Goal: Information Seeking & Learning: Find contact information

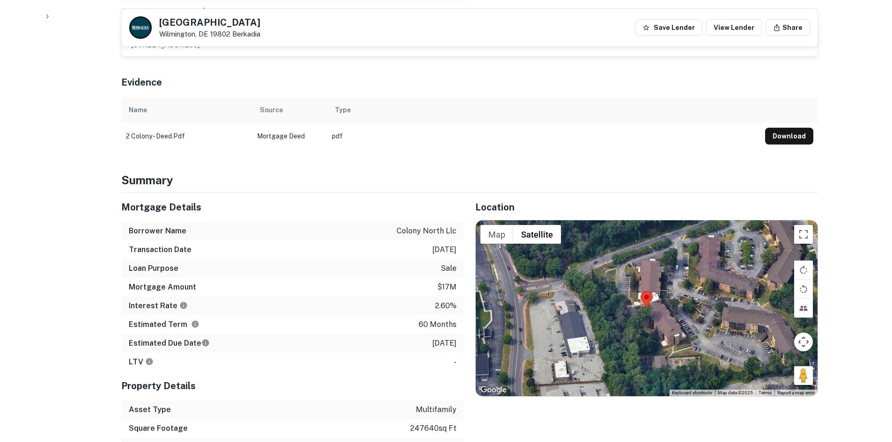
scroll to position [468, 0]
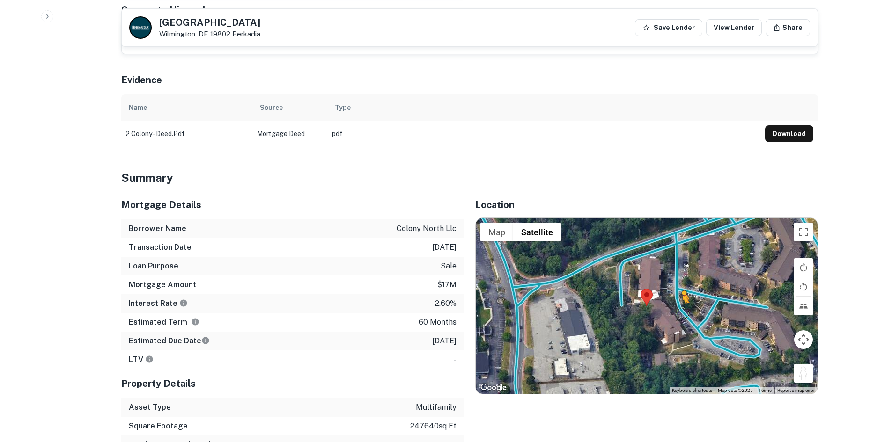
drag, startPoint x: 801, startPoint y: 359, endPoint x: 677, endPoint y: 286, distance: 144.2
click at [677, 286] on div "To activate drag with keyboard, press Alt + Enter. Once in keyboard drag state,…" at bounding box center [647, 306] width 342 height 176
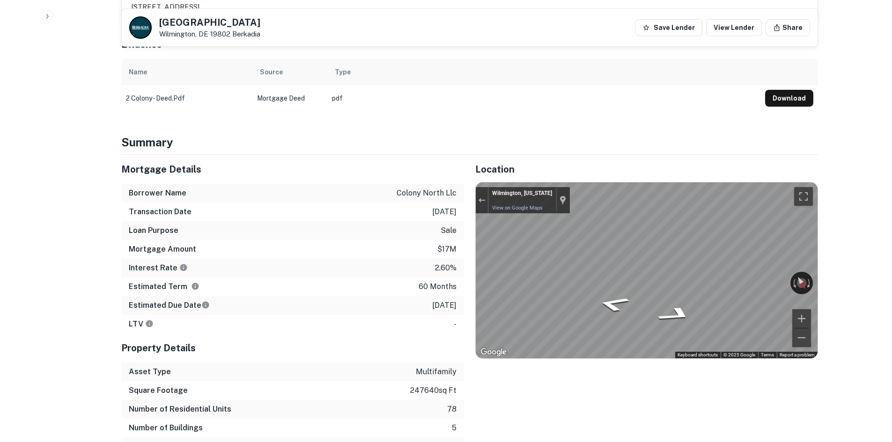
scroll to position [608, 0]
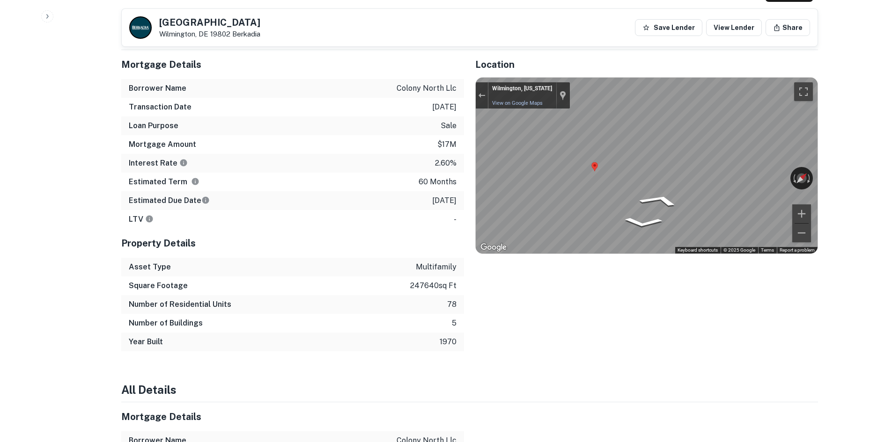
click at [469, 146] on div "Location ← Move left → Move right ↑ Move up ↓ Move down + Zoom in - Zoom out Ho…" at bounding box center [641, 200] width 354 height 301
click at [807, 159] on div "← Move left → Move right ↑ Move up ↓ Move down + Zoom in - Zoom out Wilmington,…" at bounding box center [647, 166] width 342 height 176
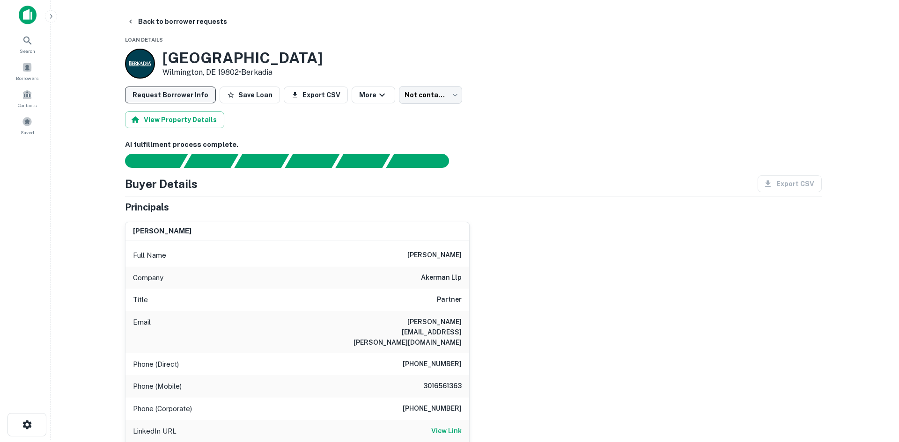
scroll to position [0, 0]
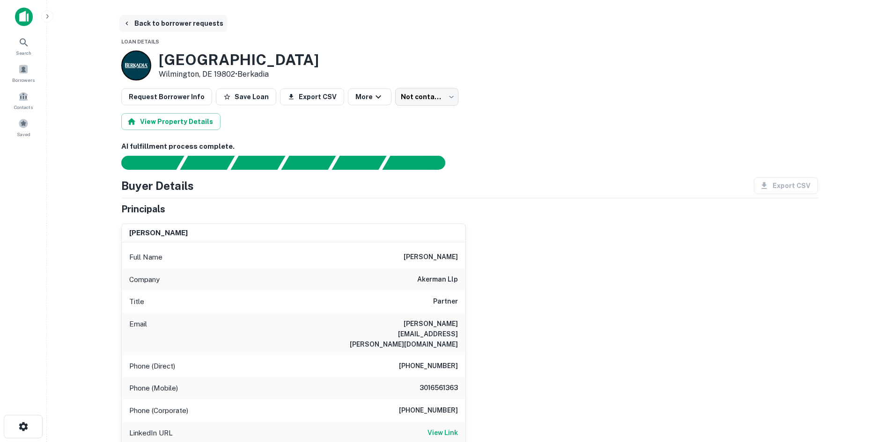
click at [177, 25] on button "Back to borrower requests" at bounding box center [173, 23] width 108 height 17
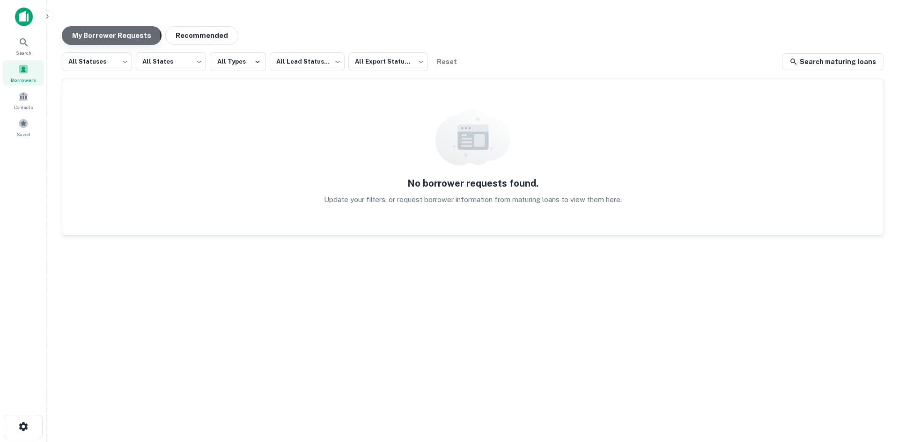
click at [105, 36] on button "My Borrower Requests" at bounding box center [112, 35] width 100 height 19
click at [448, 50] on div "My Borrower Requests Recommended All Statuses *** ​ All States *** ​ All Types …" at bounding box center [472, 218] width 837 height 398
click at [448, 60] on button "Reset" at bounding box center [447, 61] width 30 height 19
click at [450, 71] on div "All Statuses *** ​ All States *** ​ All Types All Lead Statuses *** ​ All Expor…" at bounding box center [473, 229] width 822 height 355
click at [449, 66] on button "Reset" at bounding box center [447, 61] width 30 height 19
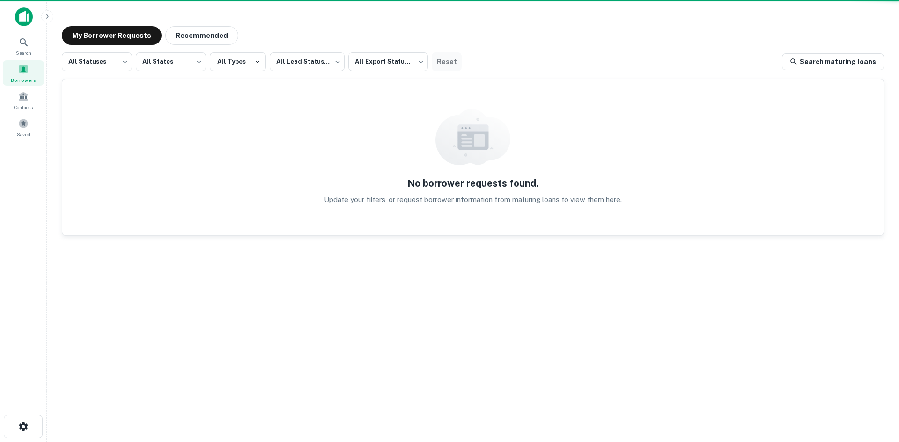
click at [449, 66] on button "Reset" at bounding box center [447, 61] width 30 height 19
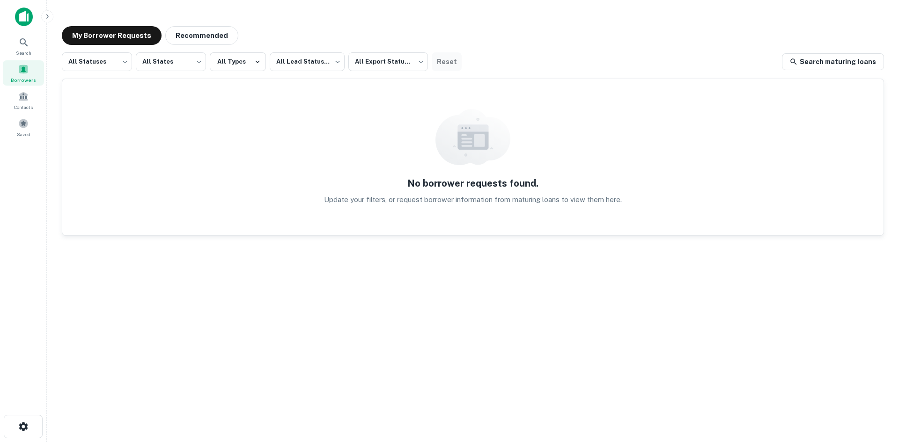
click at [449, 66] on button "Reset" at bounding box center [447, 61] width 30 height 19
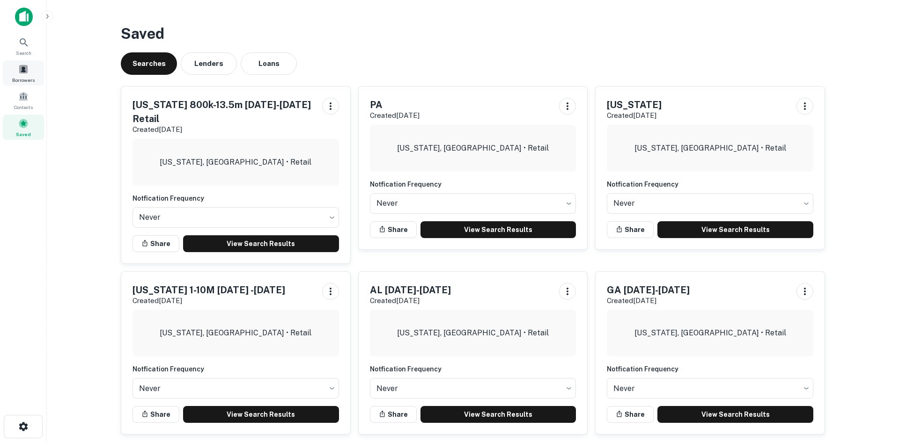
click at [25, 74] on span at bounding box center [23, 69] width 10 height 10
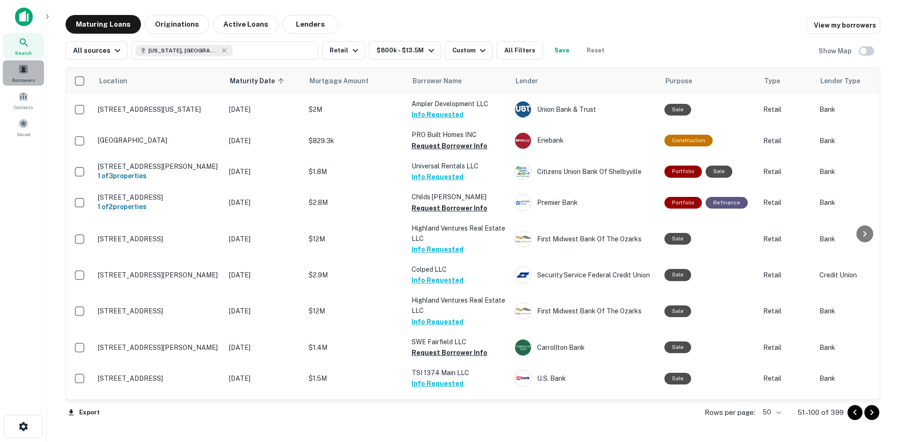
click at [21, 79] on span "Borrowers" at bounding box center [23, 79] width 22 height 7
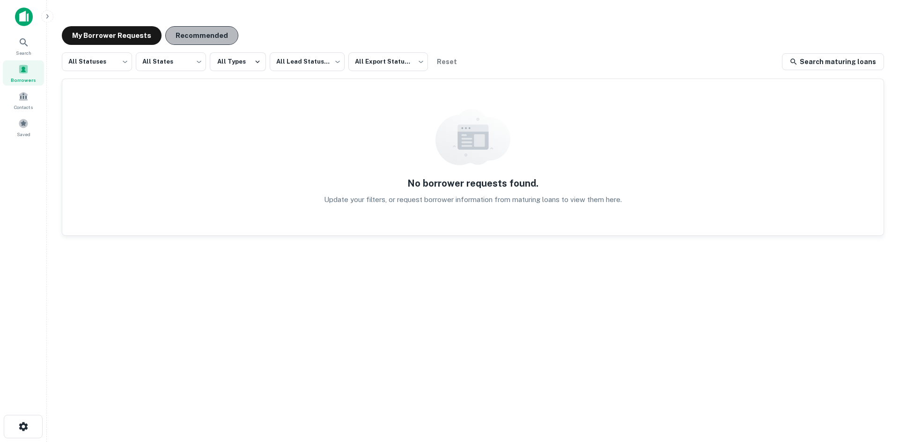
click at [194, 43] on button "Recommended" at bounding box center [201, 35] width 73 height 19
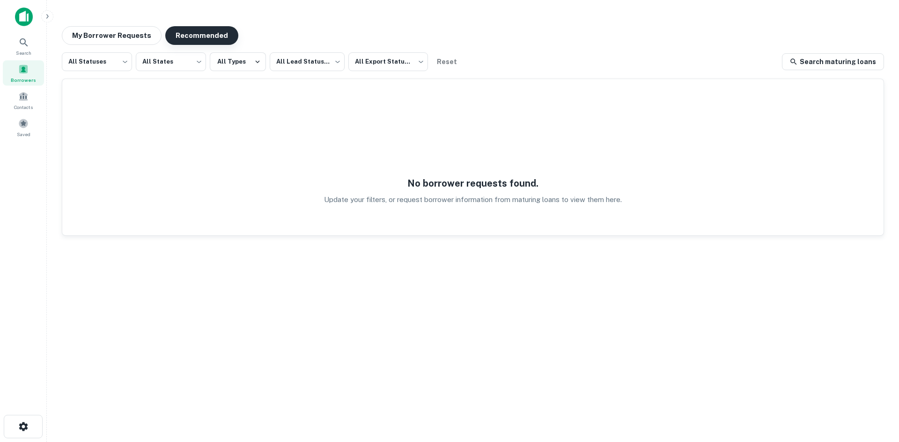
click at [179, 42] on button "Recommended" at bounding box center [201, 35] width 73 height 19
click at [454, 56] on button "Reset" at bounding box center [447, 61] width 30 height 19
click at [376, 67] on body "Search Borrowers Contacts Saved My Borrower Requests Recommended All Statuses *…" at bounding box center [449, 221] width 899 height 442
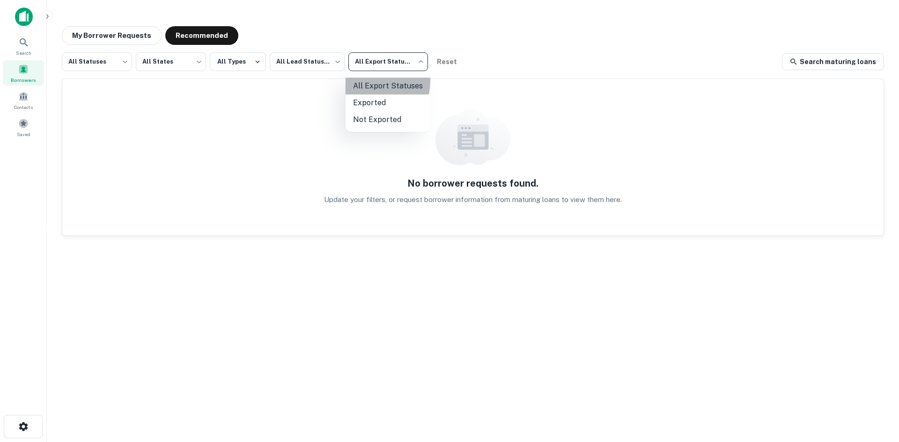
click at [376, 81] on li "All Export Statuses" at bounding box center [387, 86] width 85 height 17
click at [314, 54] on body "Search Borrowers Contacts Saved My Borrower Requests Recommended All Statuses *…" at bounding box center [449, 221] width 899 height 442
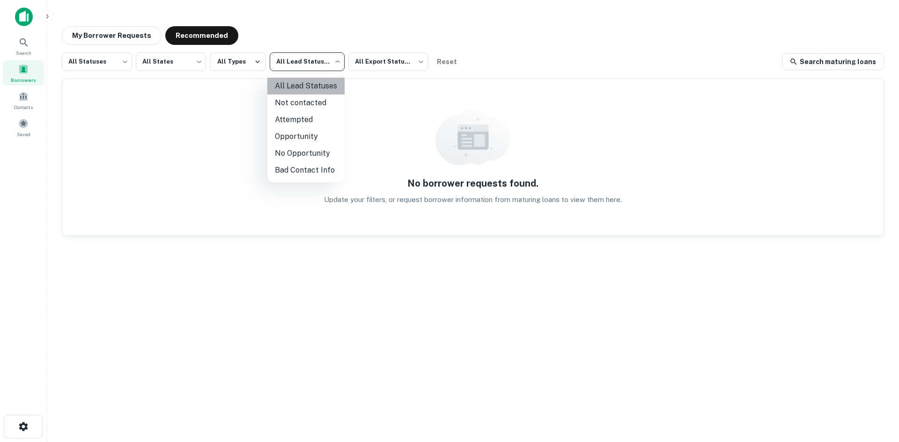
drag, startPoint x: 311, startPoint y: 88, endPoint x: 307, endPoint y: 83, distance: 6.3
click at [310, 88] on li "All Lead Statuses" at bounding box center [305, 86] width 77 height 17
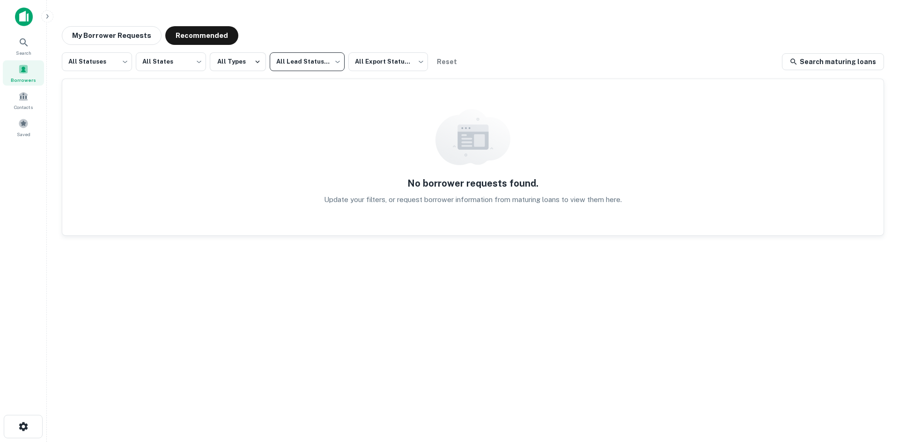
click at [204, 64] on body "Search Borrowers Contacts Saved My Borrower Requests Recommended All Statuses *…" at bounding box center [449, 221] width 899 height 442
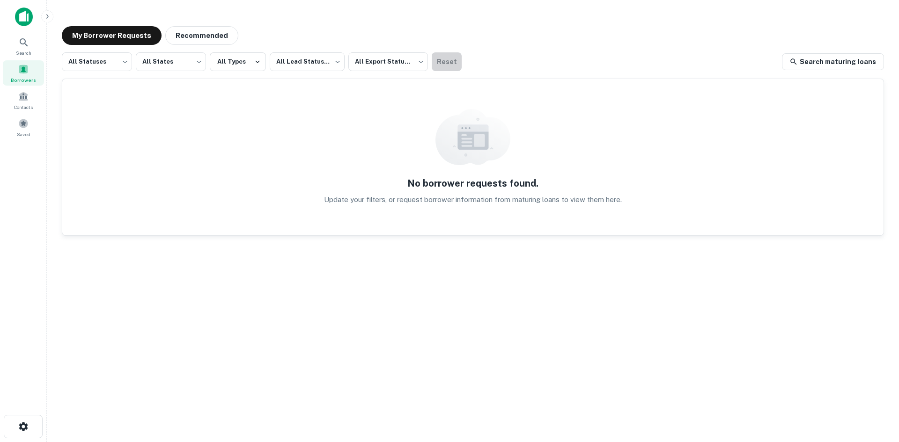
click at [446, 70] on button "Reset" at bounding box center [447, 61] width 30 height 19
click at [140, 33] on button "My Borrower Requests" at bounding box center [112, 35] width 100 height 19
click at [168, 32] on button "Recommended" at bounding box center [201, 35] width 73 height 19
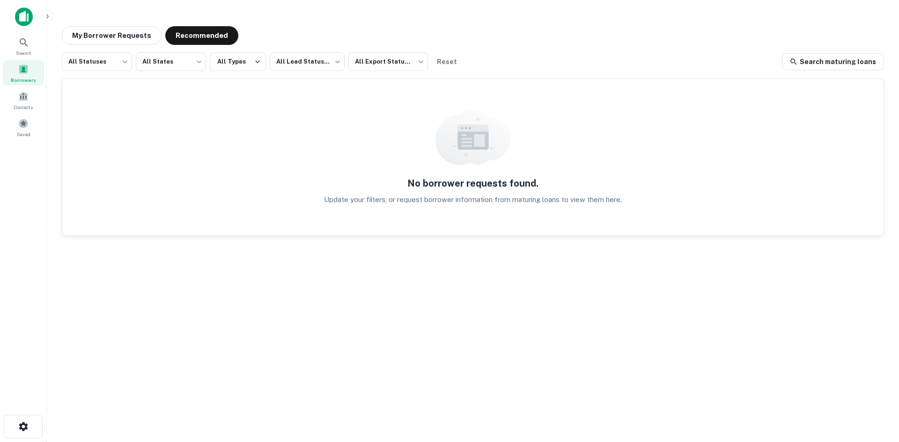
click at [19, 21] on img at bounding box center [24, 16] width 18 height 19
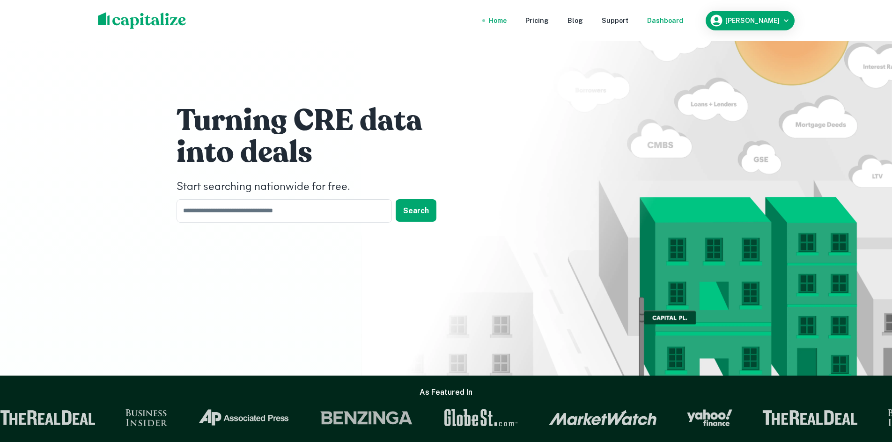
click at [671, 22] on div "Dashboard" at bounding box center [665, 20] width 36 height 10
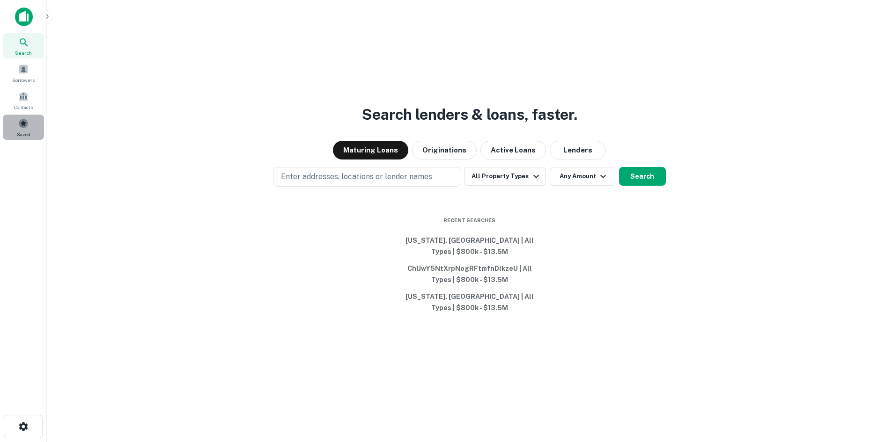
click at [24, 130] on div "Saved" at bounding box center [23, 127] width 41 height 25
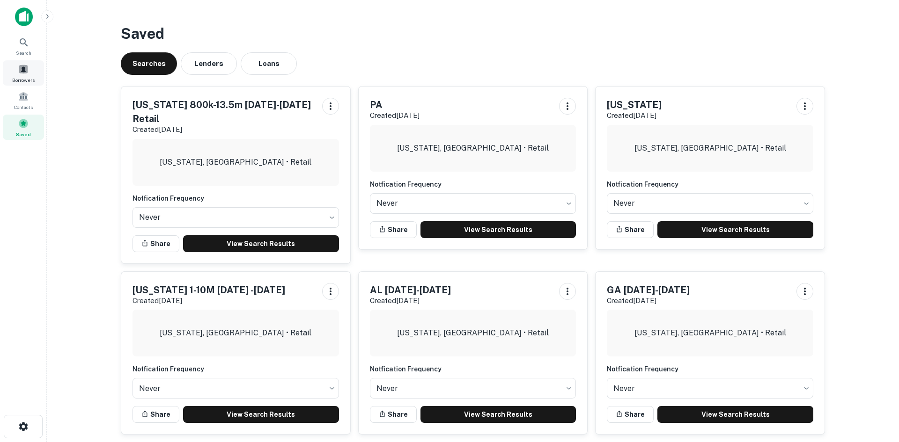
click at [27, 68] on span at bounding box center [23, 69] width 10 height 10
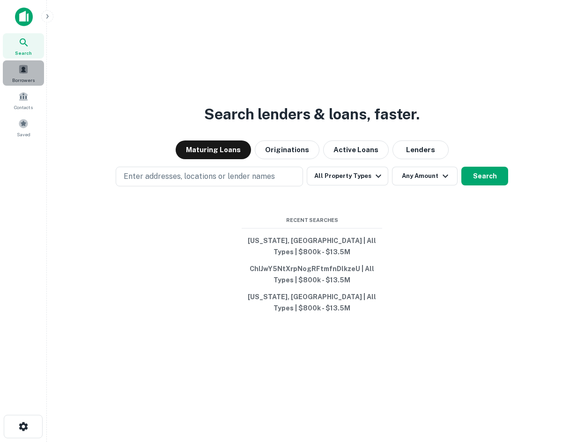
click at [21, 79] on span "Borrowers" at bounding box center [23, 79] width 22 height 7
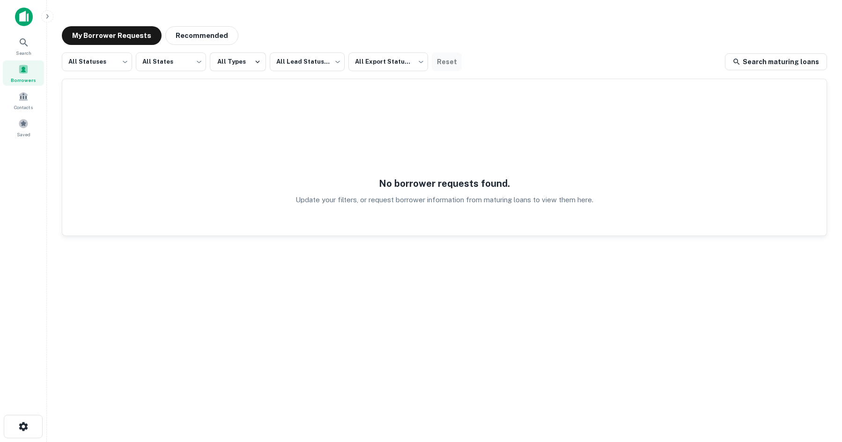
click at [435, 59] on button "Reset" at bounding box center [447, 61] width 30 height 19
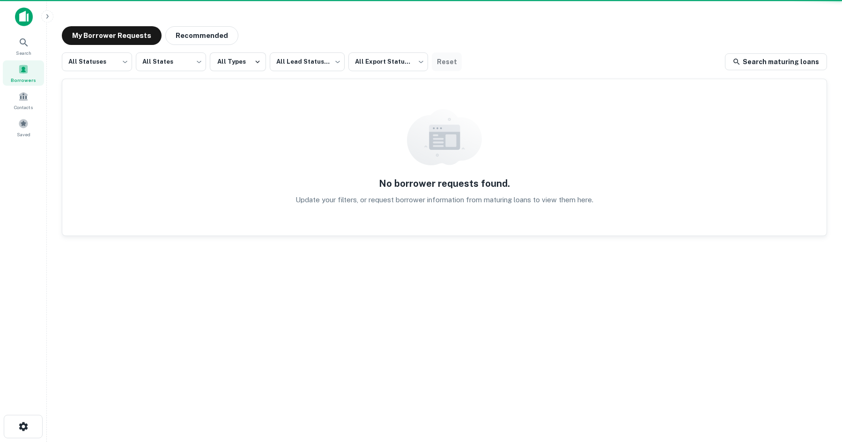
click at [447, 59] on button "Reset" at bounding box center [447, 61] width 30 height 19
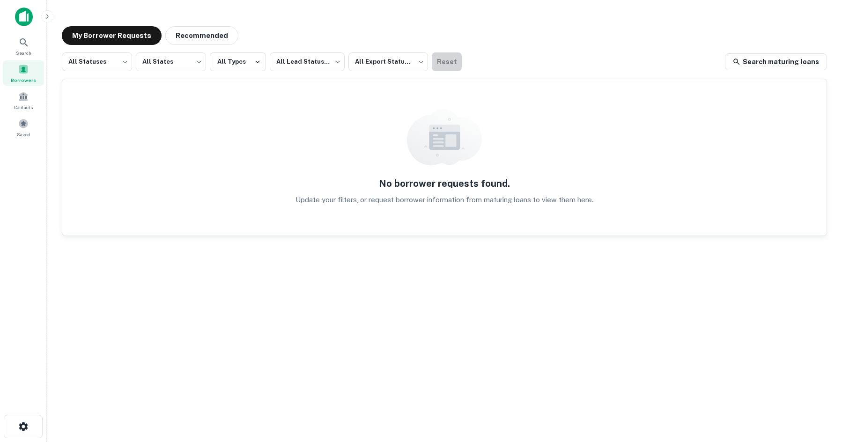
click at [447, 59] on button "Reset" at bounding box center [447, 61] width 30 height 19
click at [208, 24] on div "My Borrower Requests Recommended All Statuses *** ​ All States *** ​ All Types …" at bounding box center [444, 218] width 780 height 398
drag, startPoint x: 315, startPoint y: 198, endPoint x: 385, endPoint y: 199, distance: 70.2
click at [385, 199] on p "Update your filters, or request borrower information from maturing loans to vie…" at bounding box center [444, 199] width 298 height 11
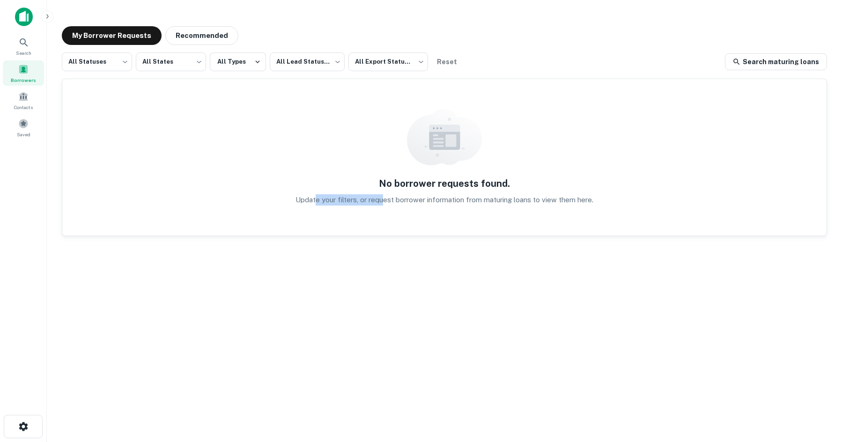
click at [385, 199] on p "Update your filters, or request borrower information from maturing loans to vie…" at bounding box center [444, 199] width 298 height 11
click at [128, 55] on body "Search Borrowers Contacts Saved My Borrower Requests Recommended All Statuses *…" at bounding box center [421, 221] width 842 height 442
click at [107, 81] on li "All Statuses" at bounding box center [97, 86] width 70 height 17
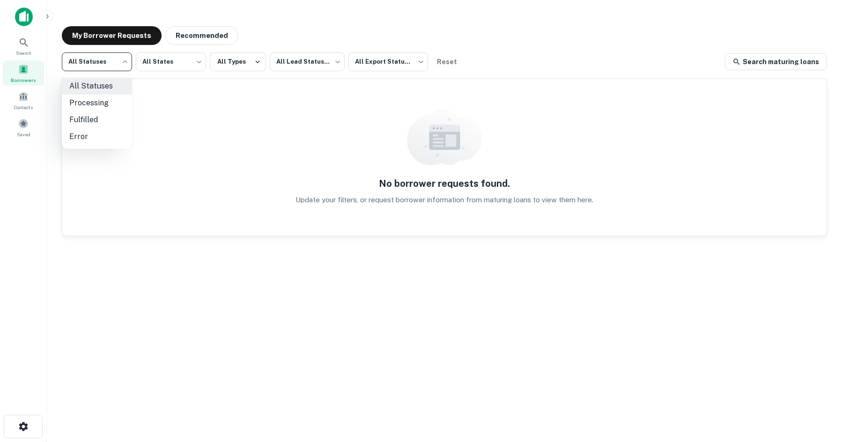
click at [112, 56] on body "Search Borrowers Contacts Saved My Borrower Requests Recommended All Statuses *…" at bounding box center [421, 221] width 842 height 442
click at [195, 68] on div at bounding box center [421, 221] width 842 height 442
click at [117, 62] on body "Search Borrowers Contacts Saved My Borrower Requests Recommended All Statuses *…" at bounding box center [421, 221] width 842 height 442
click at [104, 117] on li "Fulfilled" at bounding box center [97, 119] width 70 height 17
click at [171, 51] on body "Search Borrowers Contacts Saved My Borrower Requests Recommended Fulfilled ****…" at bounding box center [421, 221] width 842 height 442
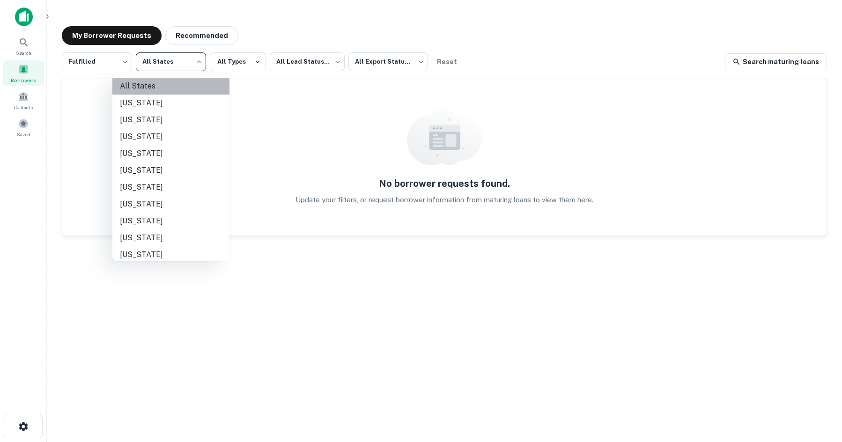
click at [172, 87] on li "All States" at bounding box center [170, 86] width 117 height 17
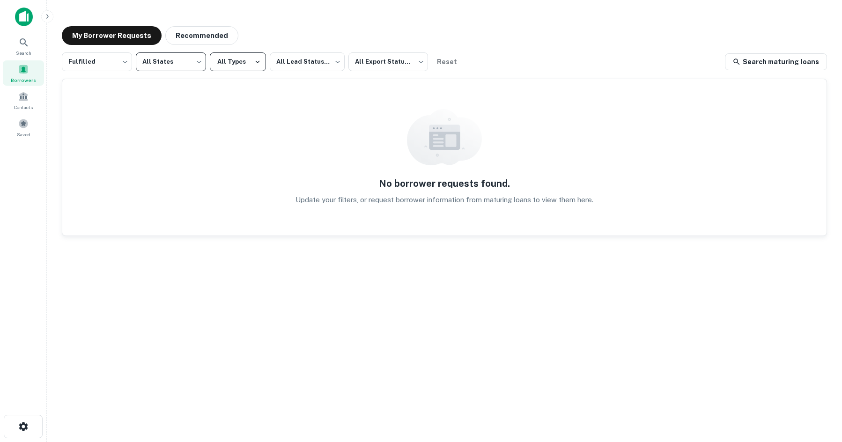
click at [262, 59] on button "All Types" at bounding box center [238, 61] width 56 height 19
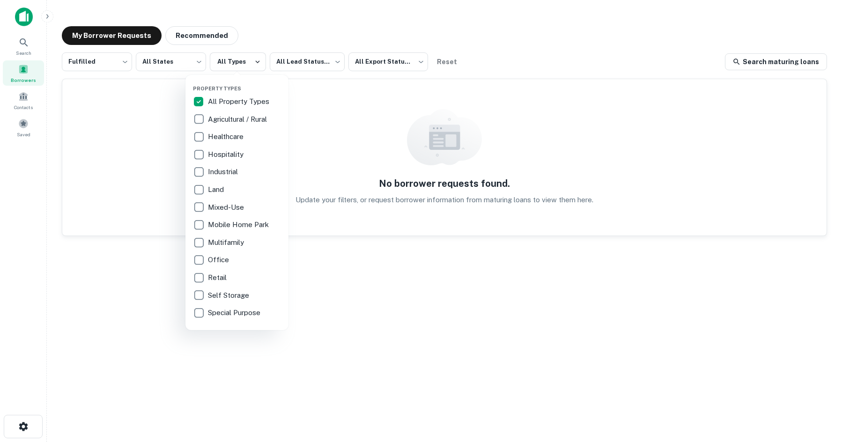
click at [241, 100] on p "All Property Types" at bounding box center [239, 101] width 63 height 11
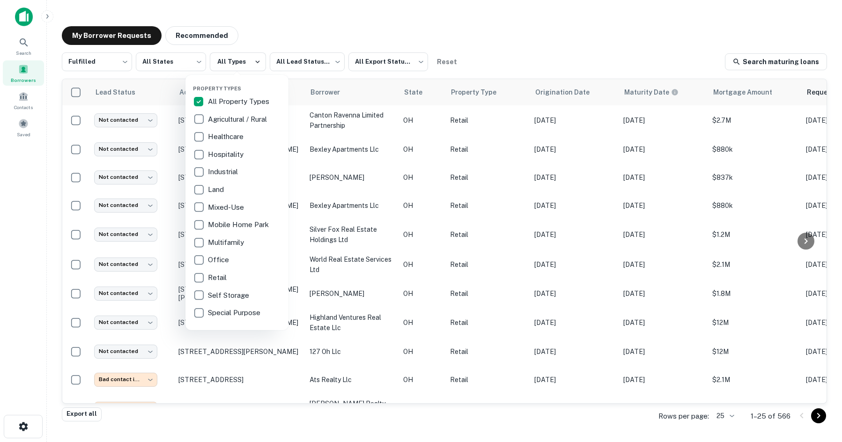
click at [256, 39] on div at bounding box center [421, 221] width 842 height 442
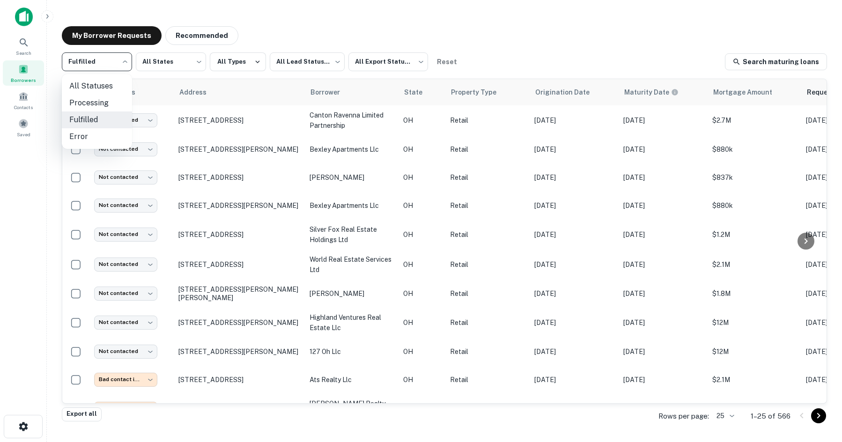
click at [118, 70] on body "Search Borrowers Contacts Saved My Borrower Requests Recommended Fulfilled ****…" at bounding box center [421, 221] width 842 height 442
click at [112, 91] on li "All Statuses" at bounding box center [97, 86] width 70 height 17
type input "***"
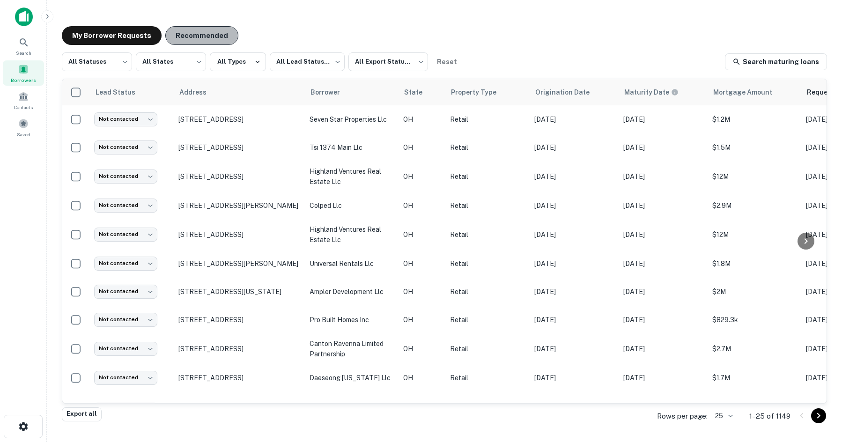
click at [210, 34] on button "Recommended" at bounding box center [201, 35] width 73 height 19
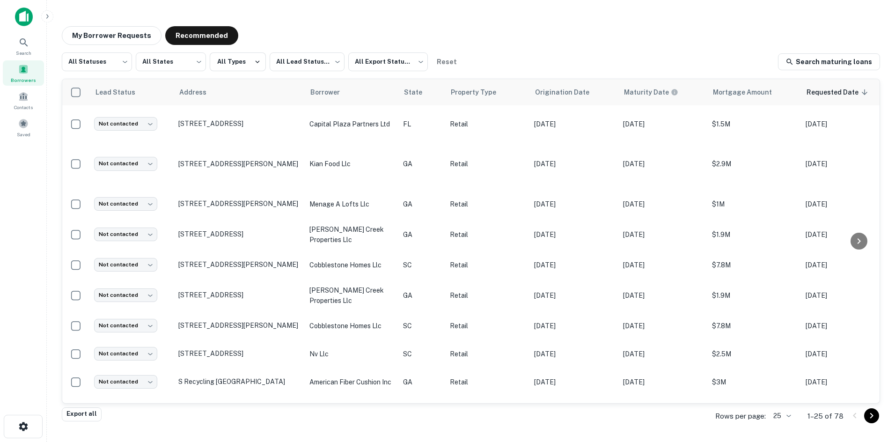
scroll to position [462, 0]
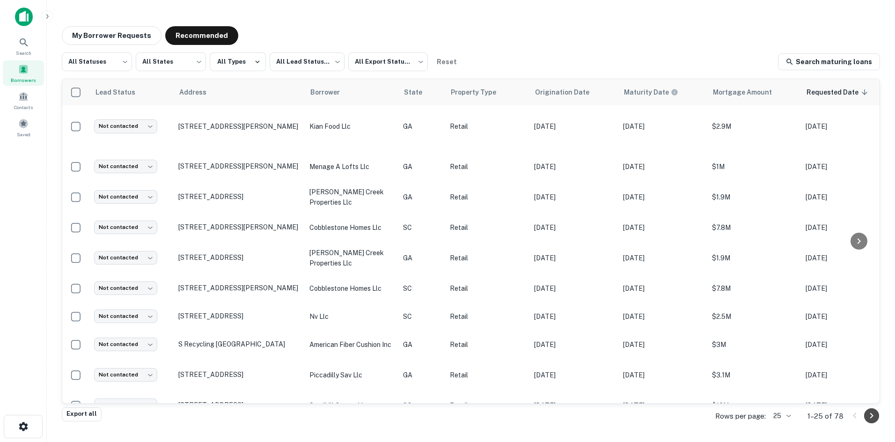
click at [583, 413] on icon "Go to next page" at bounding box center [871, 415] width 11 height 11
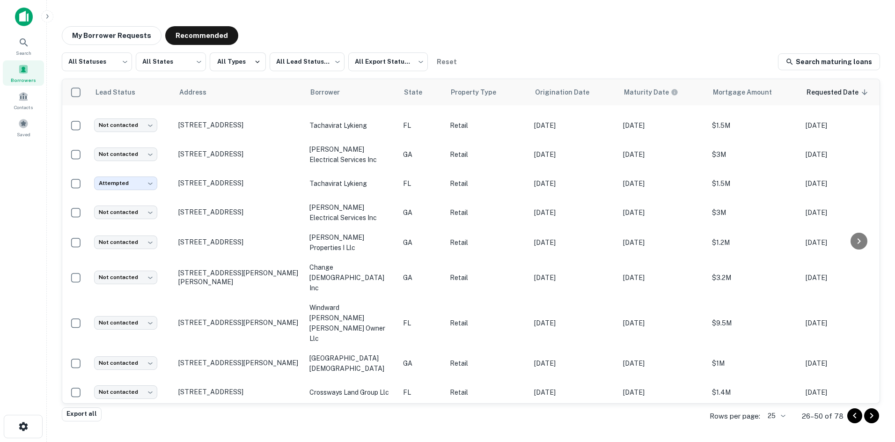
scroll to position [463, 0]
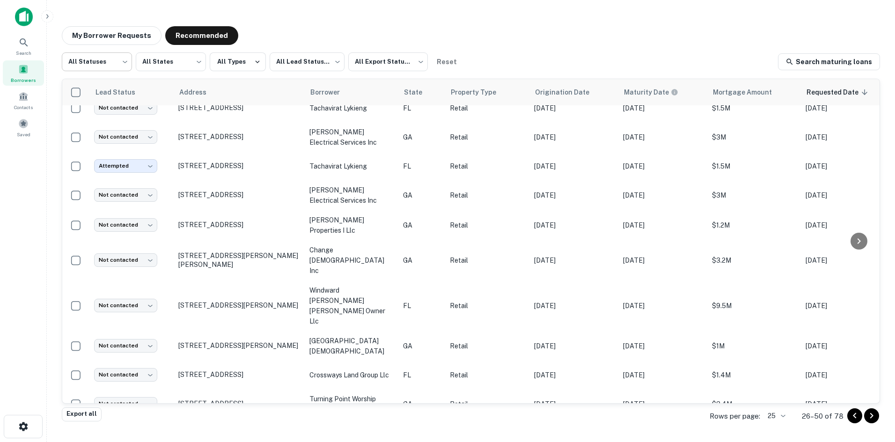
click at [117, 61] on body "**********" at bounding box center [447, 221] width 895 height 442
click at [301, 70] on div at bounding box center [447, 221] width 895 height 442
click at [311, 64] on body "**********" at bounding box center [447, 221] width 895 height 442
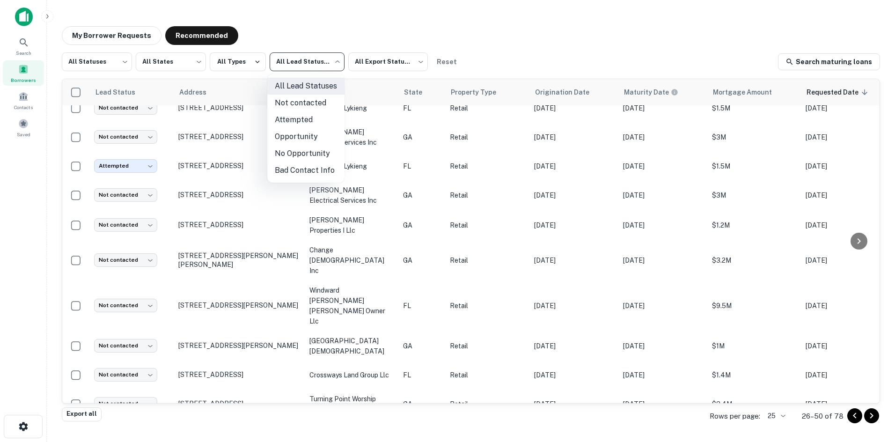
click at [306, 97] on li "Not contacted" at bounding box center [305, 103] width 77 height 17
type input "****"
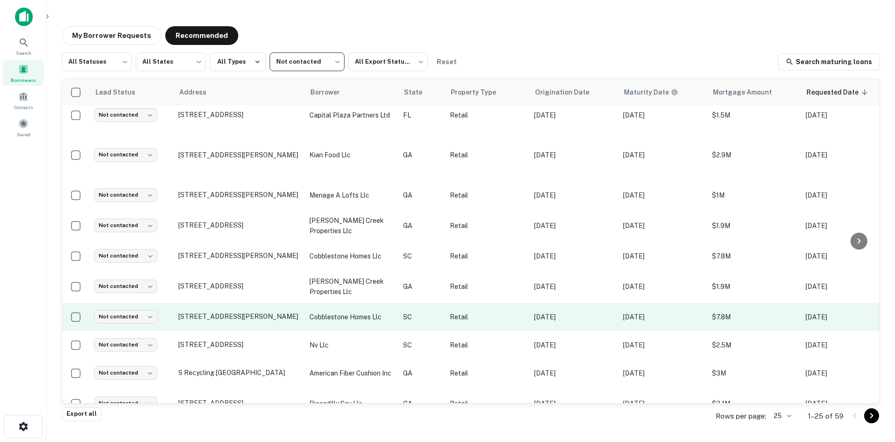
scroll to position [467, 0]
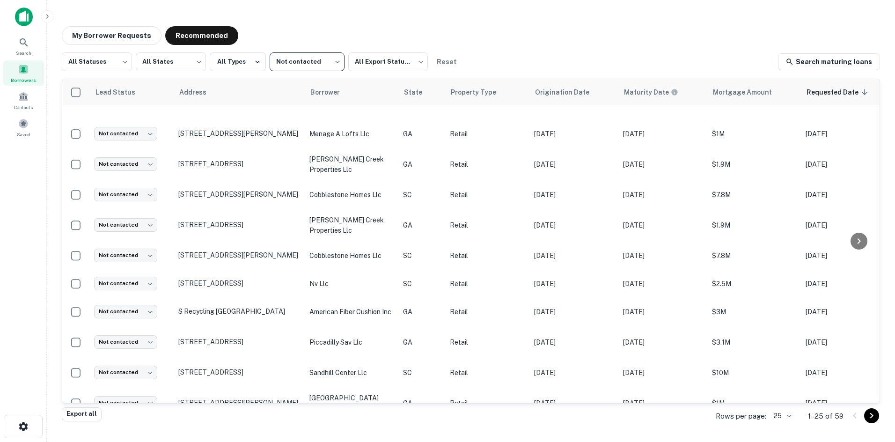
click at [583, 413] on icon "Go to next page" at bounding box center [871, 415] width 11 height 11
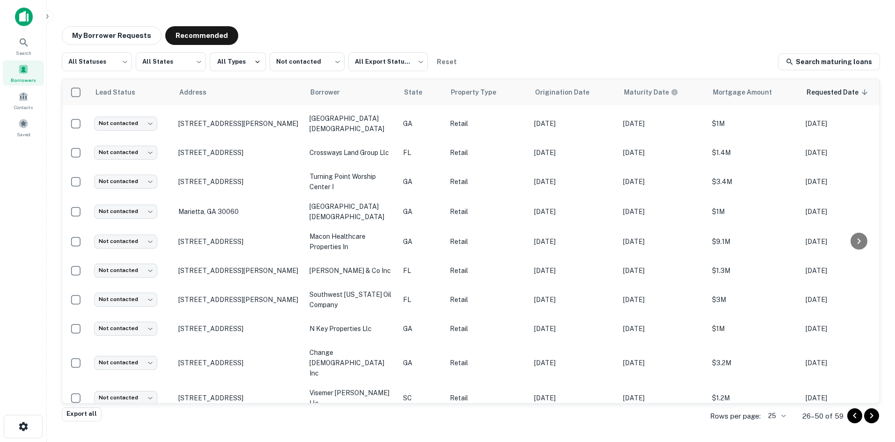
scroll to position [464, 0]
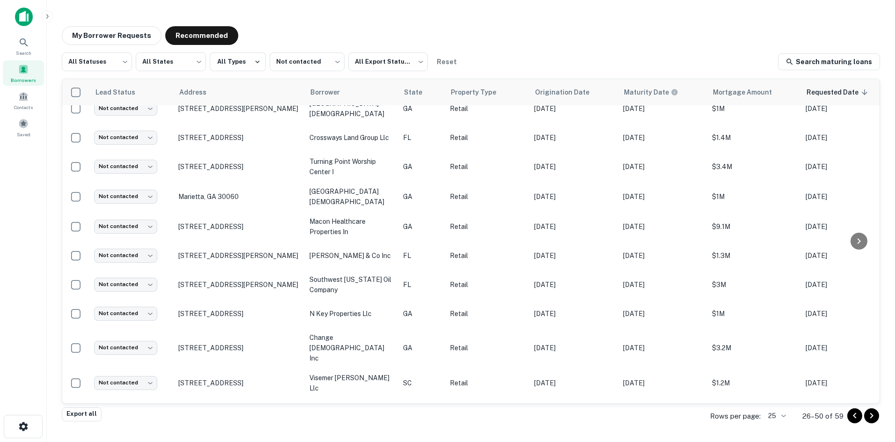
click at [583, 417] on icon "Go to next page" at bounding box center [871, 415] width 11 height 11
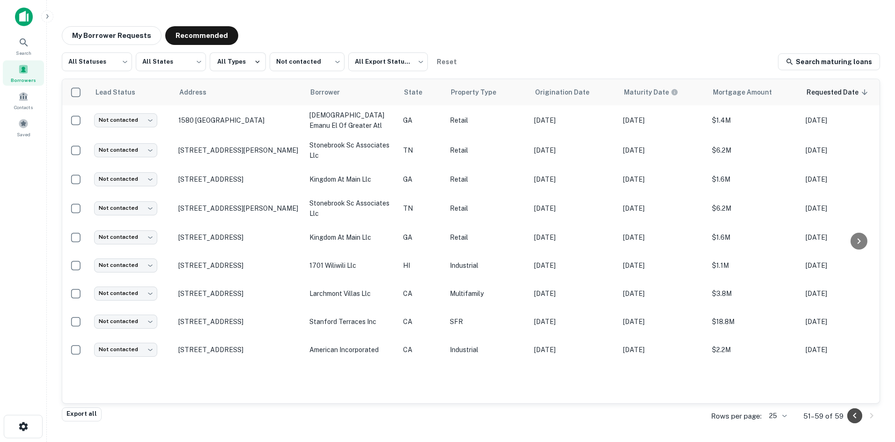
click at [583, 414] on icon "Go to previous page" at bounding box center [854, 415] width 11 height 11
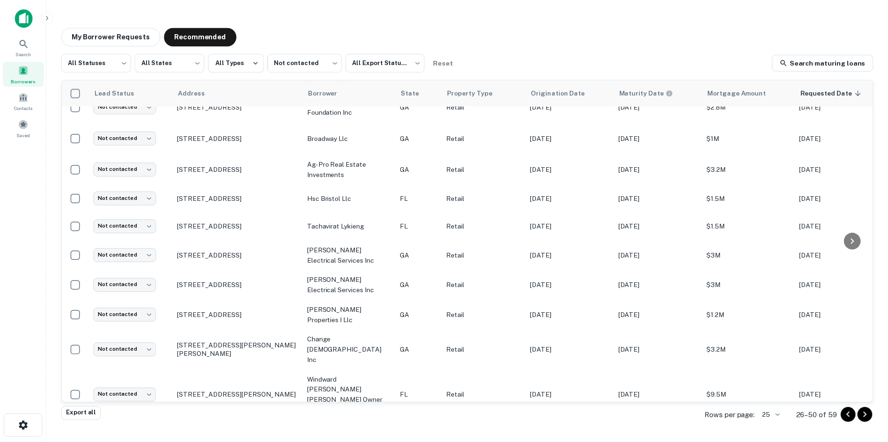
scroll to position [140, 0]
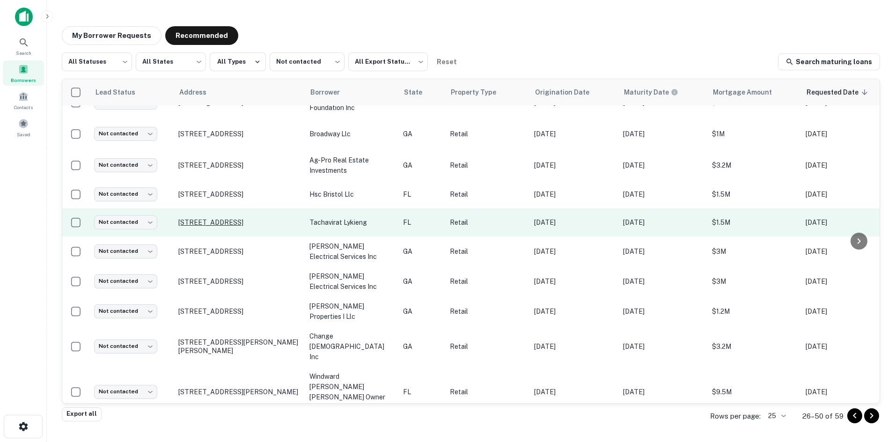
click at [246, 219] on p "[STREET_ADDRESS]" at bounding box center [239, 222] width 122 height 8
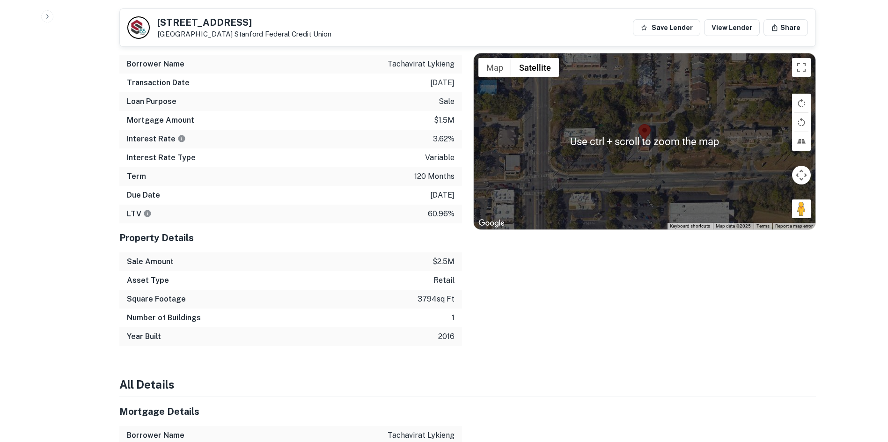
scroll to position [515, 0]
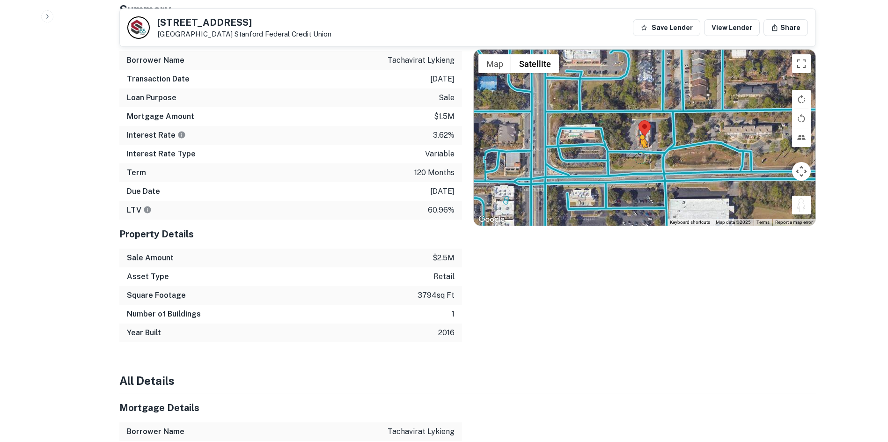
drag, startPoint x: 777, startPoint y: 189, endPoint x: 631, endPoint y: 142, distance: 153.9
click at [583, 142] on div "To activate drag with keyboard, press Alt + Enter. Once in keyboard drag state,…" at bounding box center [645, 138] width 342 height 176
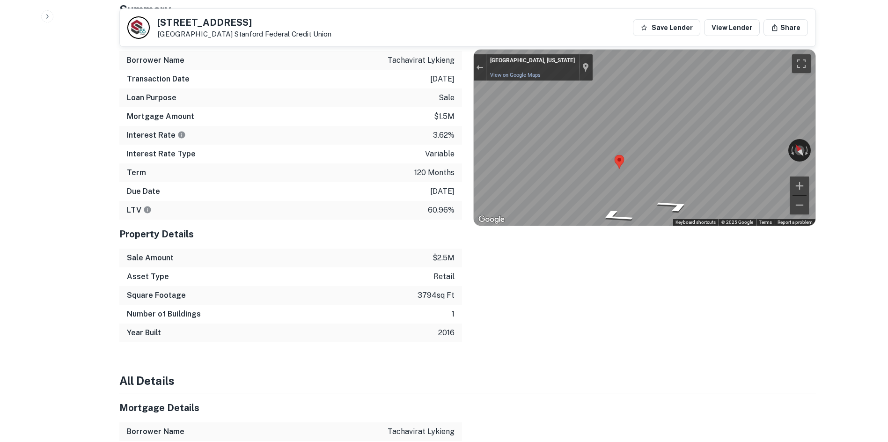
click at [244, 182] on div "Due Date [DATE]" at bounding box center [290, 191] width 343 height 19
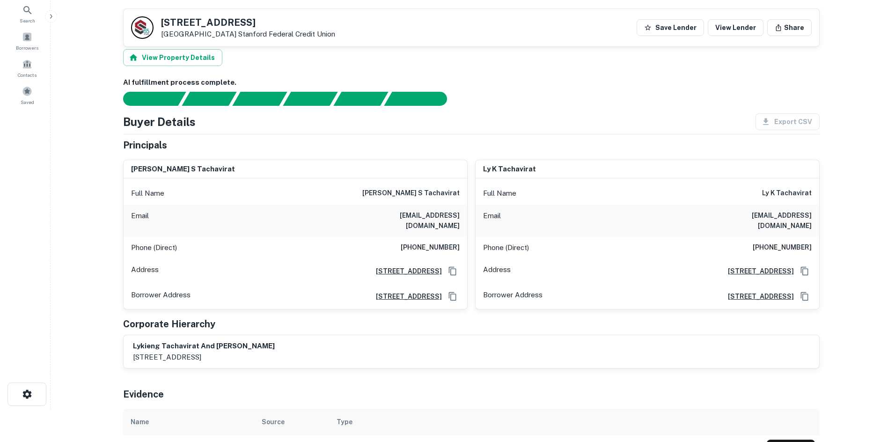
scroll to position [0, 0]
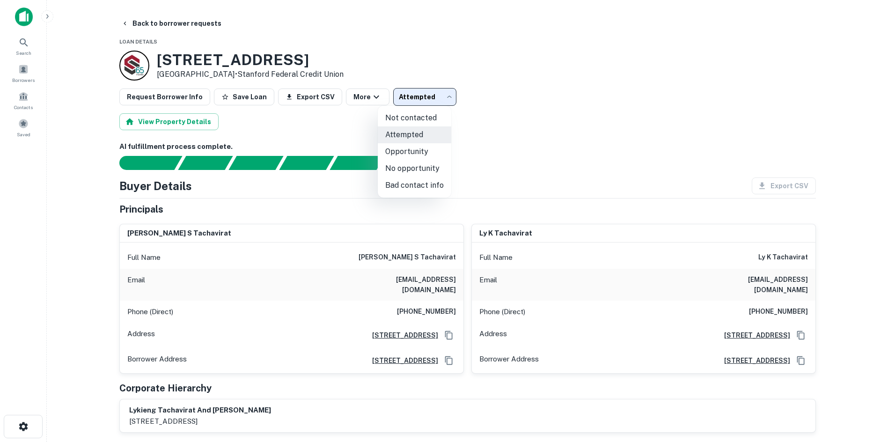
click at [403, 89] on body "Search Borrowers Contacts Saved Back to borrower requests Loan Details [STREET_…" at bounding box center [447, 221] width 895 height 442
click at [407, 102] on div at bounding box center [447, 221] width 895 height 442
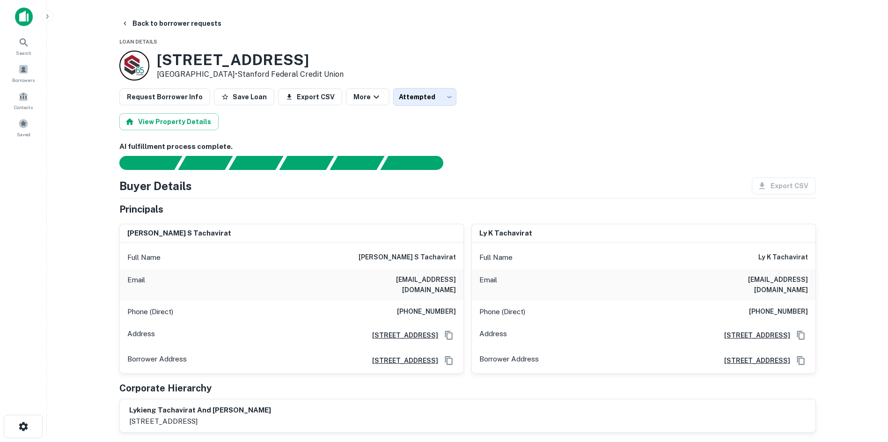
click at [143, 11] on main "Back to borrower requests Loan Details [STREET_ADDRESS] • Stanford Federal Cred…" at bounding box center [467, 221] width 841 height 442
click at [147, 21] on button "Back to borrower requests" at bounding box center [171, 23] width 108 height 17
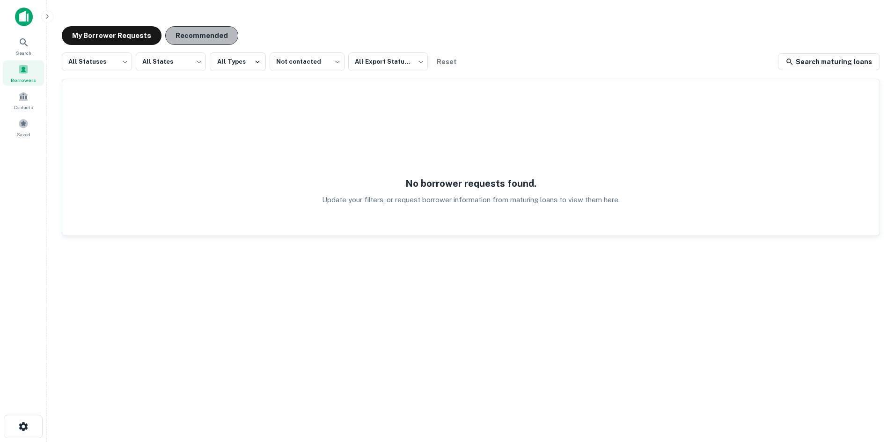
click at [181, 32] on button "Recommended" at bounding box center [201, 35] width 73 height 19
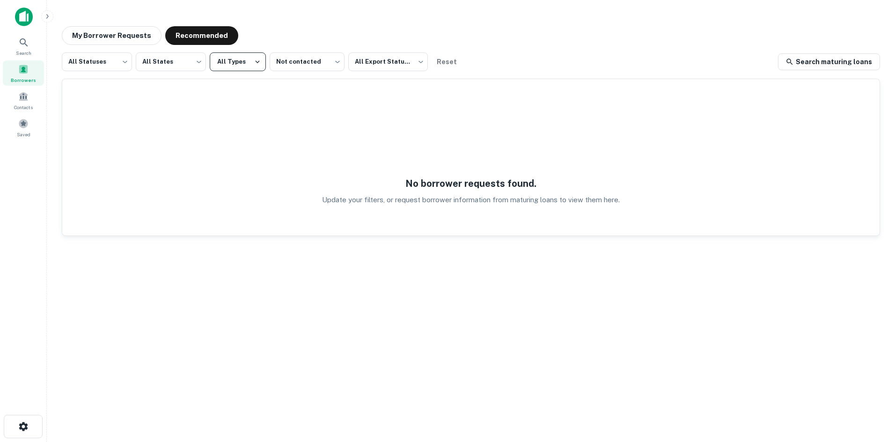
click at [225, 63] on button "All Types" at bounding box center [238, 61] width 56 height 19
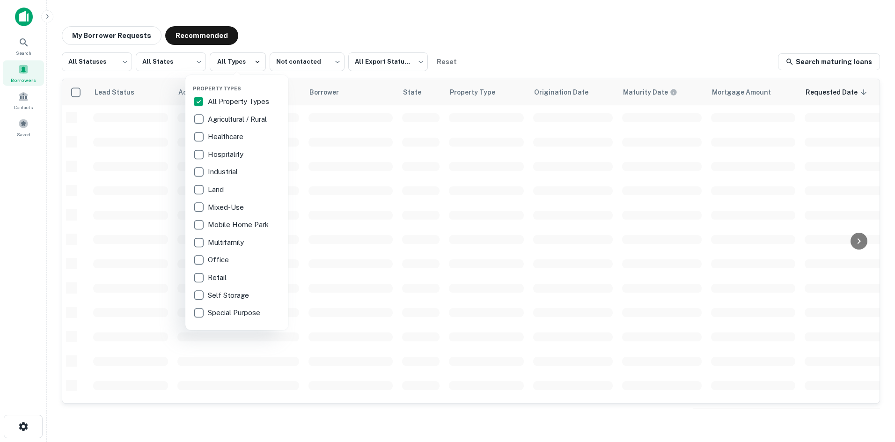
click at [388, 25] on div at bounding box center [447, 221] width 895 height 442
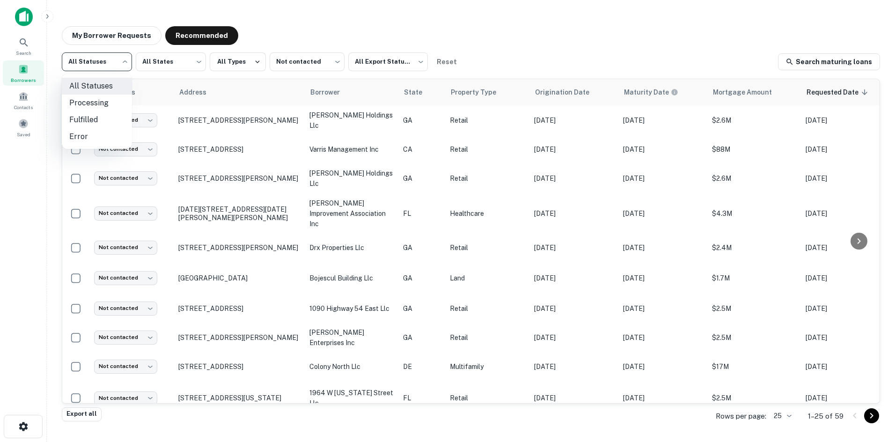
click at [114, 69] on body "Search Borrowers Contacts Saved My Borrower Requests Recommended All Statuses *…" at bounding box center [447, 221] width 895 height 442
click at [301, 61] on div at bounding box center [447, 221] width 895 height 442
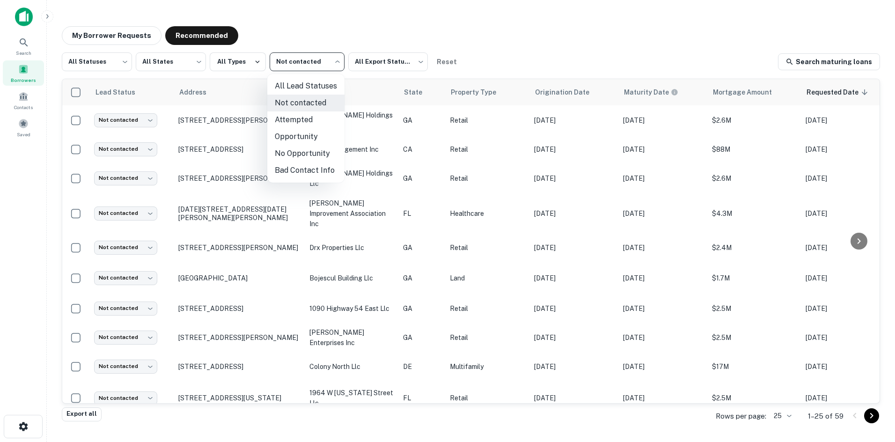
click at [301, 61] on body "Search Borrowers Contacts Saved My Borrower Requests Recommended All Statuses *…" at bounding box center [447, 221] width 895 height 442
click at [307, 107] on li "Not contacted" at bounding box center [305, 103] width 77 height 17
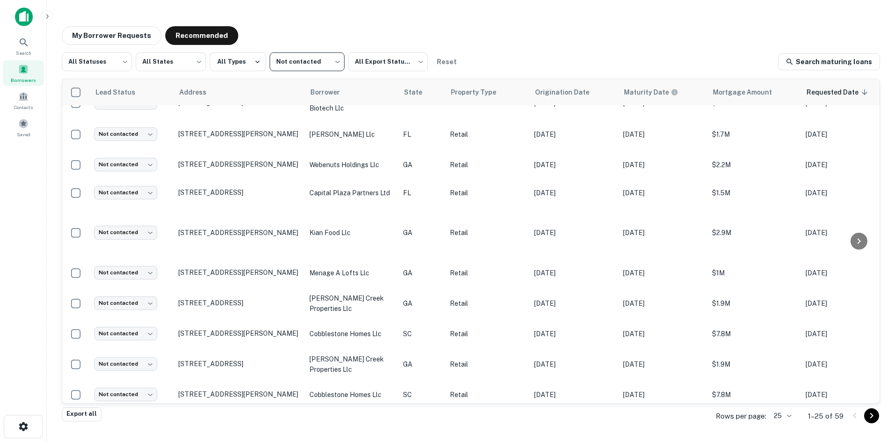
scroll to position [467, 0]
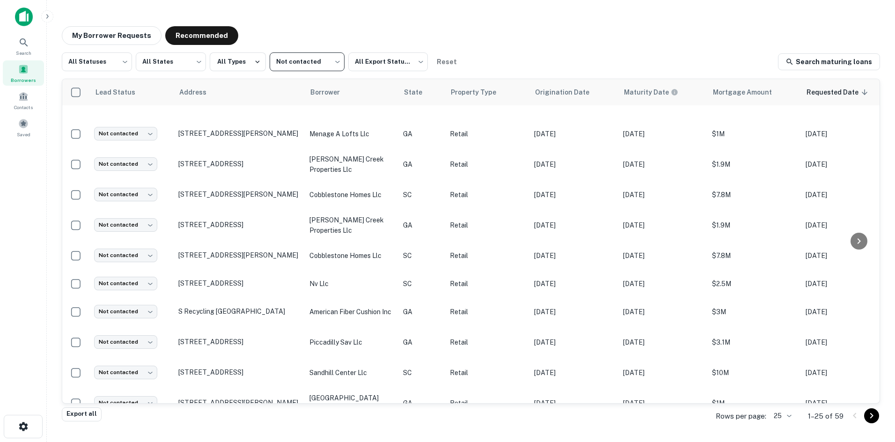
click at [583, 414] on icon "Go to next page" at bounding box center [871, 416] width 3 height 6
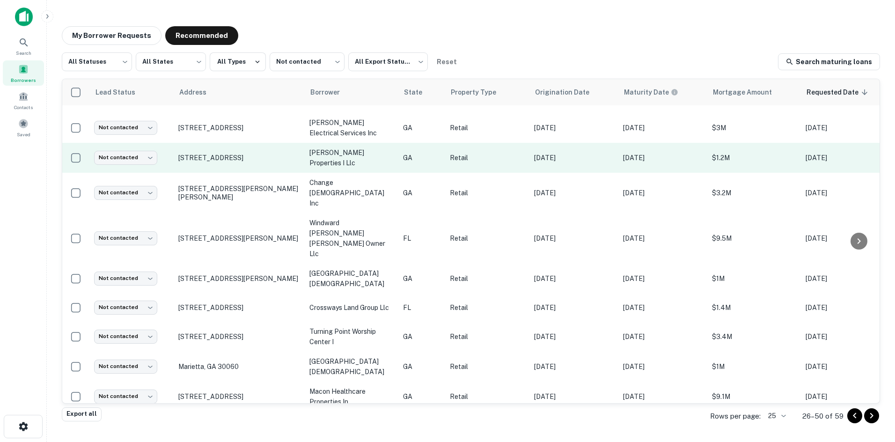
scroll to position [464, 0]
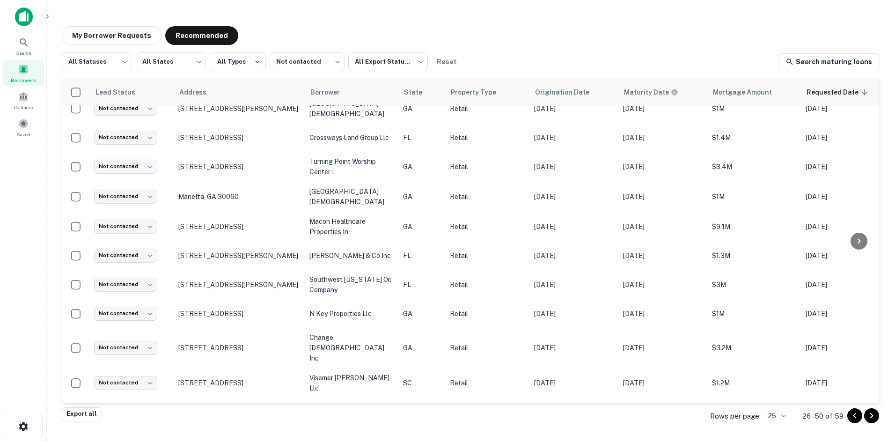
click at [583, 418] on icon "Go to next page" at bounding box center [871, 415] width 11 height 11
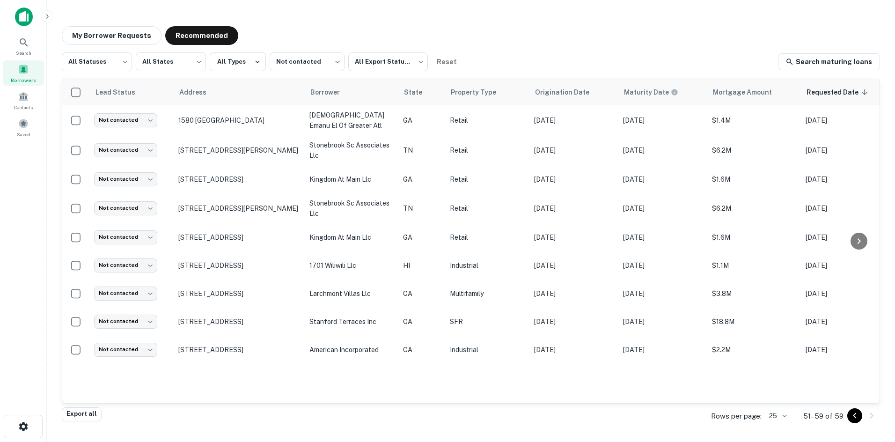
click at [583, 16] on main "My Borrower Requests Recommended All Statuses *** ​ All States *** ​ All Types …" at bounding box center [471, 221] width 848 height 442
click at [583, 417] on icon "Go to previous page" at bounding box center [854, 415] width 11 height 11
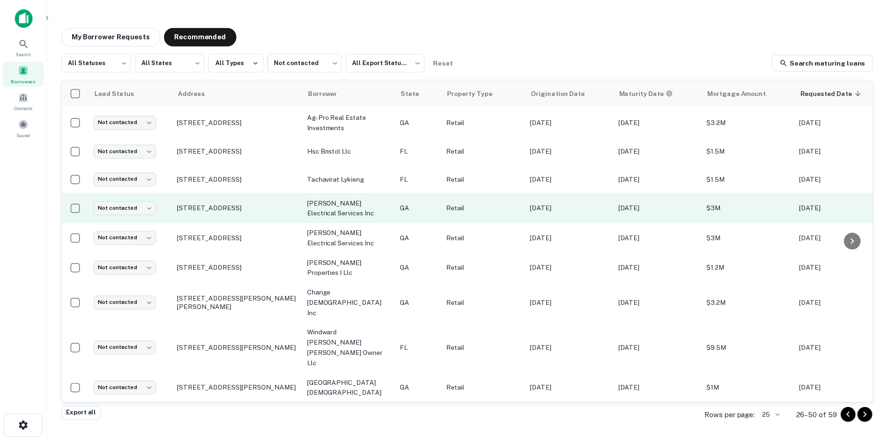
scroll to position [187, 0]
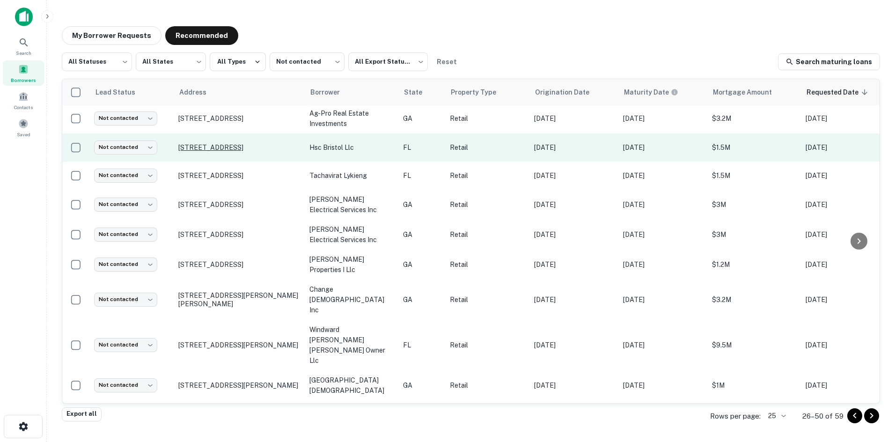
click at [195, 144] on p "[STREET_ADDRESS]" at bounding box center [239, 147] width 122 height 8
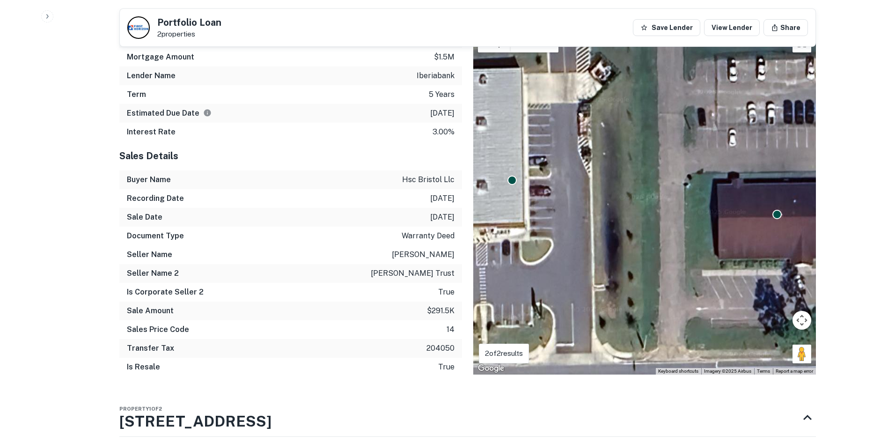
scroll to position [983, 0]
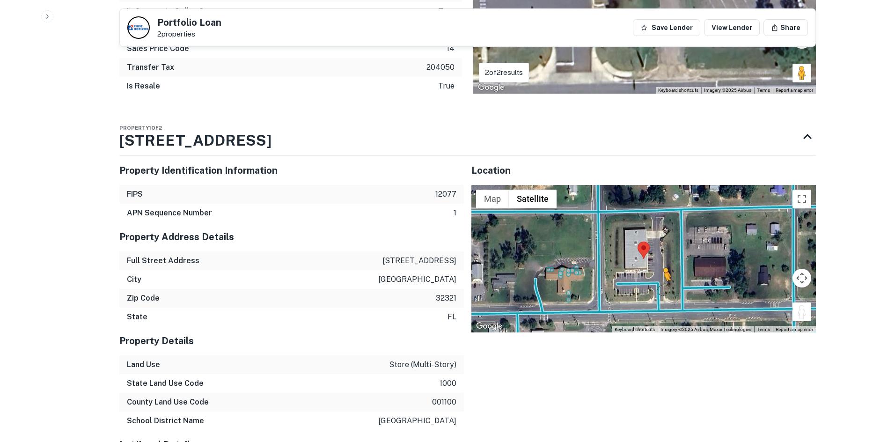
drag, startPoint x: 809, startPoint y: 293, endPoint x: 660, endPoint y: 270, distance: 150.7
click at [583, 270] on div "To activate drag with keyboard, press Alt + Enter. Once in keyboard drag state,…" at bounding box center [643, 259] width 344 height 148
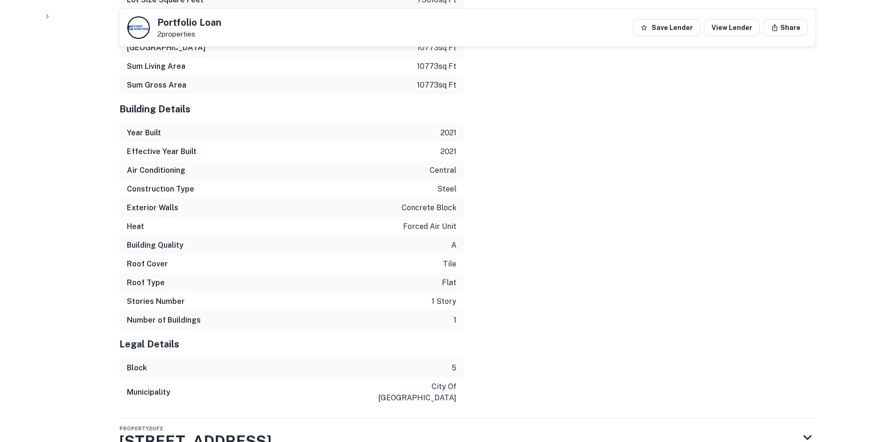
scroll to position [1490, 0]
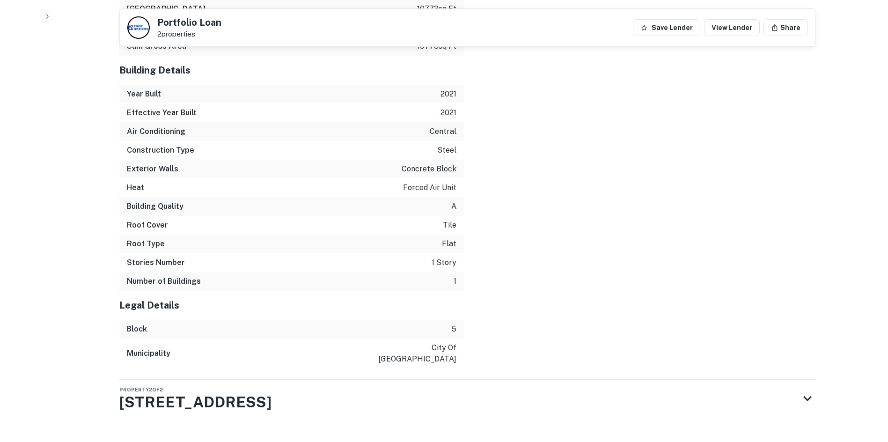
click at [271, 391] on h3 "[STREET_ADDRESS]" at bounding box center [195, 402] width 152 height 22
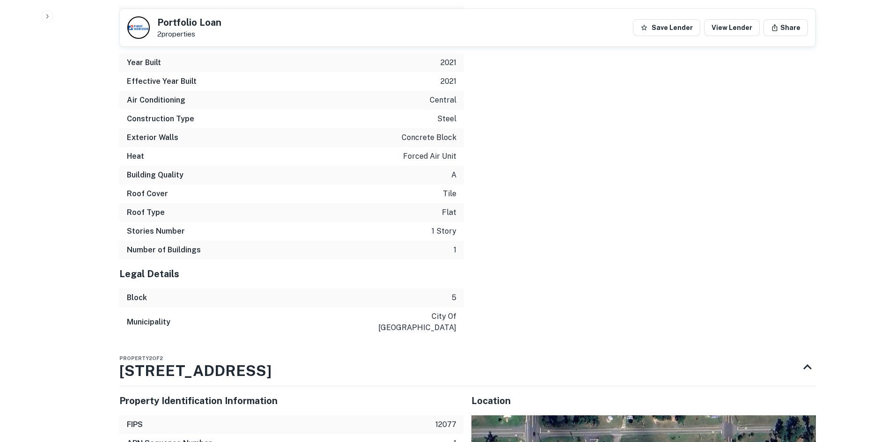
scroll to position [1771, 0]
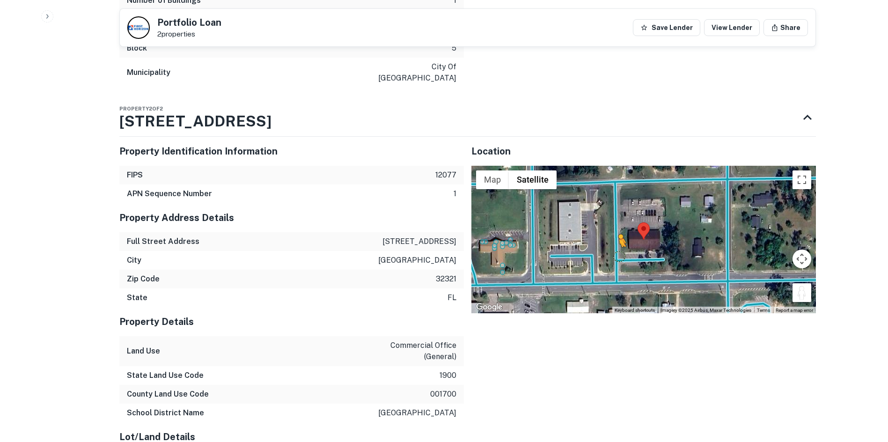
drag, startPoint x: 809, startPoint y: 274, endPoint x: 611, endPoint y: 230, distance: 202.8
click at [583, 230] on div "To activate drag with keyboard, press Alt + Enter. Once in keyboard drag state,…" at bounding box center [643, 240] width 344 height 148
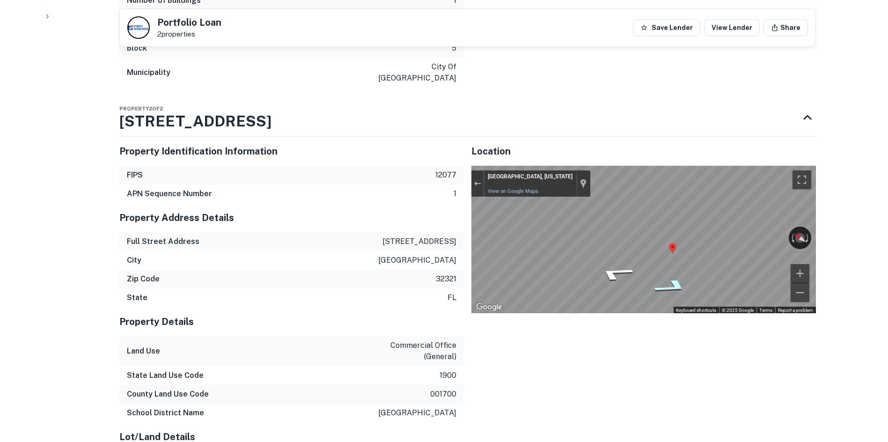
click at [583, 275] on icon "Go South" at bounding box center [671, 286] width 67 height 22
click at [583, 275] on icon "Go South" at bounding box center [672, 286] width 66 height 22
click at [583, 275] on icon "Go South" at bounding box center [671, 286] width 67 height 22
click at [583, 275] on icon "Go South" at bounding box center [665, 286] width 70 height 22
click at [583, 257] on icon "Go North" at bounding box center [621, 268] width 70 height 22
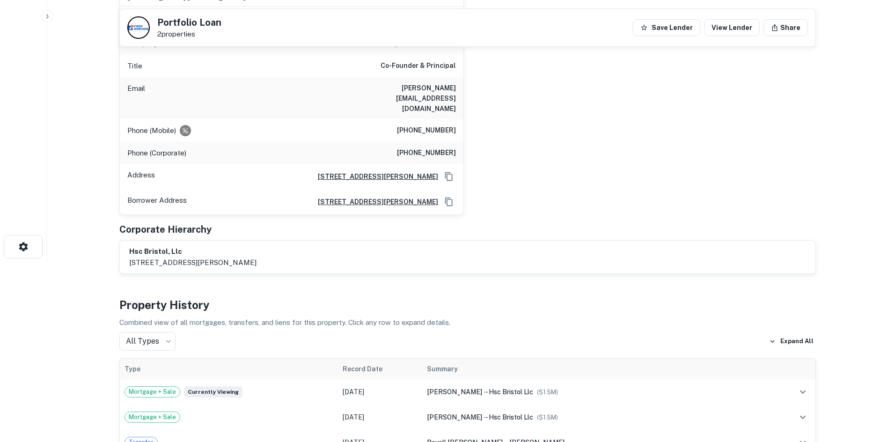
scroll to position [0, 0]
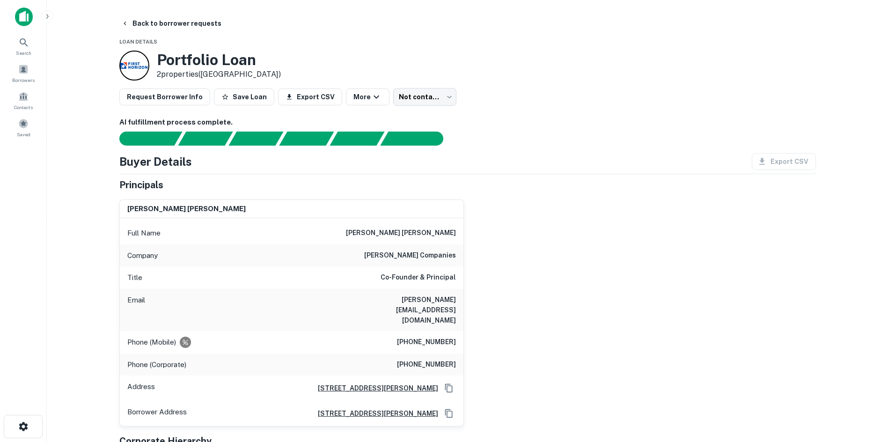
click at [420, 258] on h6 "[PERSON_NAME] companies" at bounding box center [410, 255] width 92 height 11
copy h6 "[PERSON_NAME] companies"
drag, startPoint x: 671, startPoint y: 333, endPoint x: 546, endPoint y: 266, distance: 142.2
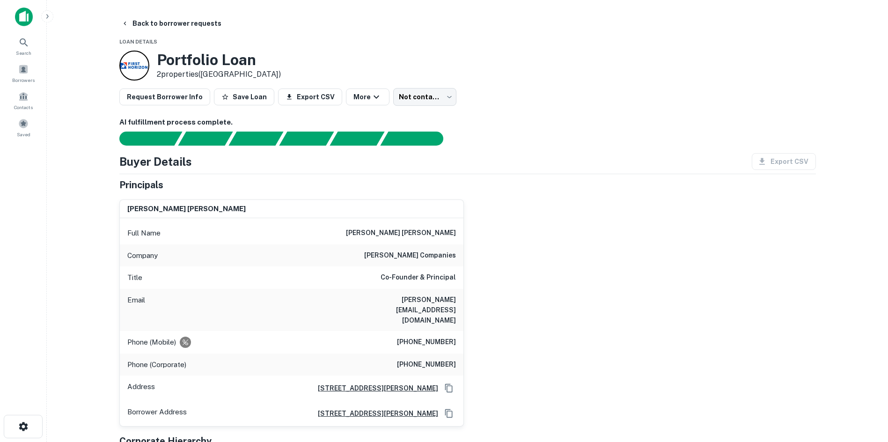
click at [583, 333] on div "[PERSON_NAME] [PERSON_NAME] Full Name [PERSON_NAME] [PERSON_NAME] Company [PERS…" at bounding box center [464, 309] width 704 height 235
click at [520, 209] on div "[PERSON_NAME] [PERSON_NAME] Full Name [PERSON_NAME] [PERSON_NAME] Company [PERS…" at bounding box center [464, 309] width 704 height 235
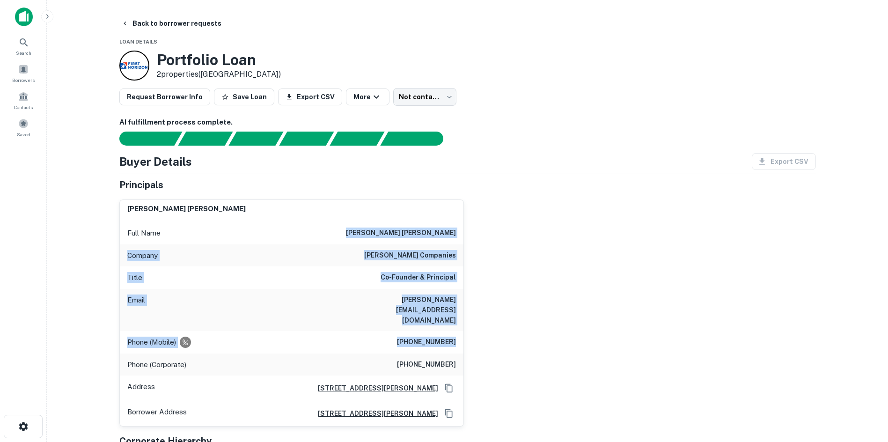
drag, startPoint x: 379, startPoint y: 232, endPoint x: 542, endPoint y: 330, distance: 190.6
click at [542, 330] on div "[PERSON_NAME] [PERSON_NAME] Full Name [PERSON_NAME] [PERSON_NAME] Company [PERS…" at bounding box center [464, 309] width 704 height 235
click at [545, 315] on div "[PERSON_NAME] [PERSON_NAME] Full Name [PERSON_NAME] [PERSON_NAME] Company [PERS…" at bounding box center [464, 309] width 704 height 235
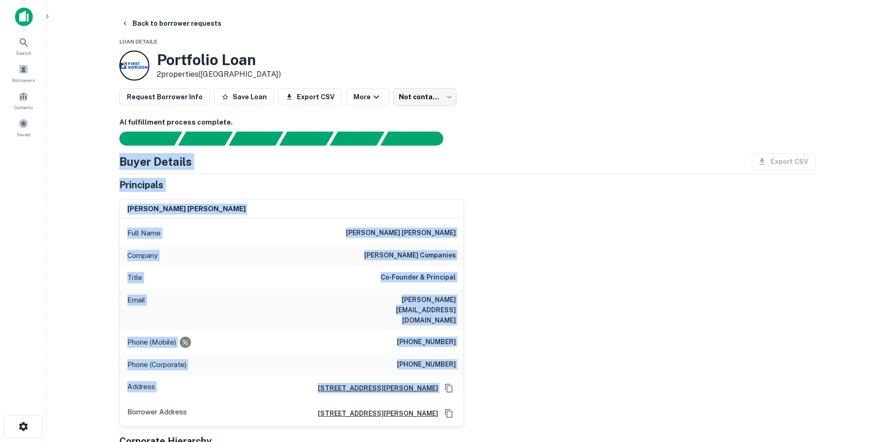
drag, startPoint x: 498, startPoint y: 358, endPoint x: 110, endPoint y: 158, distance: 437.3
drag, startPoint x: 110, startPoint y: 158, endPoint x: 604, endPoint y: 405, distance: 552.8
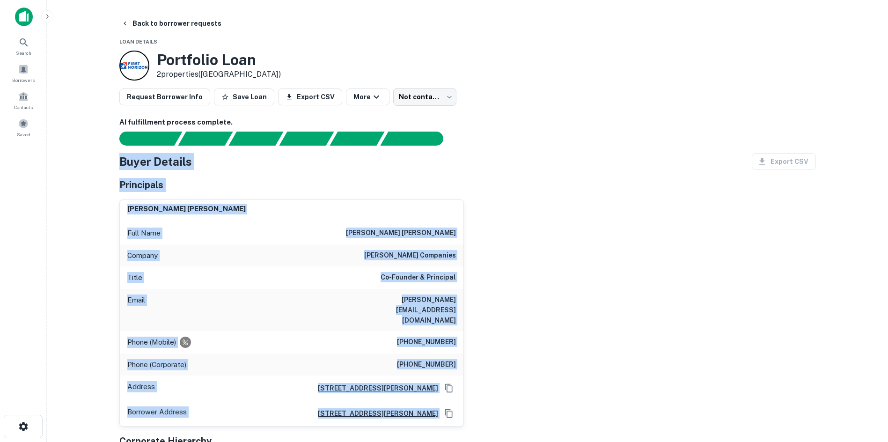
click at [583, 405] on div "[PERSON_NAME] [PERSON_NAME] Full Name [PERSON_NAME] [PERSON_NAME] Company [PERS…" at bounding box center [464, 309] width 704 height 235
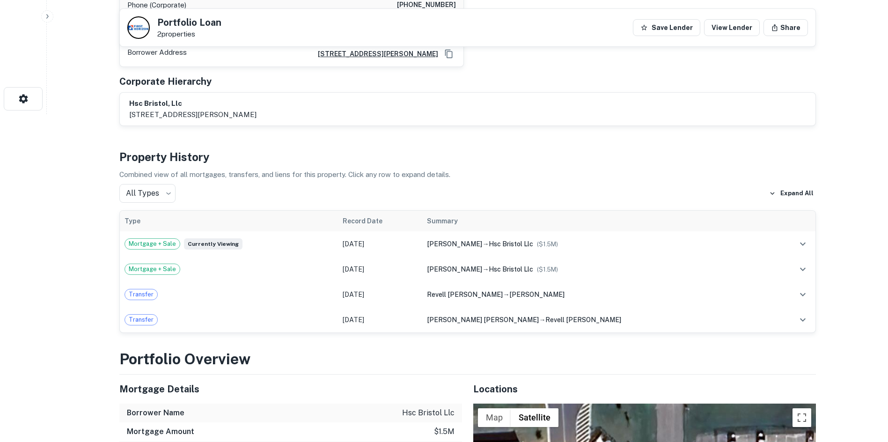
click at [337, 98] on div "hsc bristol, llc [STREET_ADDRESS][PERSON_NAME]" at bounding box center [467, 109] width 677 height 22
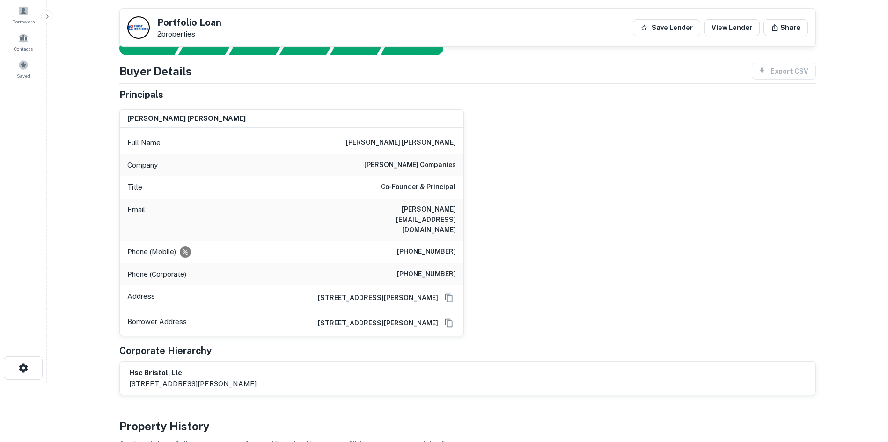
scroll to position [47, 0]
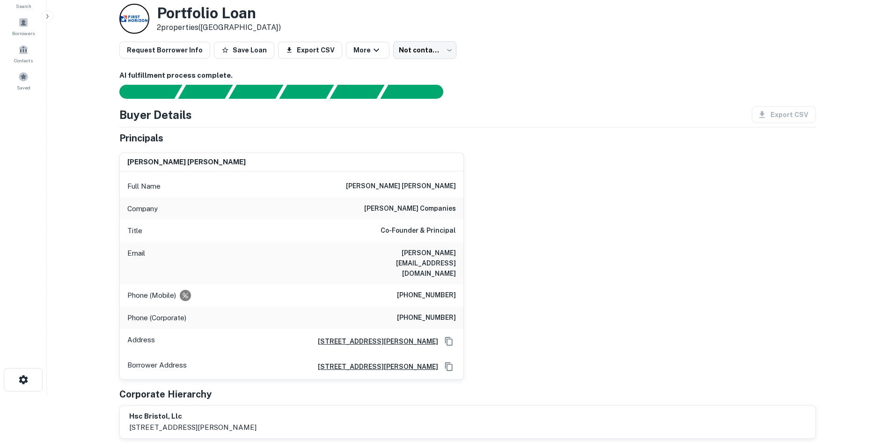
click at [427, 290] on h6 "[PHONE_NUMBER]" at bounding box center [426, 295] width 59 height 11
copy h6 "[PHONE_NUMBER]"
drag, startPoint x: 307, startPoint y: 153, endPoint x: 369, endPoint y: 135, distance: 64.7
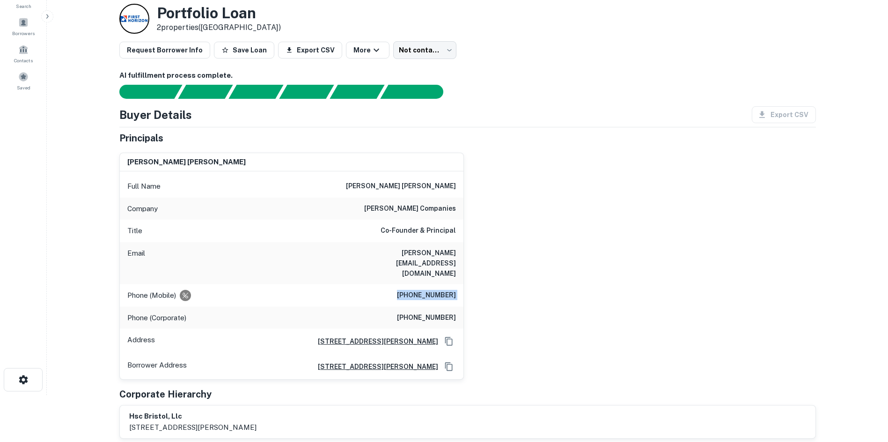
click at [307, 153] on div "[PERSON_NAME] [PERSON_NAME]" at bounding box center [292, 162] width 344 height 19
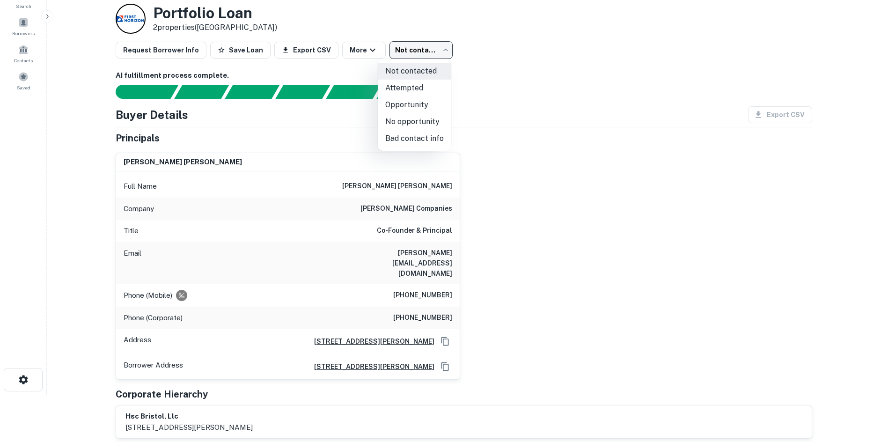
click at [438, 53] on body "Search Borrowers Contacts Saved Back to borrower requests Loan Details Portfoli…" at bounding box center [444, 174] width 888 height 442
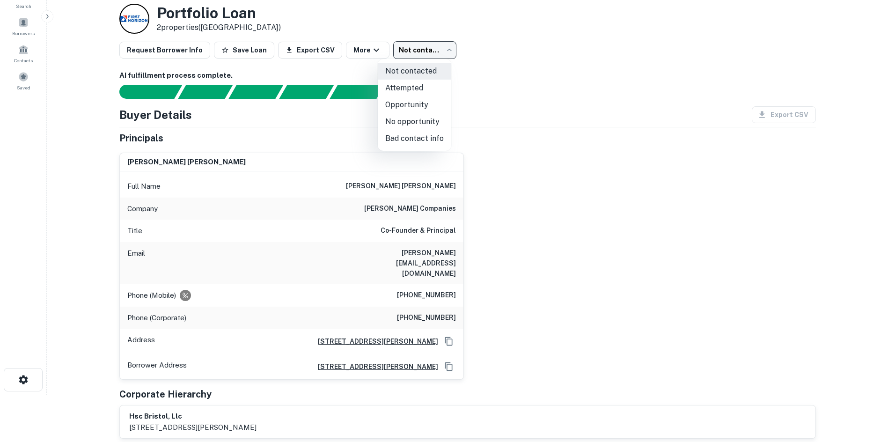
click at [429, 90] on li "Attempted" at bounding box center [414, 88] width 73 height 17
type input "*********"
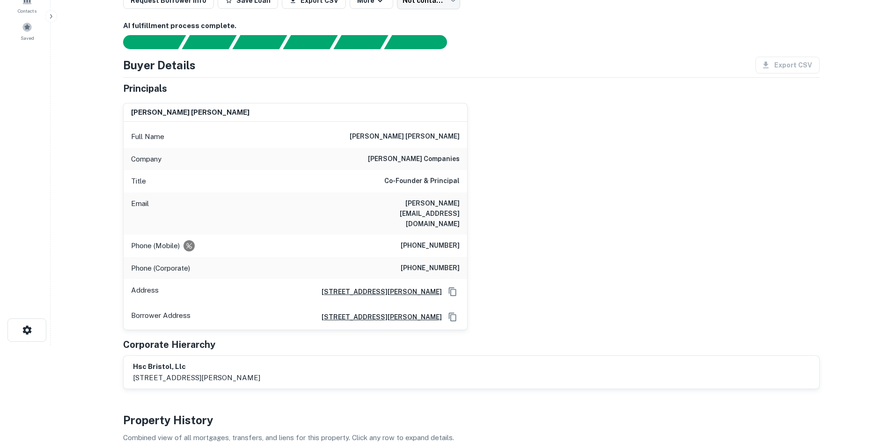
scroll to position [0, 0]
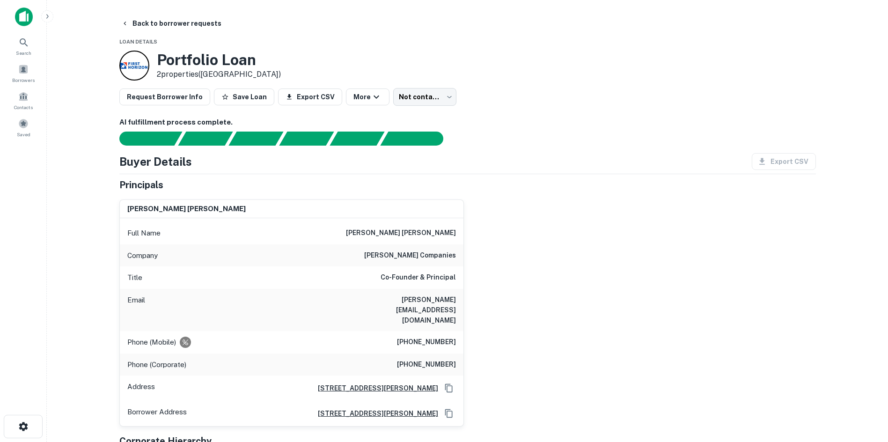
drag, startPoint x: 298, startPoint y: 23, endPoint x: 522, endPoint y: 72, distance: 229.4
click at [303, 23] on div "Back to borrower requests" at bounding box center [467, 23] width 696 height 17
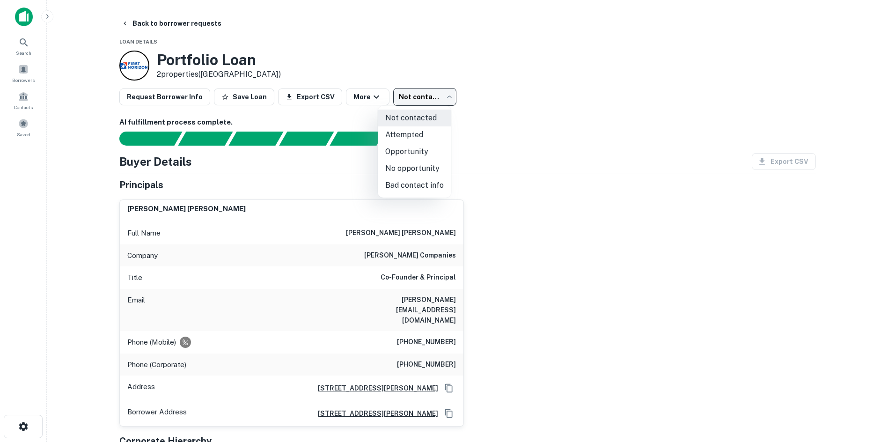
click at [440, 102] on body "Search Borrowers Contacts Saved Back to borrower requests Loan Details Portfoli…" at bounding box center [447, 221] width 895 height 442
click at [423, 139] on li "Attempted" at bounding box center [414, 134] width 73 height 17
type input "*********"
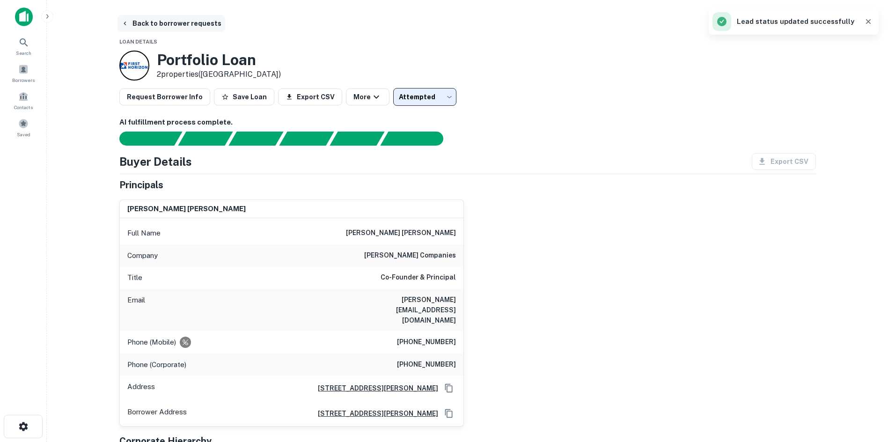
click at [172, 26] on button "Back to borrower requests" at bounding box center [171, 23] width 108 height 17
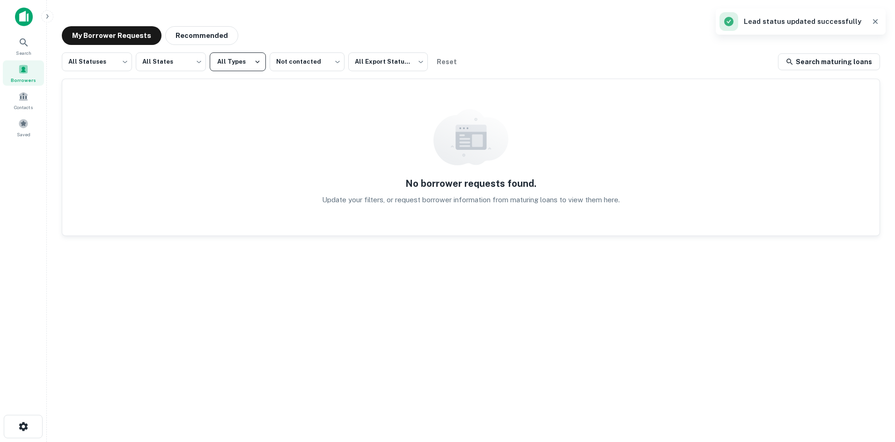
click at [245, 64] on button "All Types" at bounding box center [238, 61] width 56 height 19
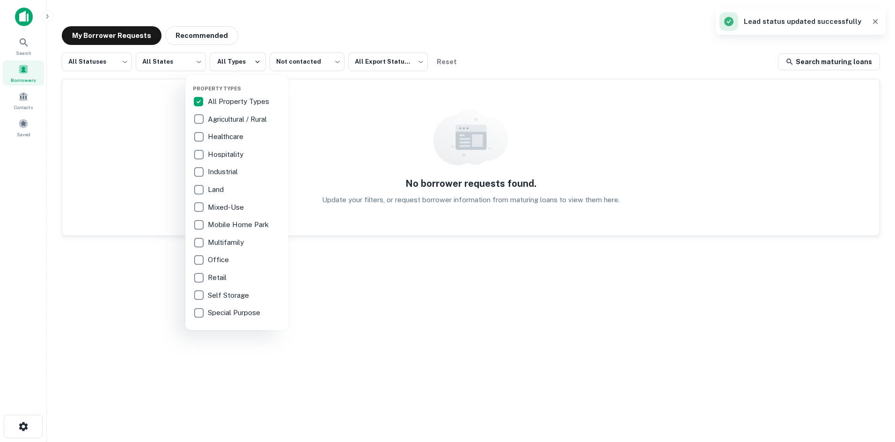
click at [246, 101] on p "All Property Types" at bounding box center [239, 101] width 63 height 11
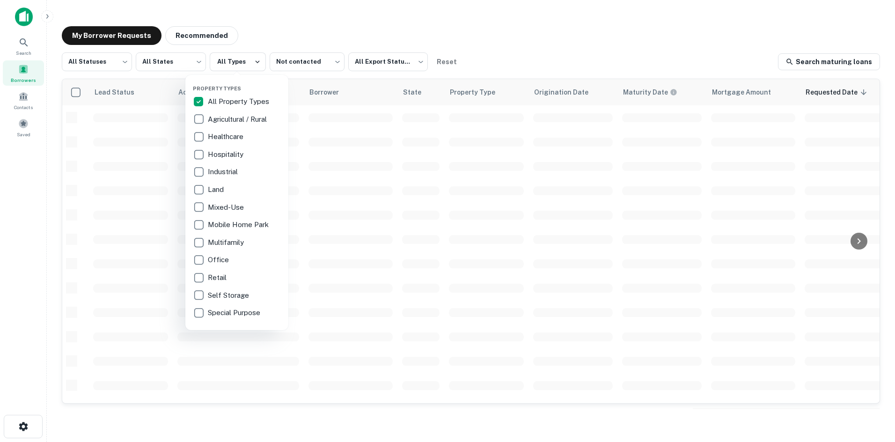
click at [318, 25] on div at bounding box center [447, 221] width 895 height 442
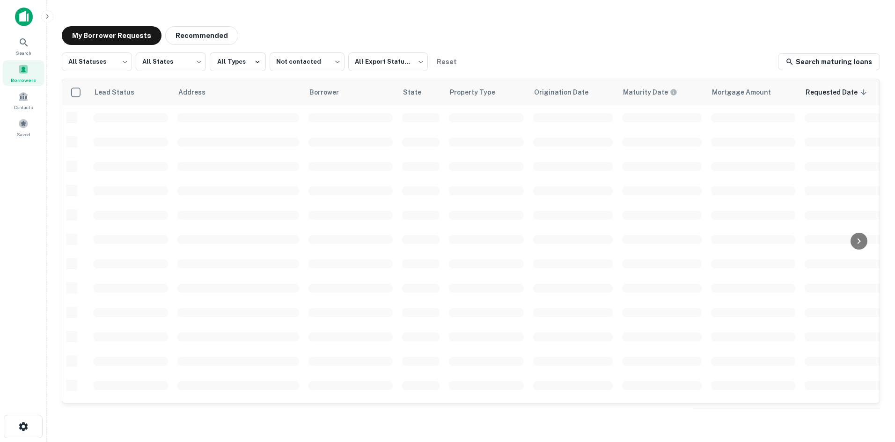
click at [196, 25] on div "My Borrower Requests Recommended All Statuses *** ​ All States *** ​ All Types …" at bounding box center [470, 218] width 833 height 398
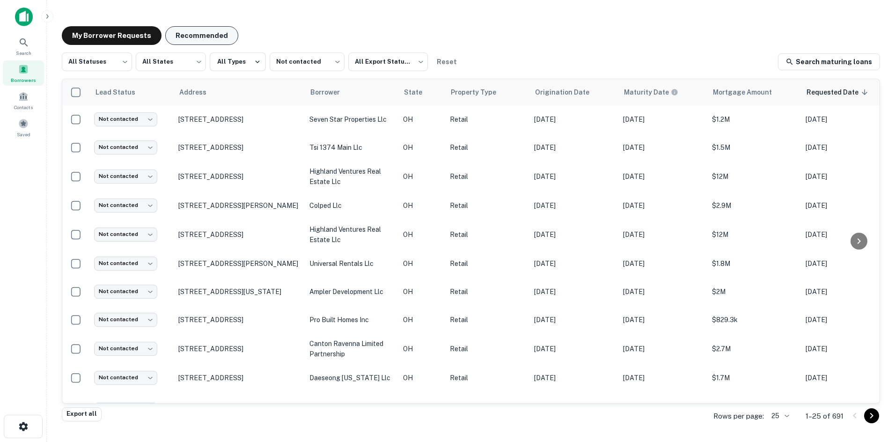
click at [203, 36] on button "Recommended" at bounding box center [201, 35] width 73 height 19
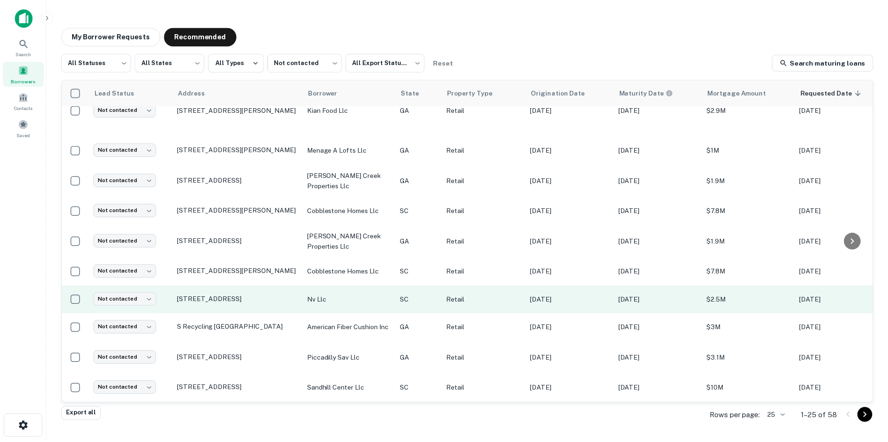
scroll to position [467, 0]
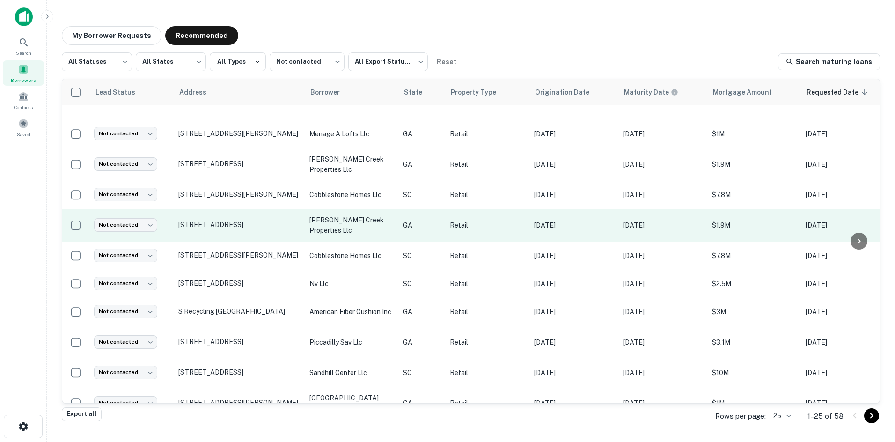
click at [242, 209] on td "[STREET_ADDRESS]" at bounding box center [239, 225] width 131 height 33
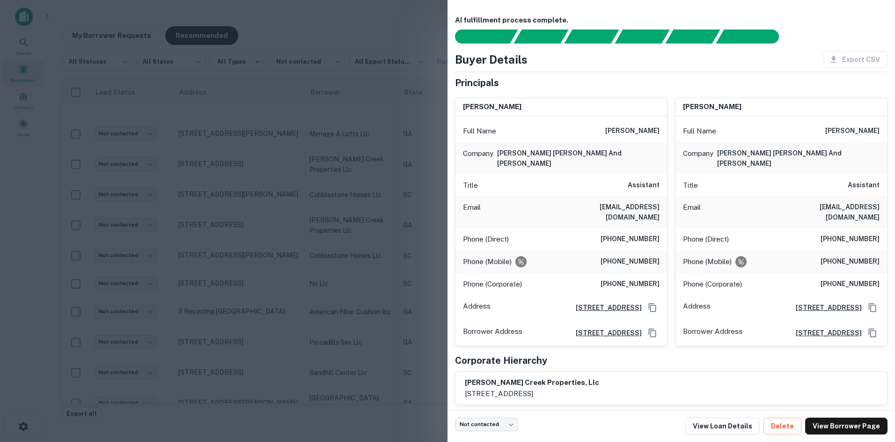
click at [242, 194] on div at bounding box center [447, 221] width 895 height 442
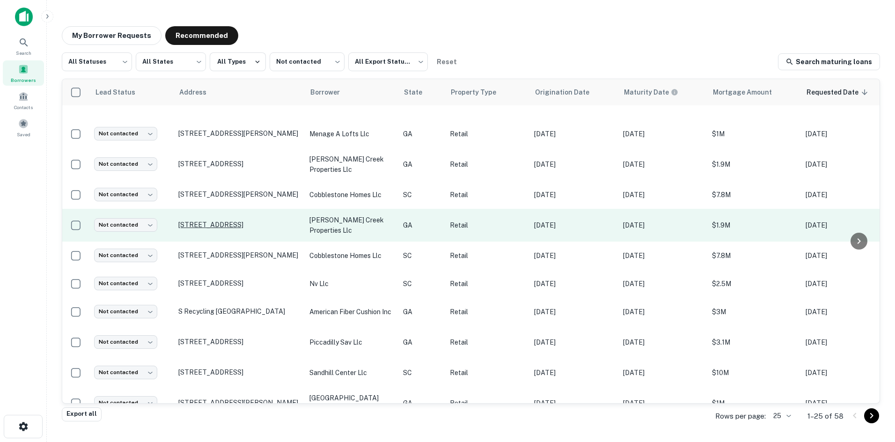
click at [243, 220] on p "[STREET_ADDRESS]" at bounding box center [239, 224] width 122 height 8
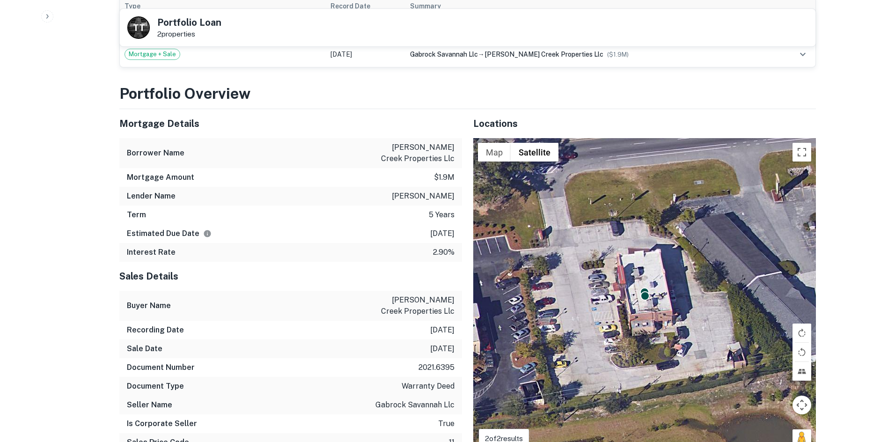
scroll to position [608, 0]
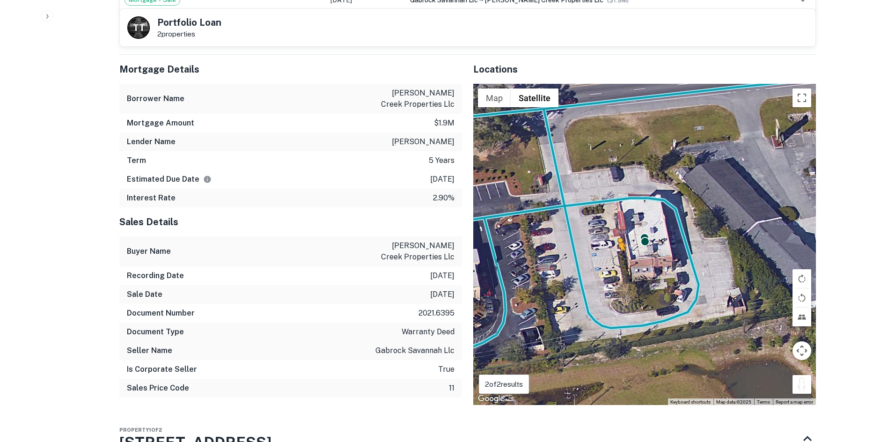
drag, startPoint x: 805, startPoint y: 383, endPoint x: 557, endPoint y: 212, distance: 302.1
click at [562, 215] on div "To activate drag with keyboard, press Alt + Enter. Once in keyboard drag state,…" at bounding box center [644, 244] width 343 height 321
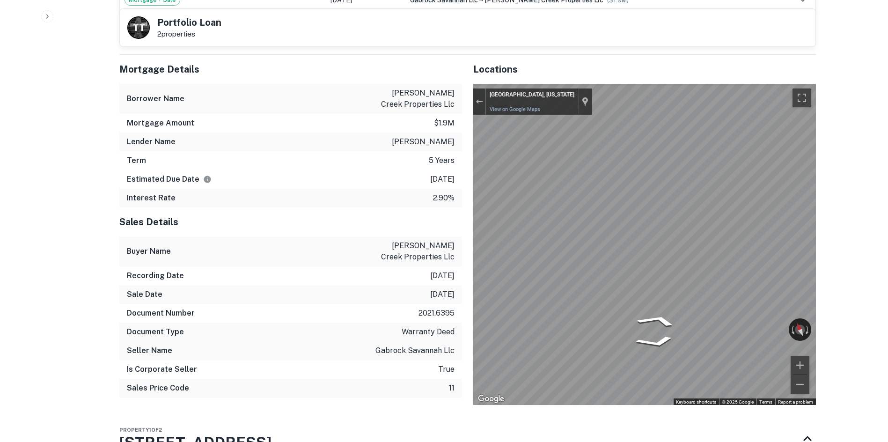
click at [285, 202] on div "Mortgage Details Borrower Name [PERSON_NAME] creek properties llc Mortgage Amou…" at bounding box center [462, 230] width 708 height 350
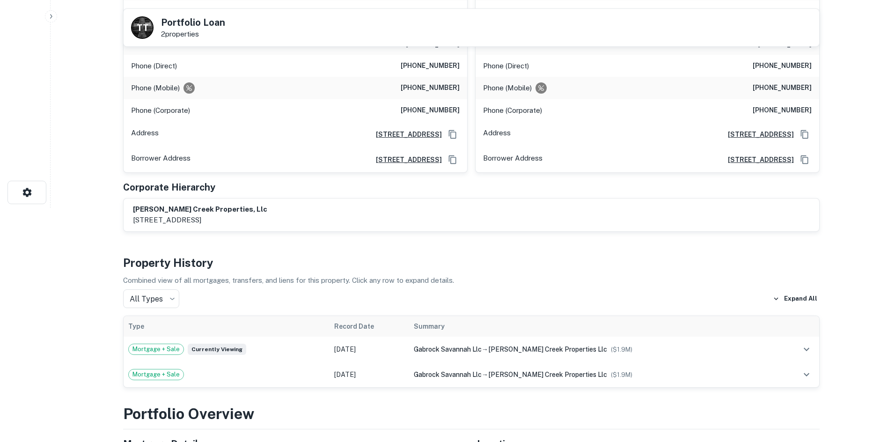
scroll to position [0, 0]
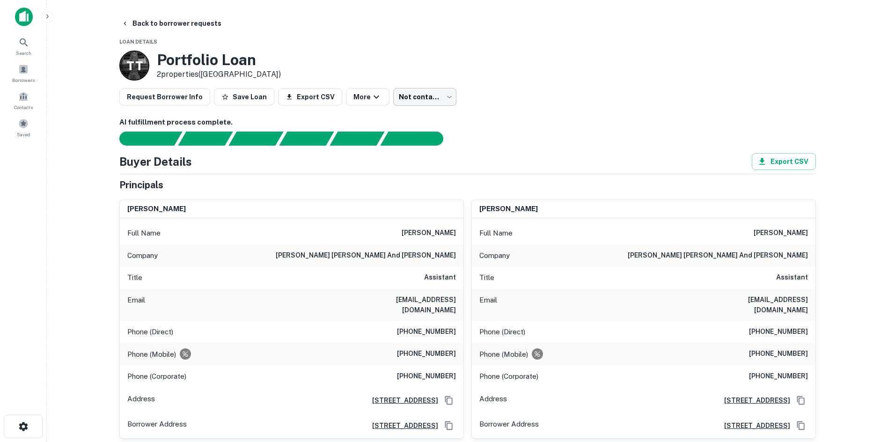
click at [395, 99] on body "Search Borrowers Contacts Saved Back to borrower requests Loan Details T T Port…" at bounding box center [444, 221] width 888 height 442
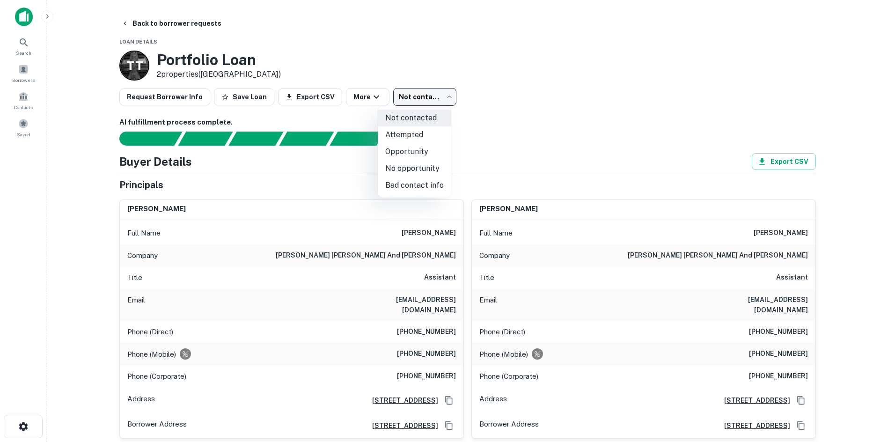
click at [388, 140] on li "Attempted" at bounding box center [414, 134] width 73 height 17
type input "*********"
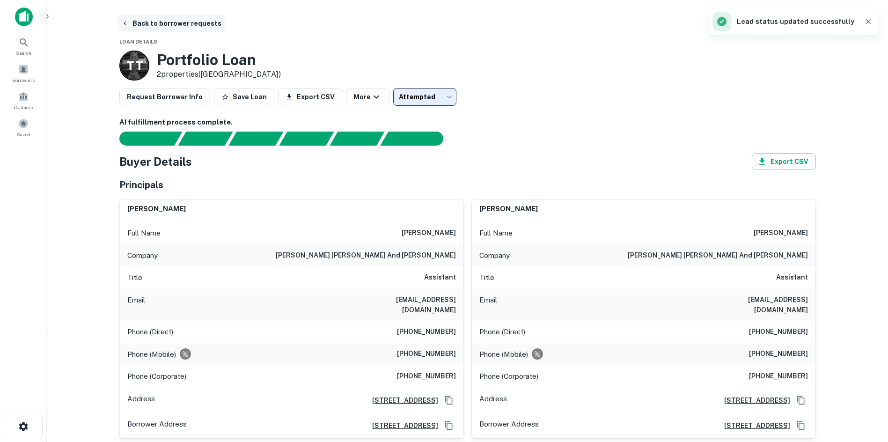
click at [157, 25] on button "Back to borrower requests" at bounding box center [171, 23] width 108 height 17
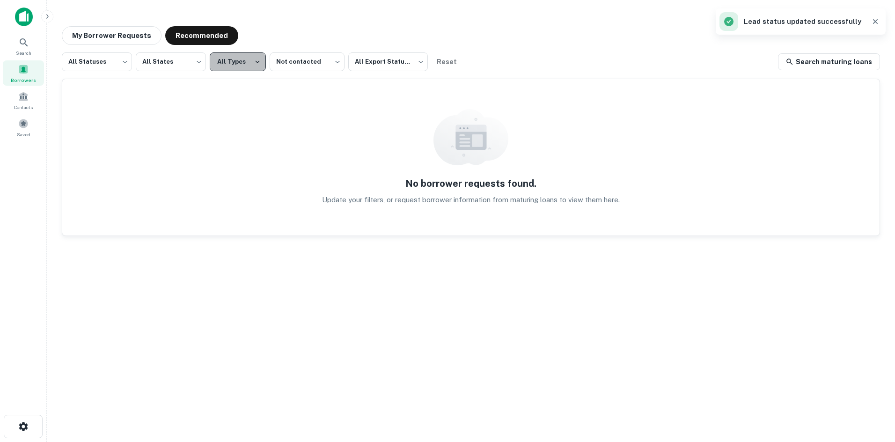
click at [227, 66] on button "All Types" at bounding box center [238, 61] width 56 height 19
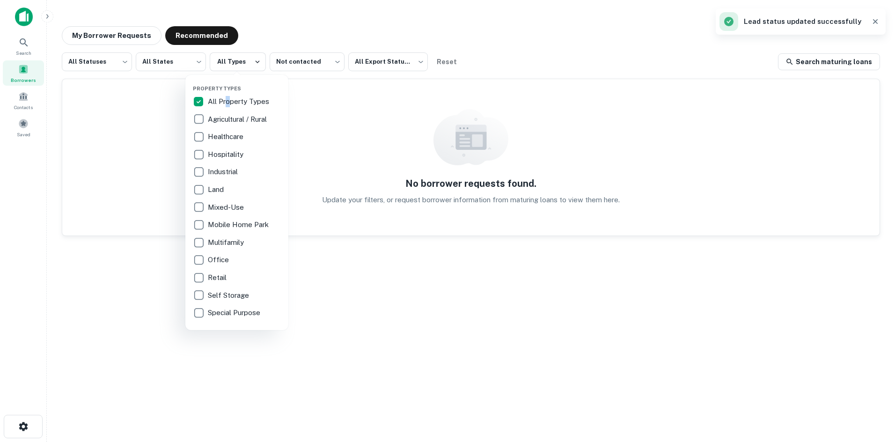
click at [228, 101] on p "All Property Types" at bounding box center [239, 101] width 63 height 11
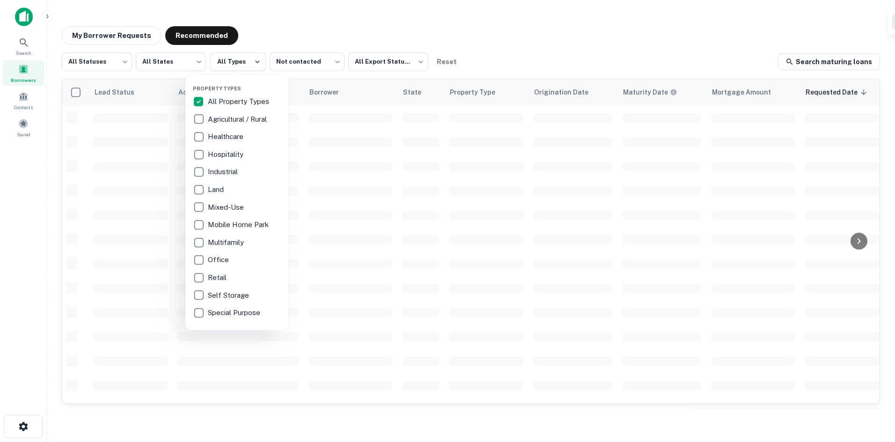
click at [264, 30] on div at bounding box center [447, 221] width 895 height 442
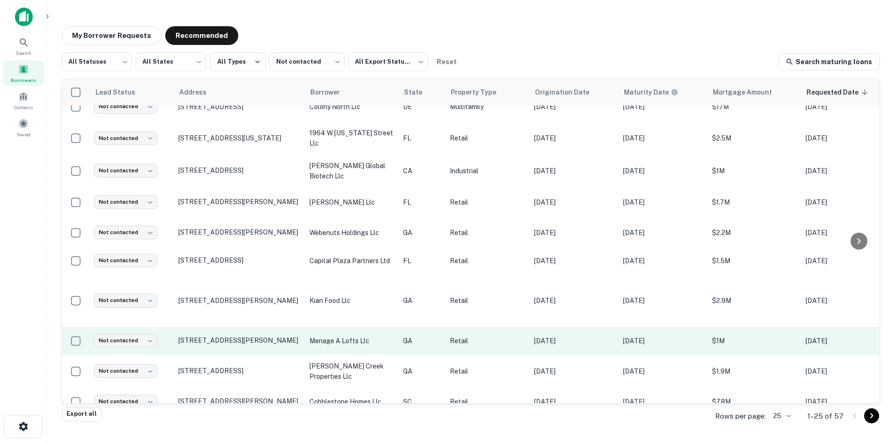
scroll to position [281, 0]
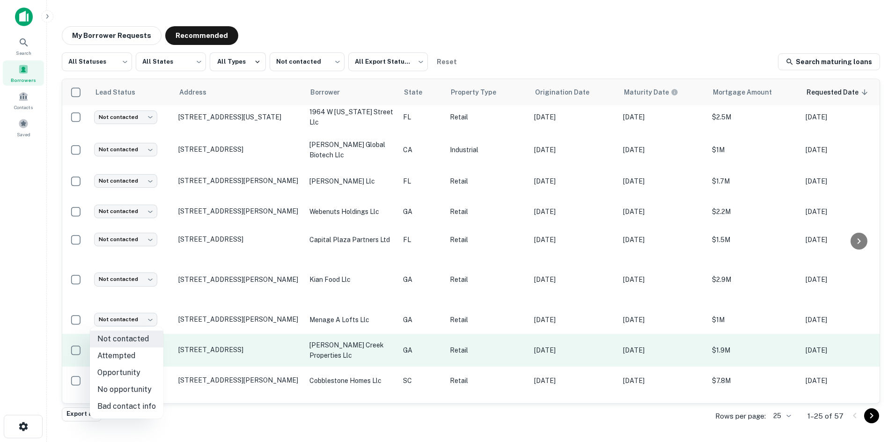
click at [126, 322] on body "Search Borrowers Contacts Saved My Borrower Requests Recommended All Statuses *…" at bounding box center [447, 221] width 895 height 442
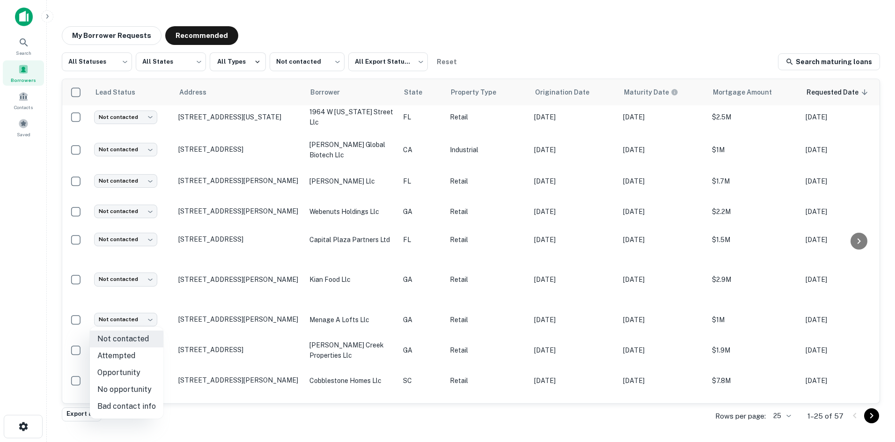
click at [137, 357] on li "Attempted" at bounding box center [126, 355] width 73 height 17
type input "*********"
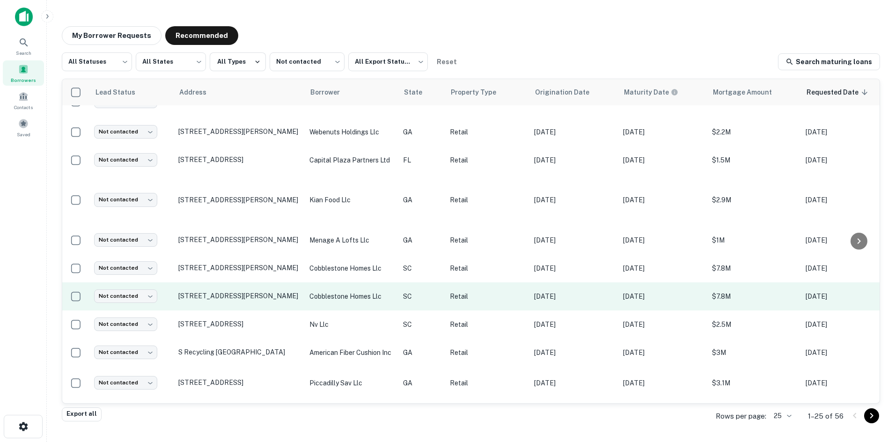
scroll to position [374, 0]
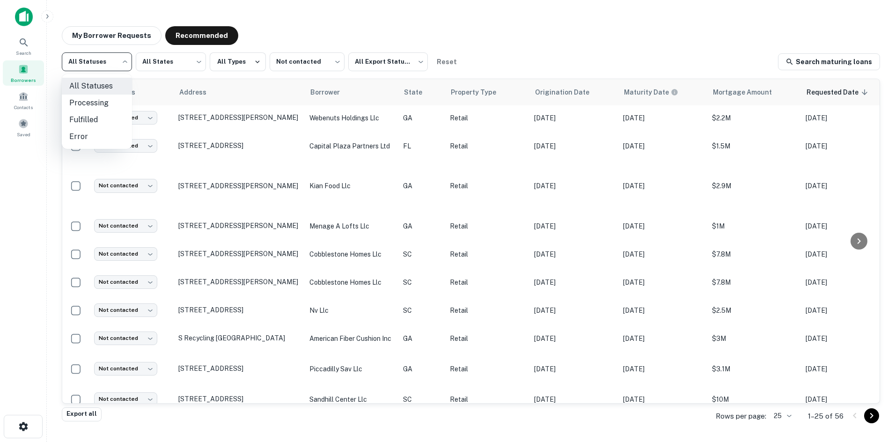
click at [99, 73] on body "Search Borrowers Contacts Saved My Borrower Requests Recommended All Statuses *…" at bounding box center [447, 221] width 895 height 442
click at [268, 65] on div at bounding box center [447, 221] width 895 height 442
click at [414, 38] on div "My Borrower Requests Recommended" at bounding box center [471, 35] width 818 height 19
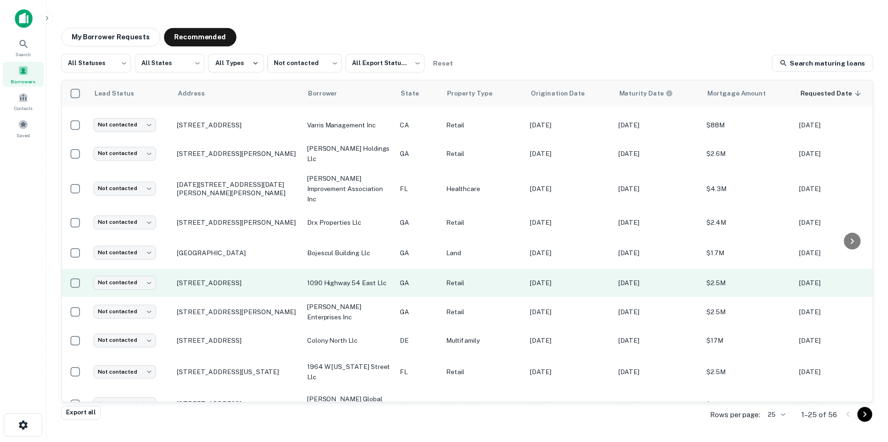
scroll to position [47, 0]
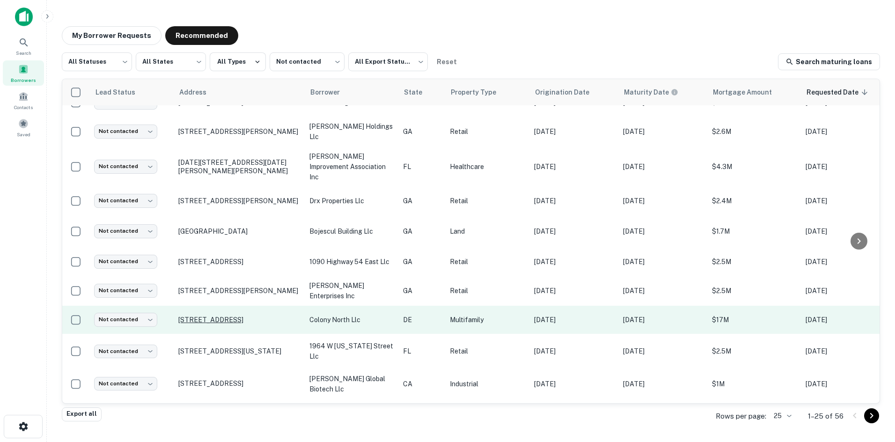
click at [241, 315] on p "[STREET_ADDRESS]" at bounding box center [239, 319] width 122 height 8
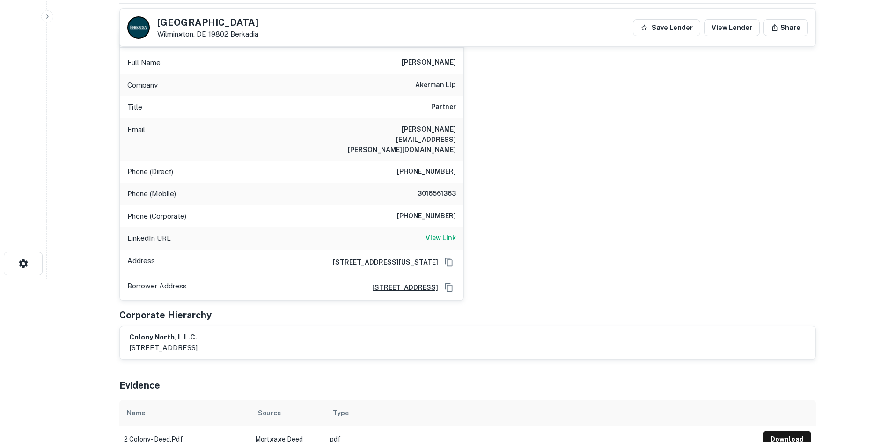
scroll to position [47, 0]
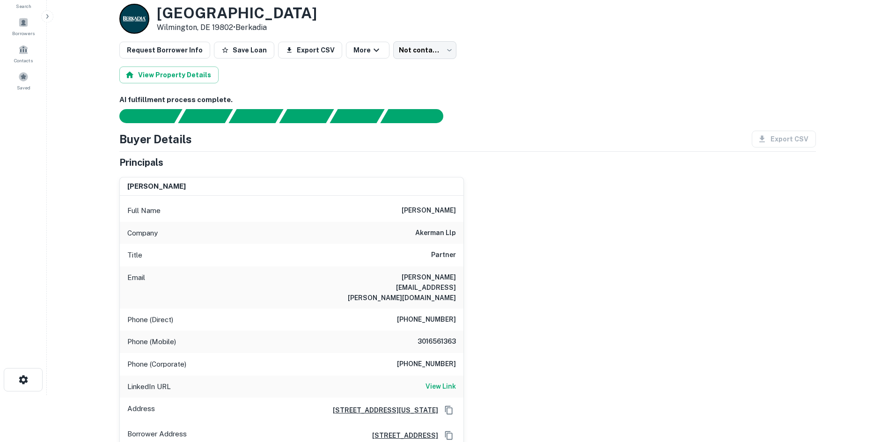
click at [445, 330] on div "Phone (Mobile) [PHONE_NUMBER]" at bounding box center [292, 341] width 344 height 22
click at [446, 308] on div "Phone (Direct) [PHONE_NUMBER]" at bounding box center [292, 319] width 344 height 22
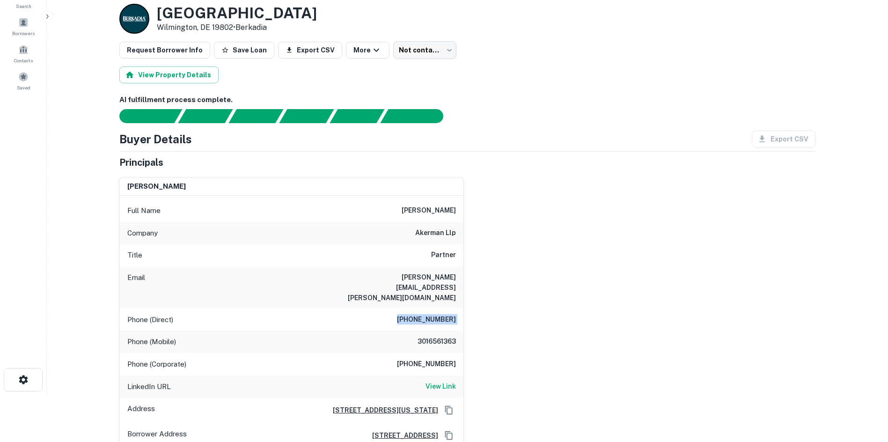
click at [446, 308] on div "Phone (Direct) [PHONE_NUMBER]" at bounding box center [292, 319] width 344 height 22
copy h6 "[PHONE_NUMBER]"
click at [440, 330] on div "Phone (Mobile) [PHONE_NUMBER]" at bounding box center [292, 341] width 344 height 22
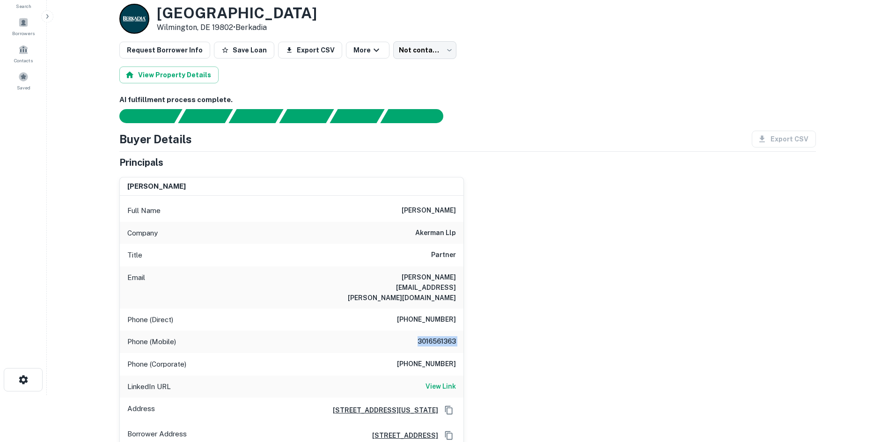
copy h6 "3016561363"
click at [422, 359] on h6 "[PHONE_NUMBER]" at bounding box center [426, 364] width 59 height 11
copy h6 "[PHONE_NUMBER]"
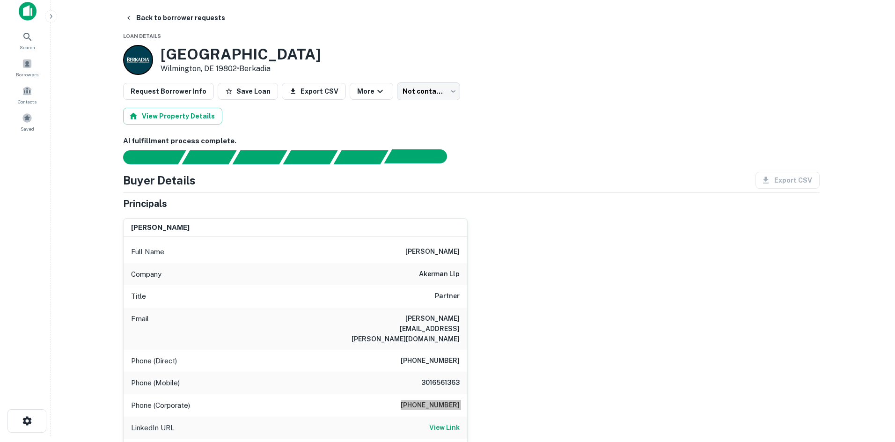
scroll to position [0, 0]
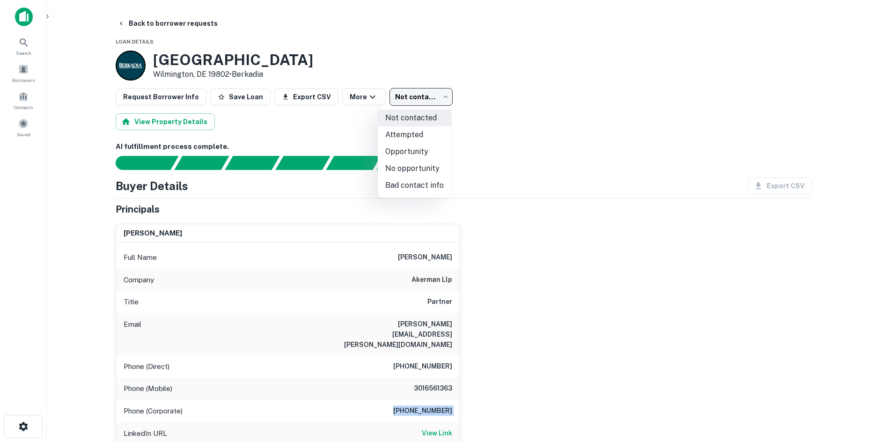
click at [426, 96] on body "Search Borrowers Contacts Saved Back to borrower requests Loan Details [STREET_…" at bounding box center [444, 221] width 888 height 442
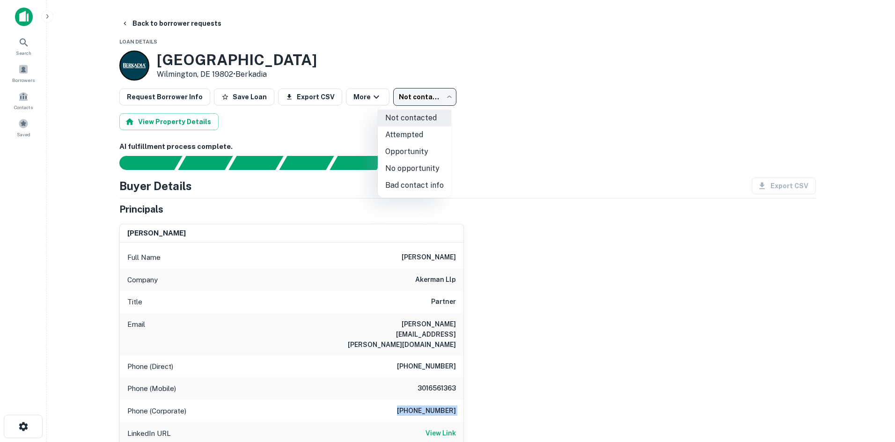
click at [409, 135] on li "Attempted" at bounding box center [414, 134] width 73 height 17
type input "*********"
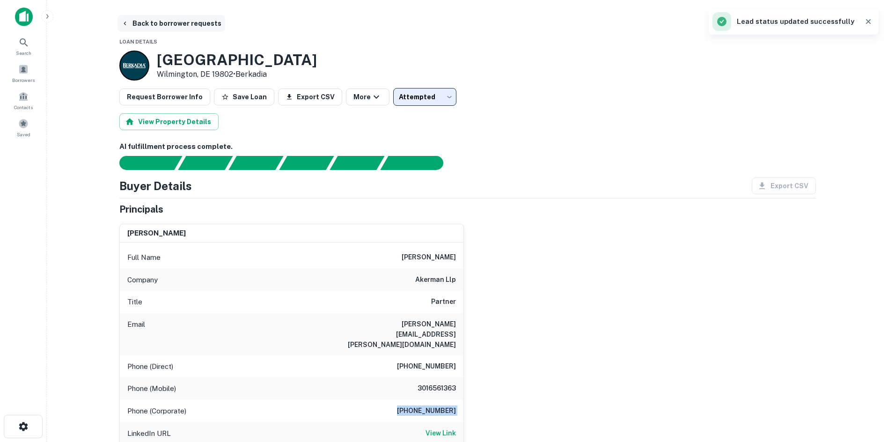
click at [185, 22] on button "Back to borrower requests" at bounding box center [171, 23] width 108 height 17
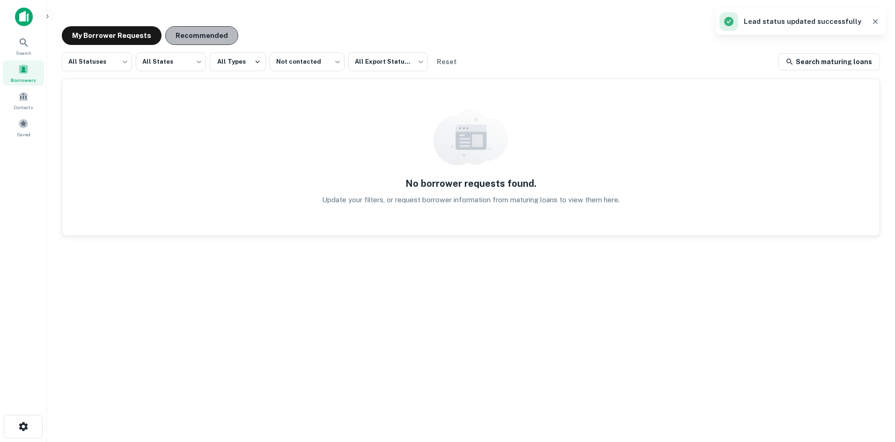
click at [200, 29] on button "Recommended" at bounding box center [201, 35] width 73 height 19
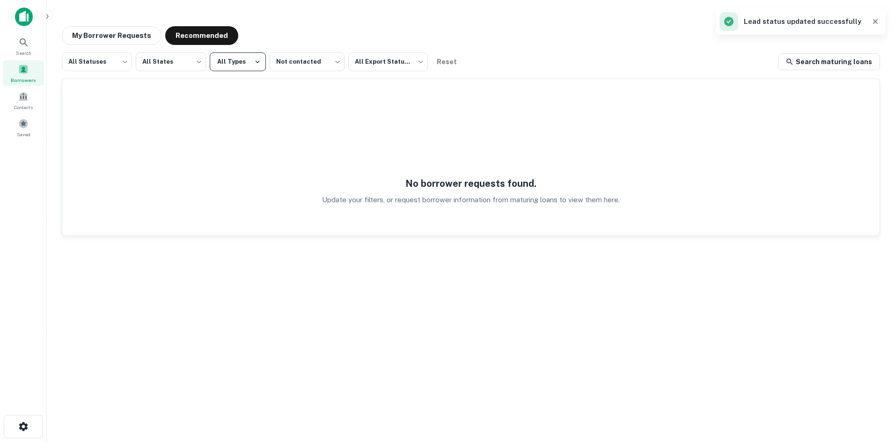
click at [249, 63] on button "All Types" at bounding box center [238, 61] width 56 height 19
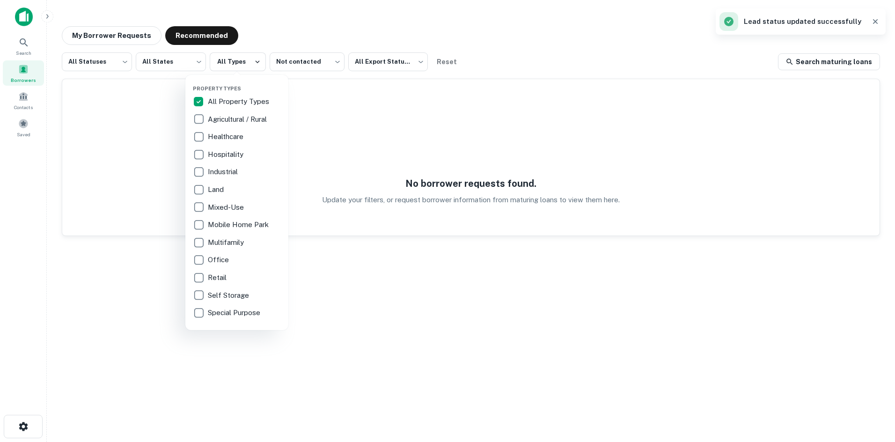
click at [233, 97] on p "All Property Types" at bounding box center [239, 101] width 63 height 11
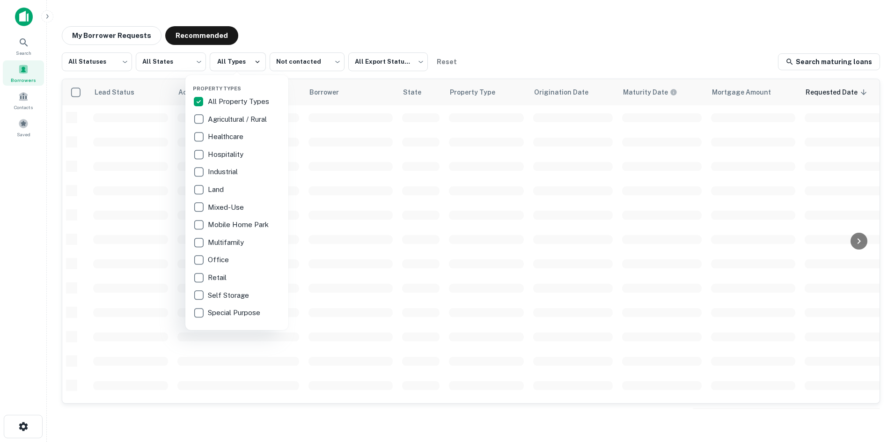
click at [360, 37] on div at bounding box center [447, 221] width 895 height 442
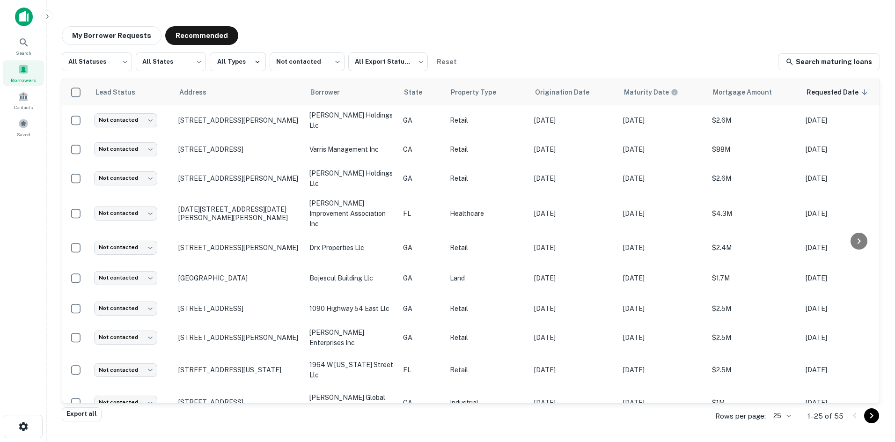
click at [583, 413] on icon "Go to next page" at bounding box center [871, 415] width 11 height 11
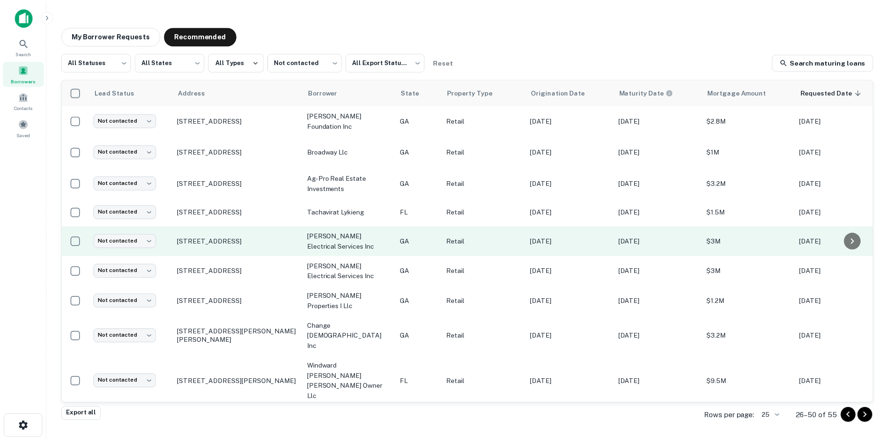
scroll to position [47, 0]
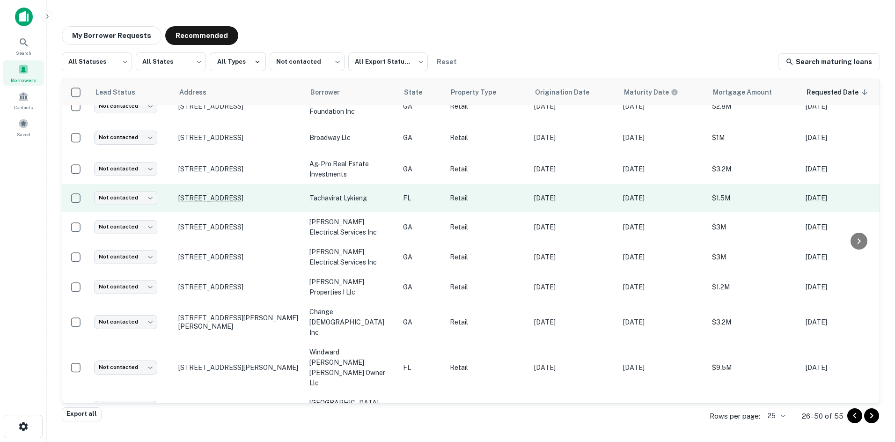
click at [202, 199] on p "[STREET_ADDRESS]" at bounding box center [239, 198] width 122 height 8
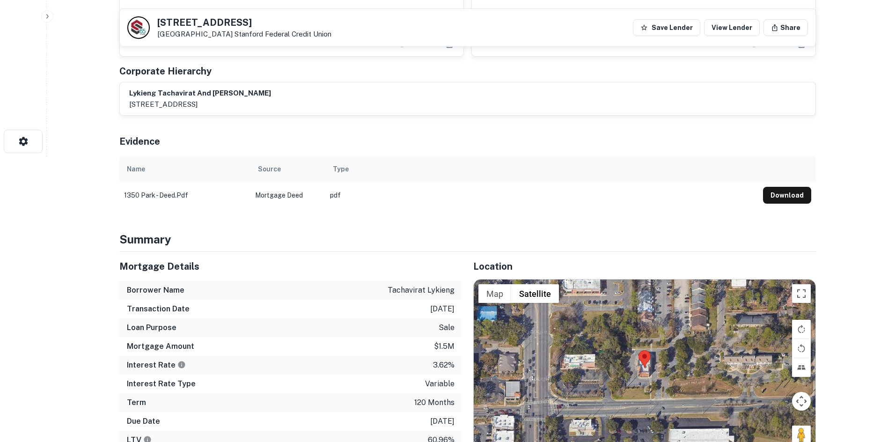
scroll to position [468, 0]
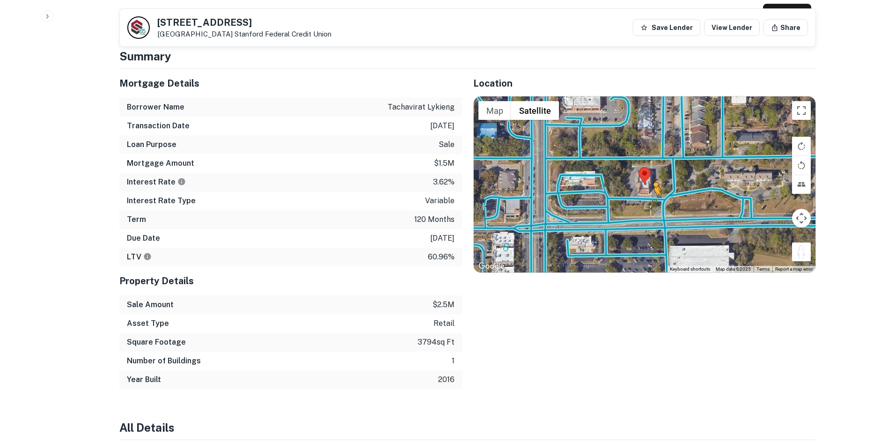
drag, startPoint x: 801, startPoint y: 246, endPoint x: 645, endPoint y: 193, distance: 164.9
click at [583, 193] on div "To activate drag with keyboard, press Alt + Enter. Once in keyboard drag state,…" at bounding box center [645, 184] width 342 height 176
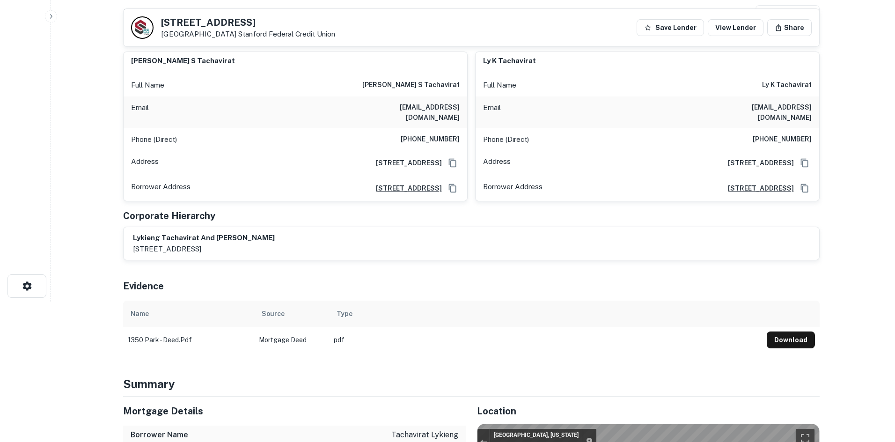
scroll to position [0, 0]
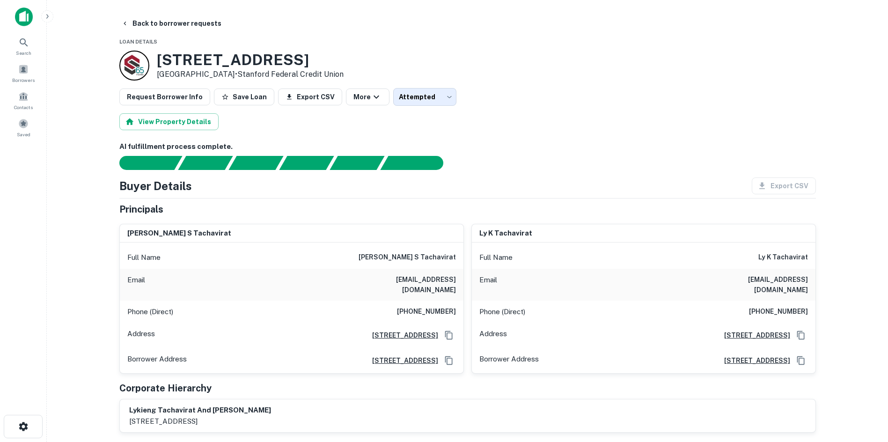
click at [156, 20] on button "Back to borrower requests" at bounding box center [171, 23] width 108 height 17
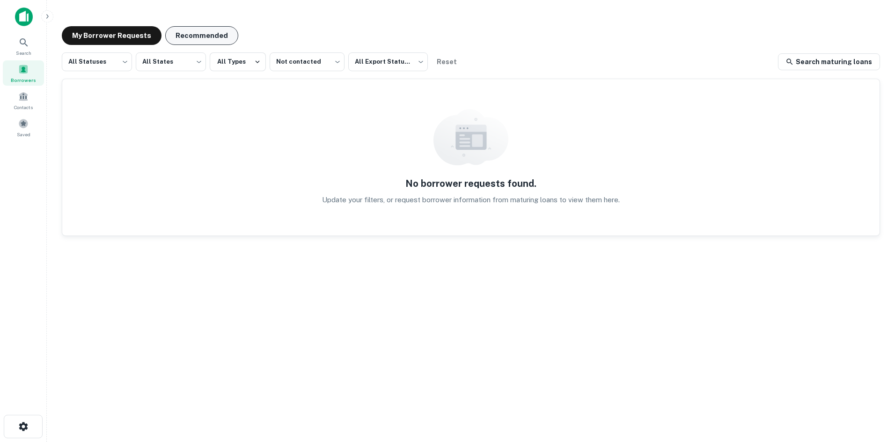
click at [221, 34] on button "Recommended" at bounding box center [201, 35] width 73 height 19
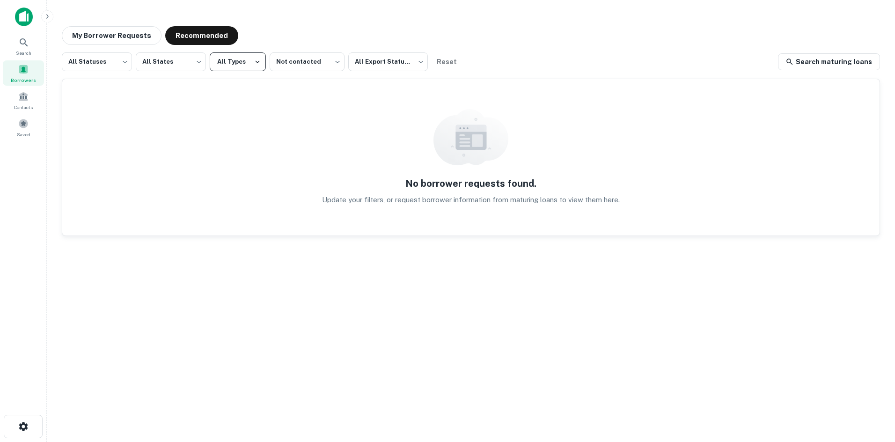
click at [244, 57] on button "All Types" at bounding box center [238, 61] width 56 height 19
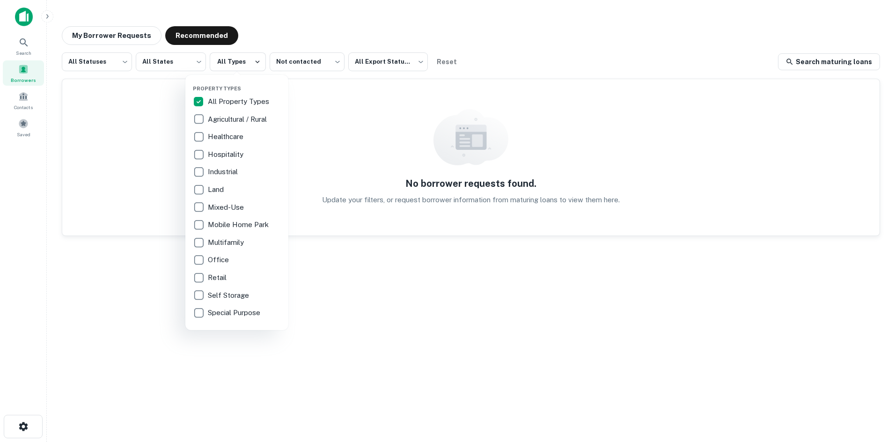
click at [242, 98] on p "All Property Types" at bounding box center [239, 101] width 63 height 11
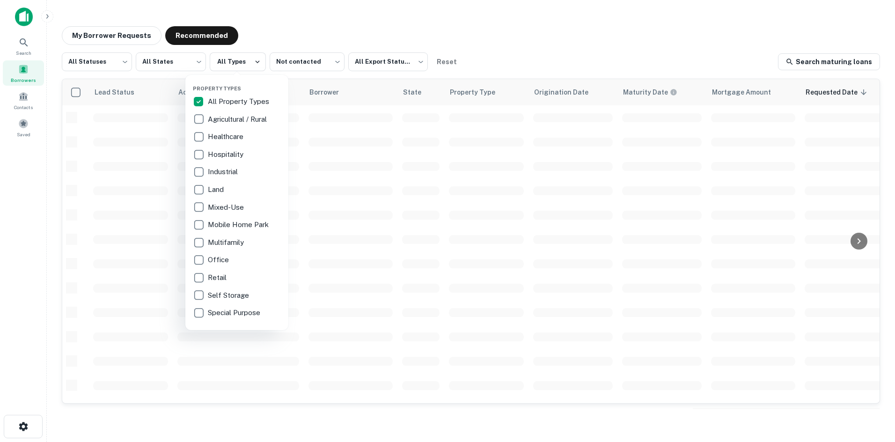
click at [268, 25] on div at bounding box center [447, 221] width 895 height 442
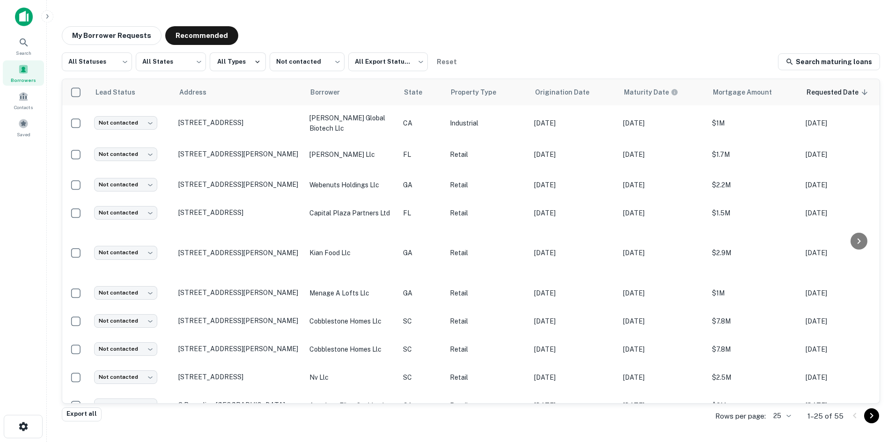
scroll to position [463, 0]
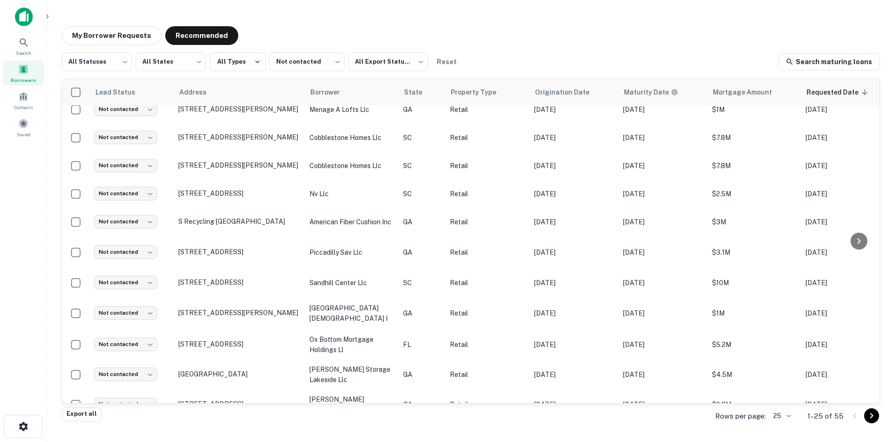
click at [583, 417] on icon "Go to next page" at bounding box center [871, 415] width 11 height 11
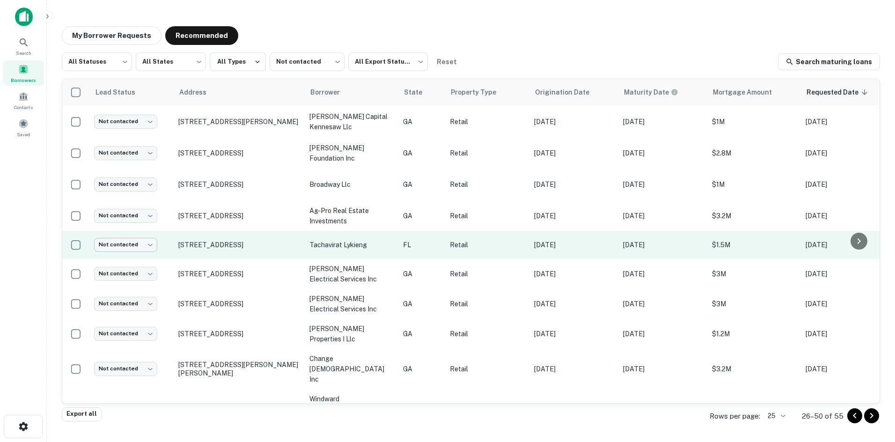
click at [135, 242] on body "Search Borrowers Contacts Saved My Borrower Requests Recommended All Statuses *…" at bounding box center [447, 221] width 895 height 442
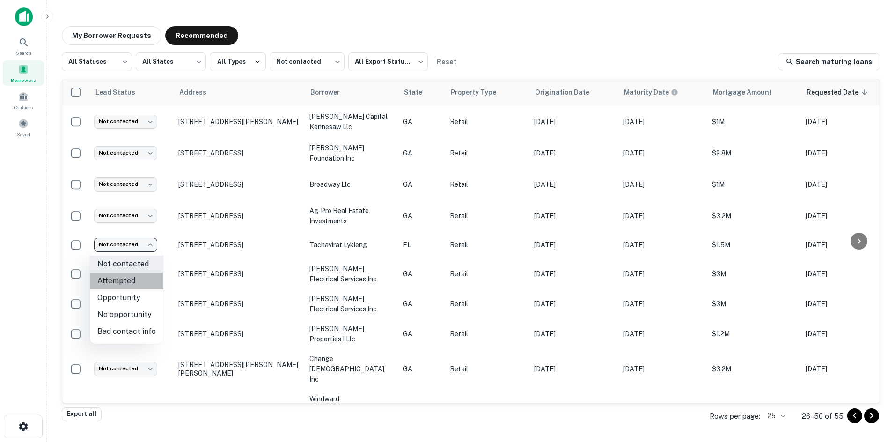
click at [145, 282] on li "Attempted" at bounding box center [126, 280] width 73 height 17
type input "*********"
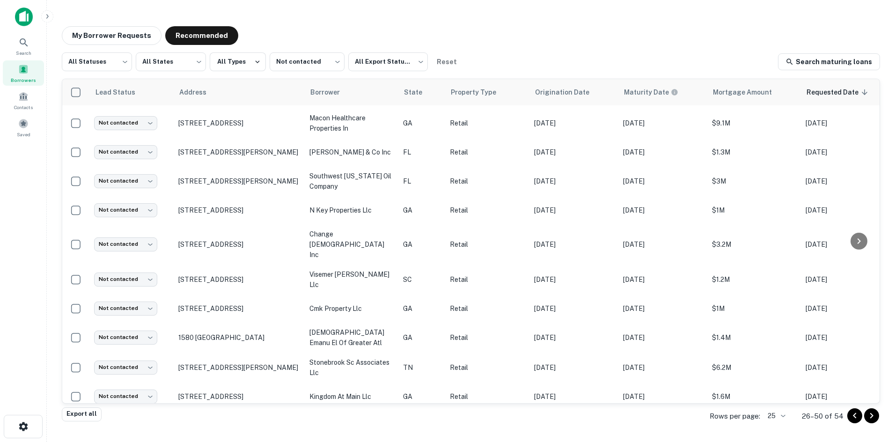
scroll to position [464, 0]
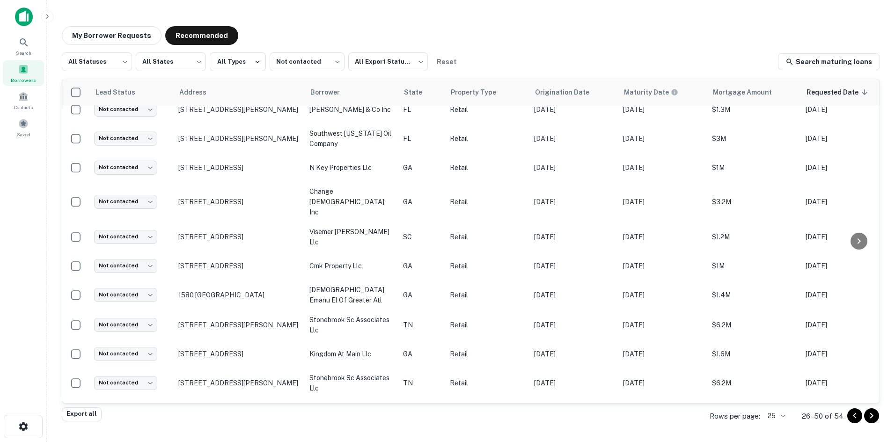
click at [583, 416] on icon "Go to next page" at bounding box center [871, 415] width 11 height 11
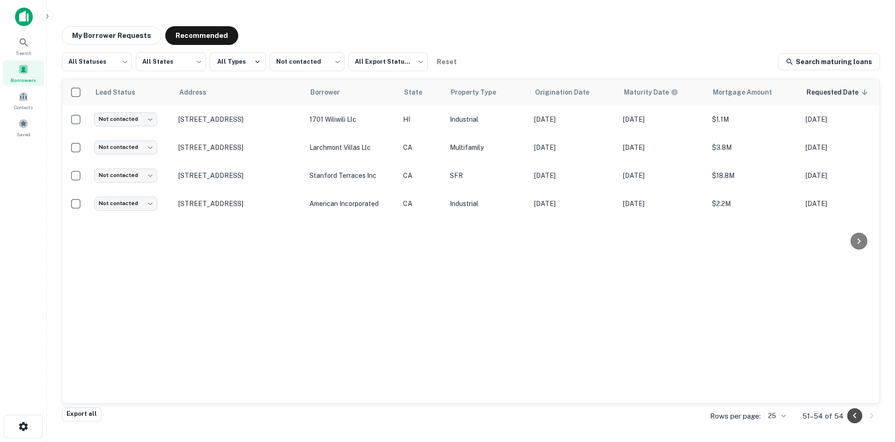
click at [583, 417] on icon "Go to previous page" at bounding box center [854, 415] width 11 height 11
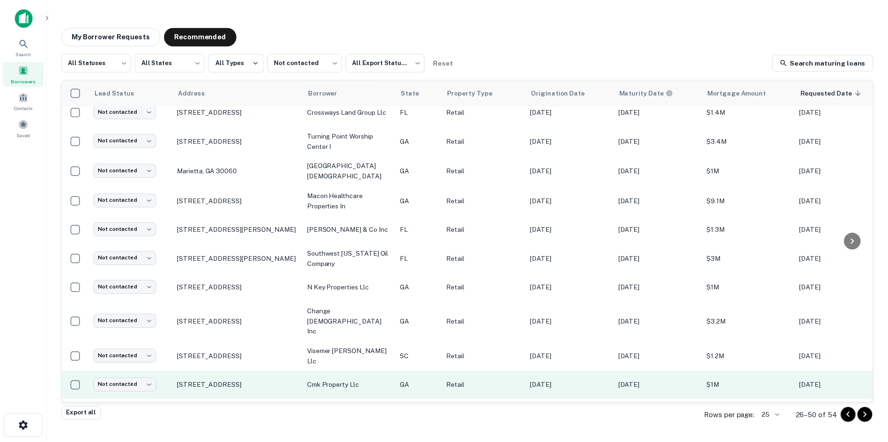
scroll to position [464, 0]
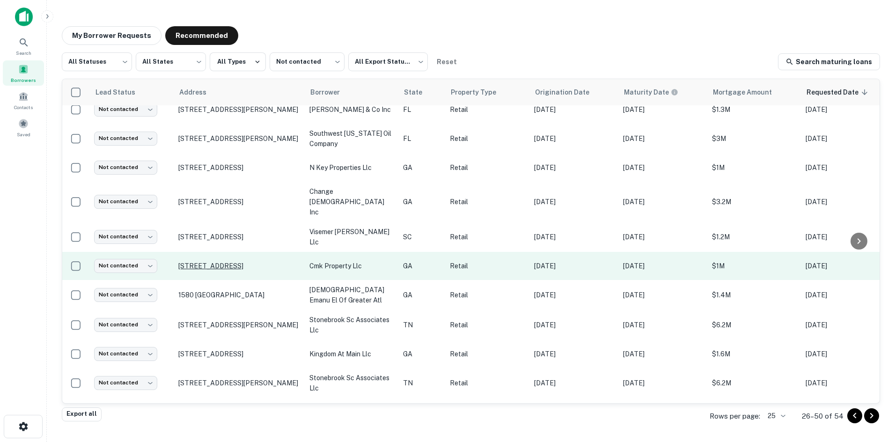
click at [227, 262] on p "[STREET_ADDRESS]" at bounding box center [239, 266] width 122 height 8
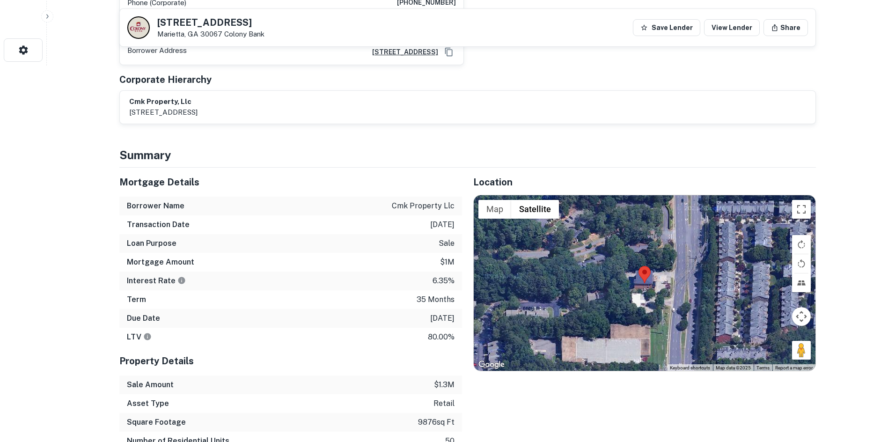
scroll to position [468, 0]
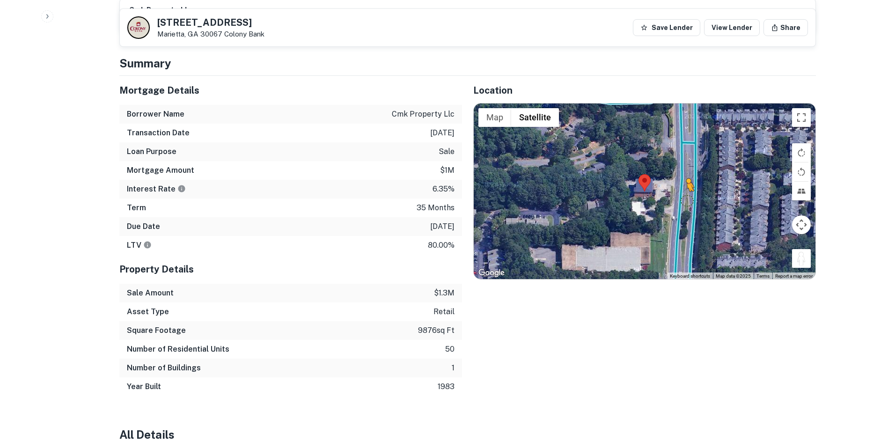
drag, startPoint x: 801, startPoint y: 242, endPoint x: 678, endPoint y: 177, distance: 139.6
click at [583, 177] on div "To activate drag with keyboard, press Alt + Enter. Once in keyboard drag state,…" at bounding box center [645, 191] width 342 height 176
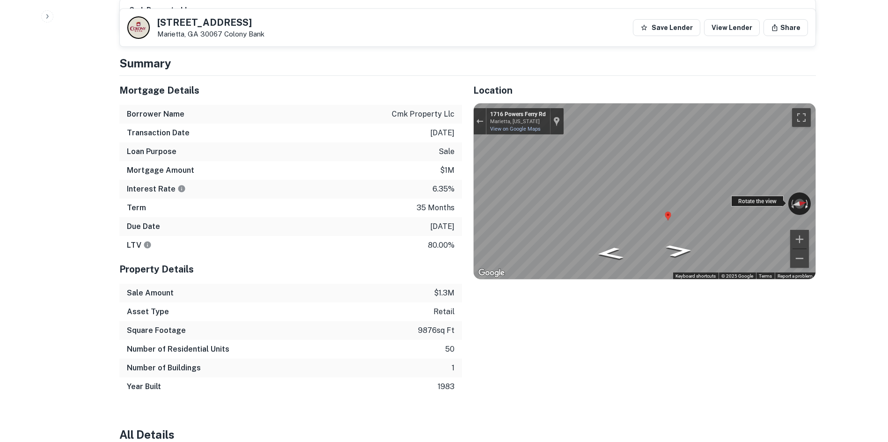
click at [583, 183] on div "← Move left → Move right ↑ Move up ↓ Move down + Zoom in - Zoom out [STREET_ADD…" at bounding box center [645, 191] width 342 height 176
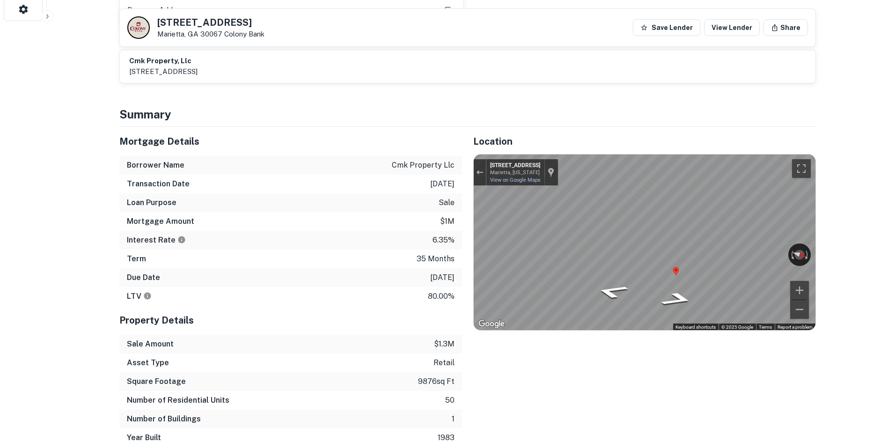
scroll to position [328, 0]
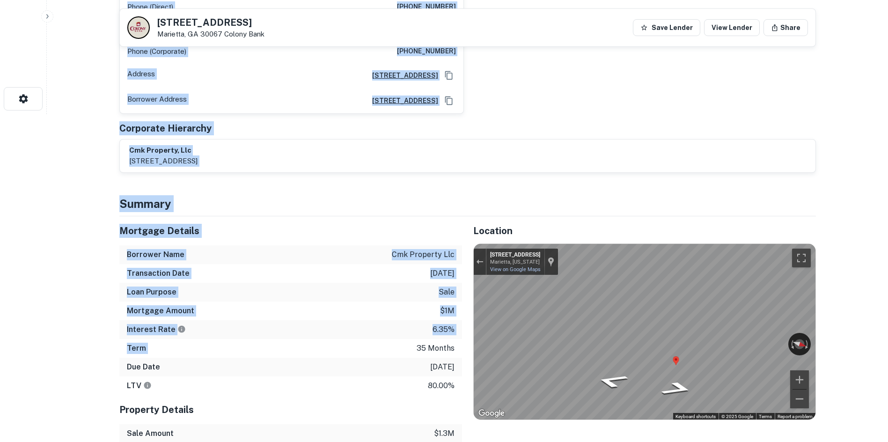
drag, startPoint x: 103, startPoint y: 174, endPoint x: 337, endPoint y: 337, distance: 284.9
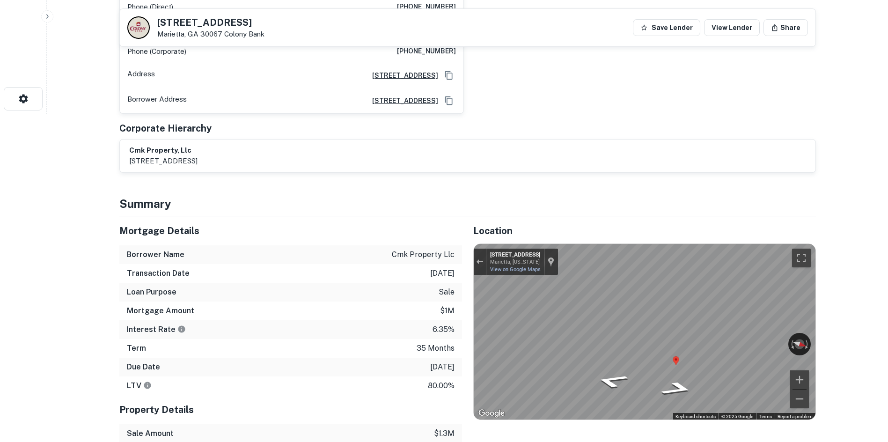
click at [432, 376] on div "LTV 80.00%" at bounding box center [290, 385] width 343 height 19
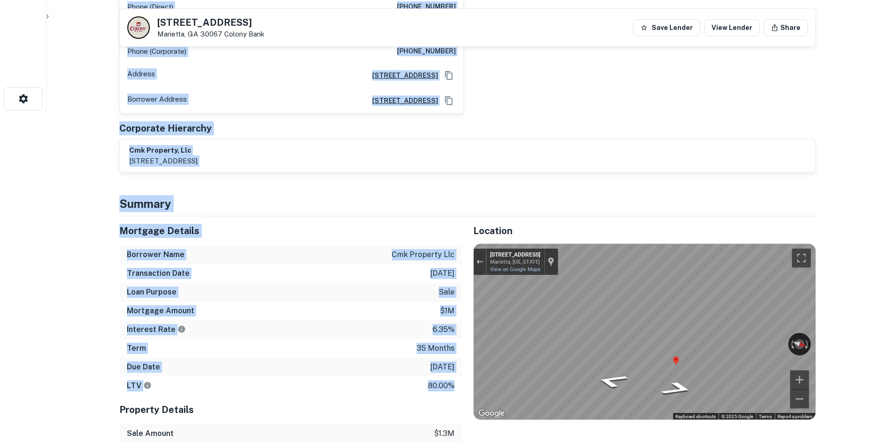
drag, startPoint x: 451, startPoint y: 365, endPoint x: 107, endPoint y: 172, distance: 394.6
click at [175, 224] on h5 "Mortgage Details" at bounding box center [290, 231] width 343 height 14
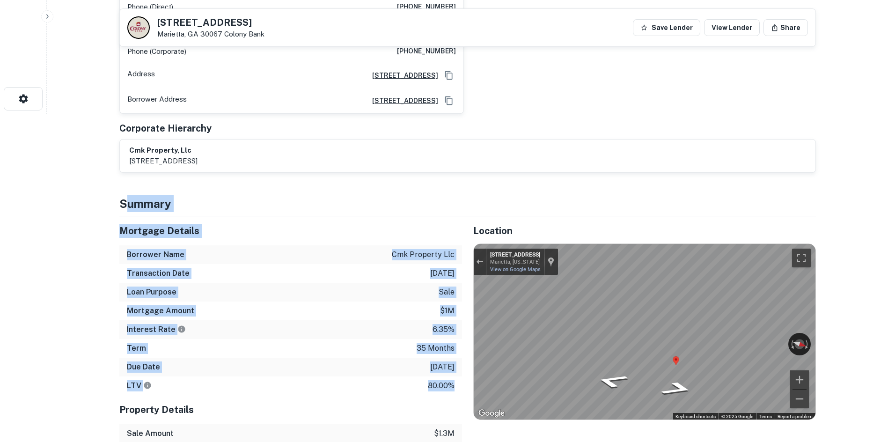
drag, startPoint x: 123, startPoint y: 185, endPoint x: 456, endPoint y: 370, distance: 380.7
click at [456, 376] on div "LTV 80.00%" at bounding box center [290, 385] width 343 height 19
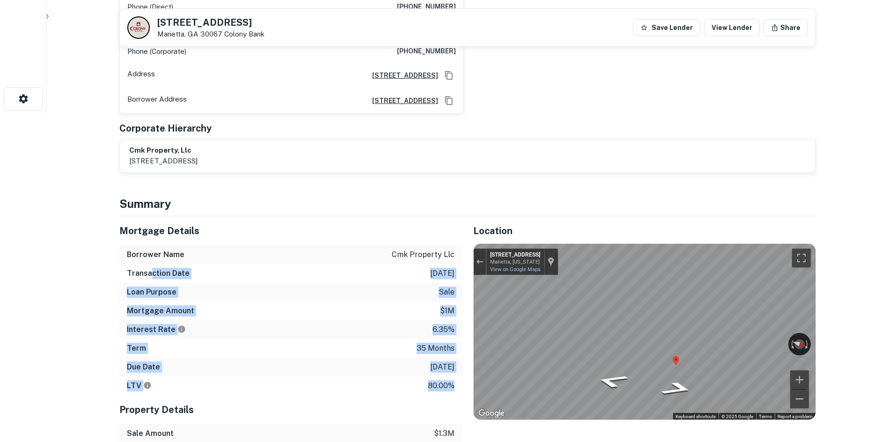
drag, startPoint x: 388, startPoint y: 347, endPoint x: 153, endPoint y: 256, distance: 252.1
click at [153, 256] on div "Mortgage Details Borrower Name cmk property llc Transaction Date [DATE] Loan Pu…" at bounding box center [290, 305] width 343 height 179
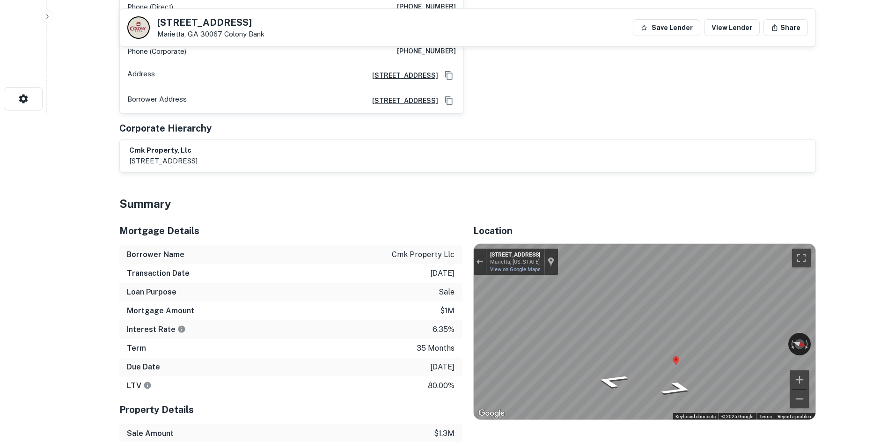
click at [194, 222] on div "Mortgage Details" at bounding box center [290, 230] width 343 height 29
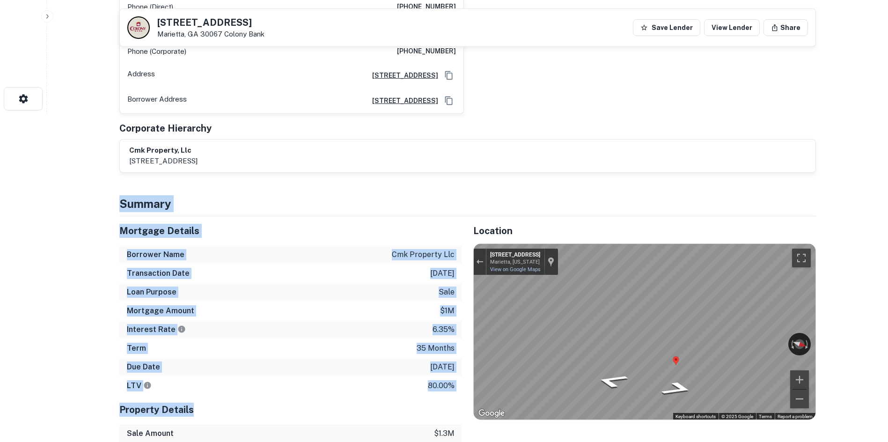
drag, startPoint x: 121, startPoint y: 185, endPoint x: 419, endPoint y: 388, distance: 360.8
click at [420, 403] on h5 "Property Details" at bounding box center [290, 410] width 343 height 14
click at [435, 376] on div "LTV 80.00%" at bounding box center [290, 385] width 343 height 19
click at [303, 224] on h5 "Mortgage Details" at bounding box center [290, 231] width 343 height 14
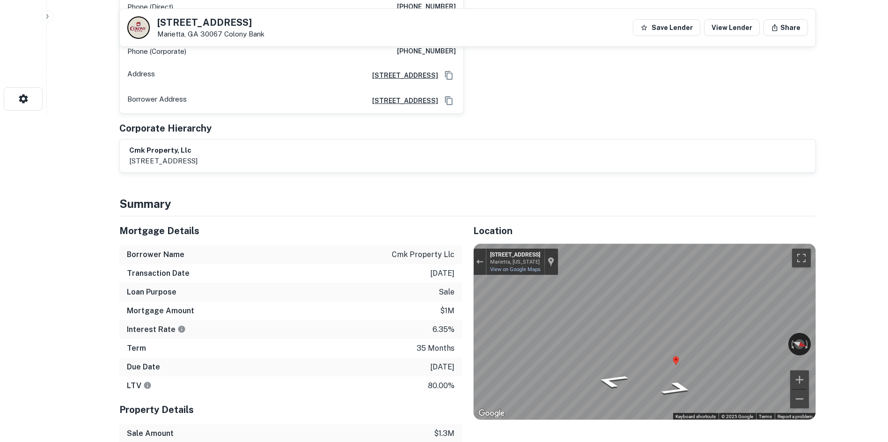
click at [303, 224] on h5 "Mortgage Details" at bounding box center [290, 231] width 343 height 14
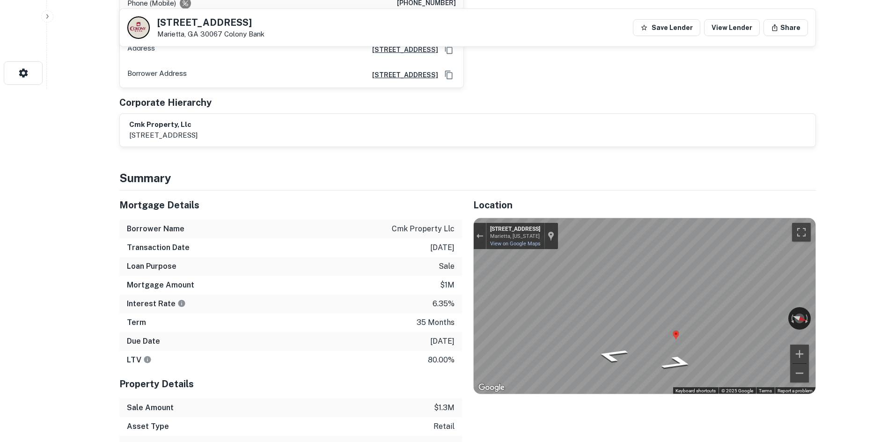
scroll to position [374, 0]
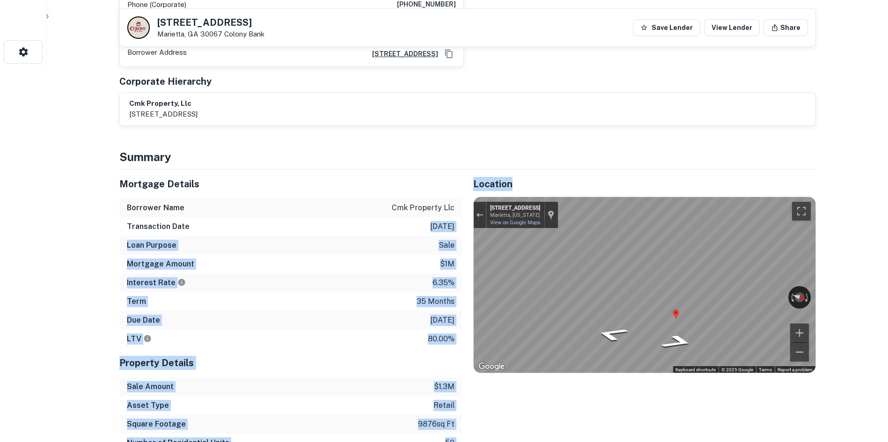
drag, startPoint x: 451, startPoint y: 320, endPoint x: 319, endPoint y: 199, distance: 178.6
click at [319, 199] on div "Mortgage Details Borrower Name cmk property llc Transaction Date [DATE] Loan Pu…" at bounding box center [462, 329] width 708 height 320
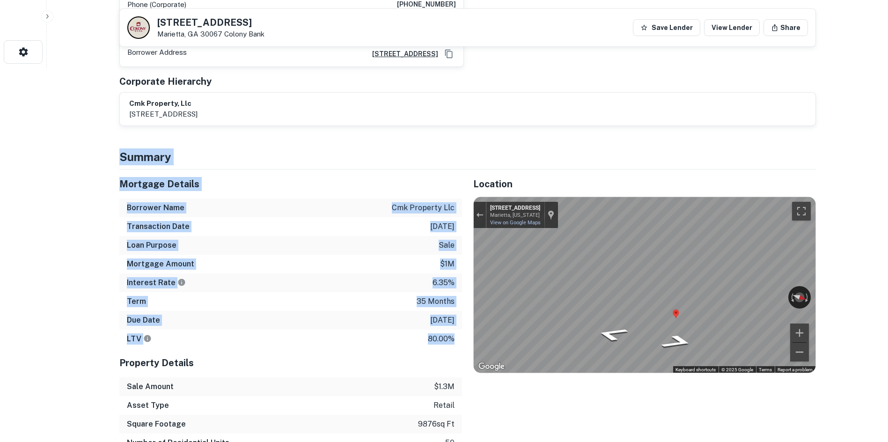
drag, startPoint x: 121, startPoint y: 143, endPoint x: 458, endPoint y: 326, distance: 383.5
click at [458, 330] on div "LTV 80.00%" at bounding box center [290, 339] width 343 height 19
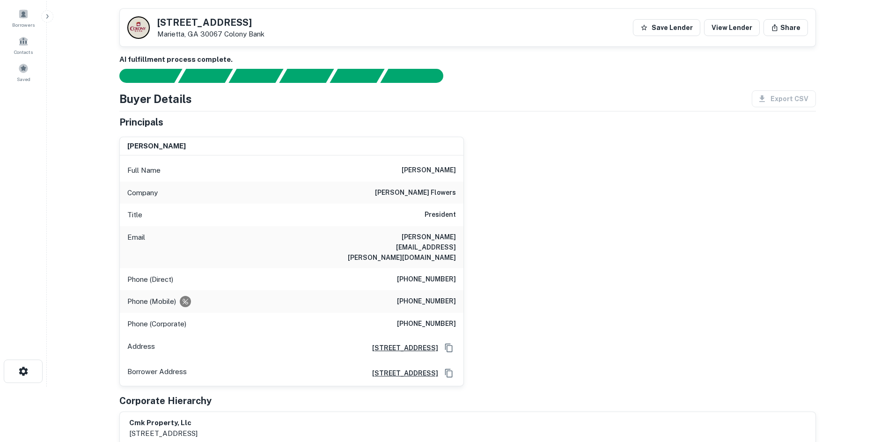
scroll to position [0, 0]
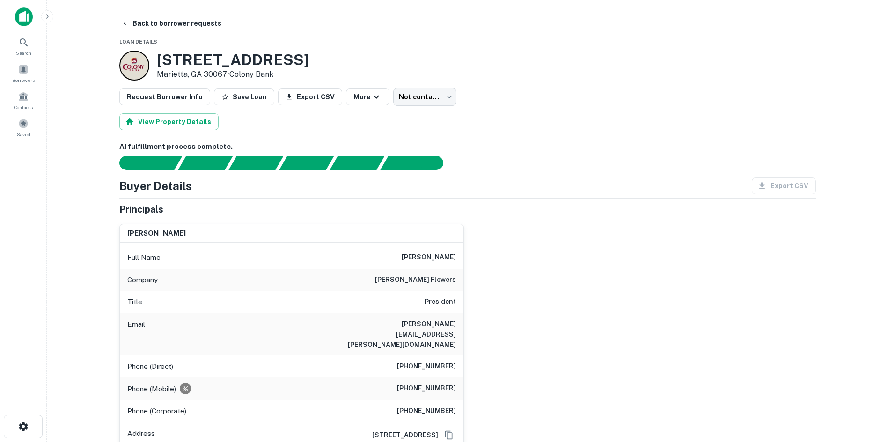
click at [439, 361] on h6 "[PHONE_NUMBER]" at bounding box center [426, 366] width 59 height 11
copy h6 "[PHONE_NUMBER]"
click at [418, 281] on h6 "[PERSON_NAME] flowers" at bounding box center [415, 279] width 81 height 11
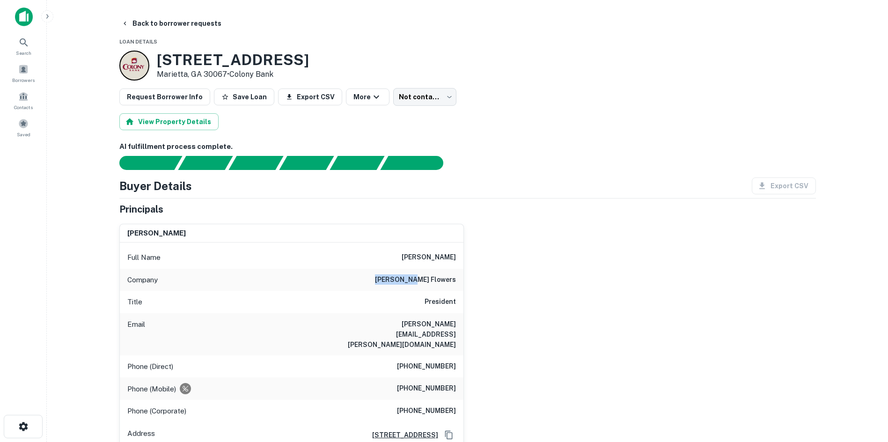
click at [418, 281] on h6 "[PERSON_NAME] flowers" at bounding box center [415, 279] width 81 height 11
copy h6 "[PERSON_NAME] flowers"
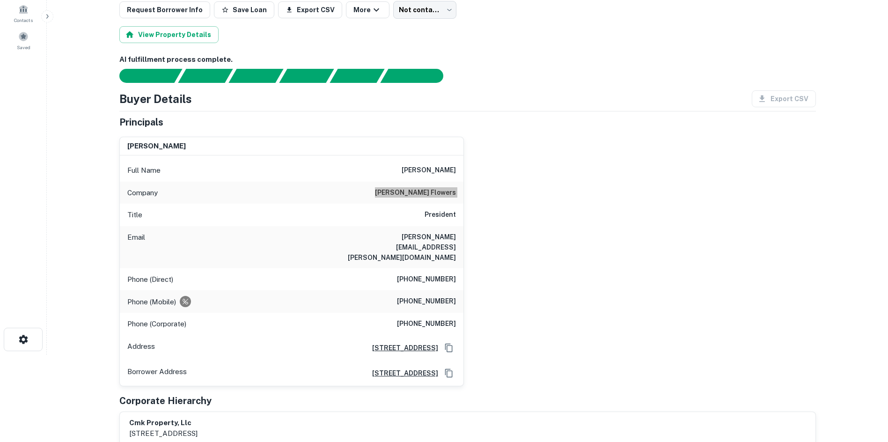
scroll to position [94, 0]
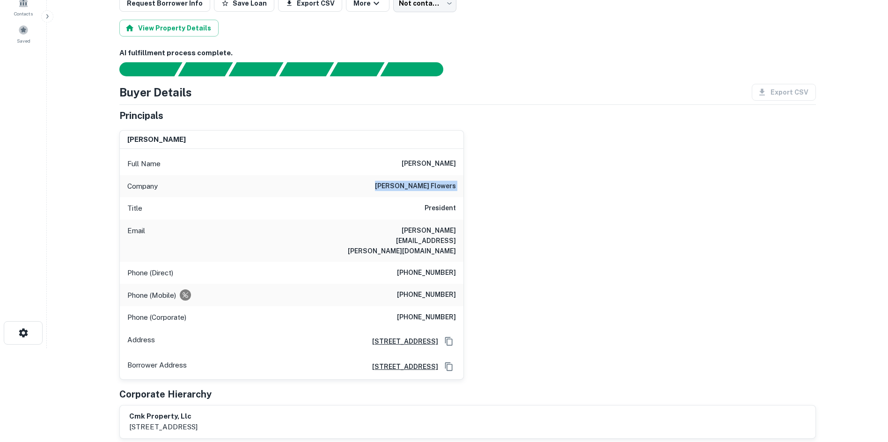
click at [416, 289] on h6 "[PHONE_NUMBER]" at bounding box center [426, 294] width 59 height 11
click at [519, 279] on div "[PERSON_NAME] Full Name [PERSON_NAME] Company [PERSON_NAME] flowers Title Presi…" at bounding box center [464, 251] width 704 height 257
drag, startPoint x: 400, startPoint y: 275, endPoint x: 473, endPoint y: 279, distance: 73.2
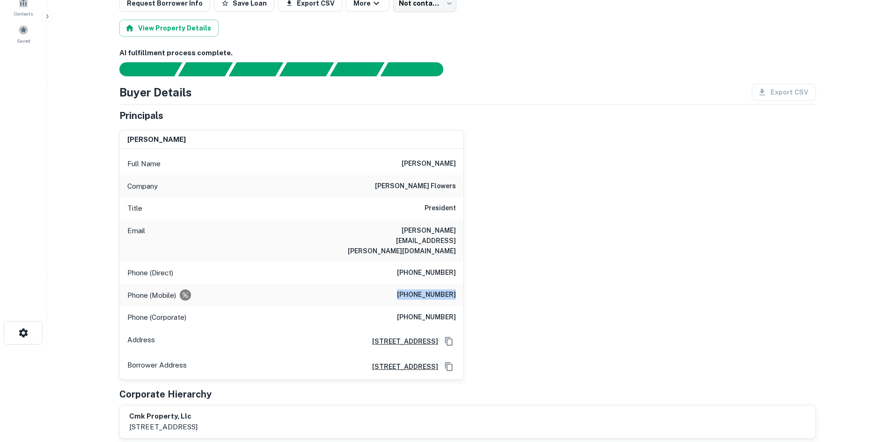
click at [473, 279] on div "[PERSON_NAME] Full Name [PERSON_NAME] Company [PERSON_NAME] flowers Title Presi…" at bounding box center [464, 251] width 704 height 257
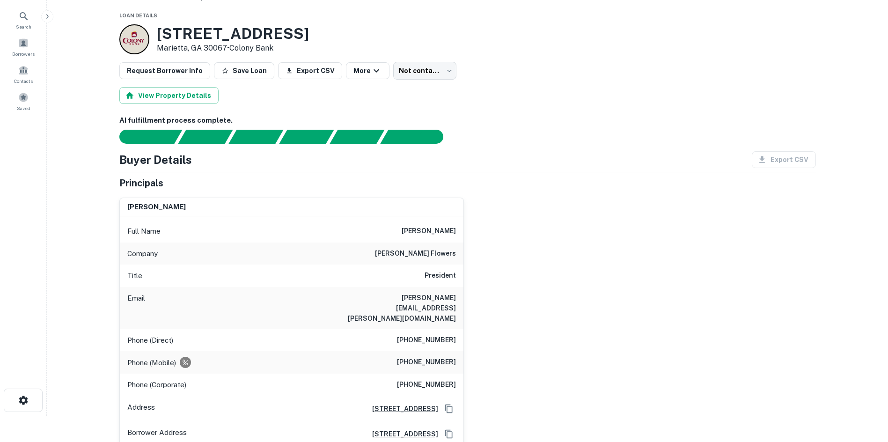
scroll to position [47, 0]
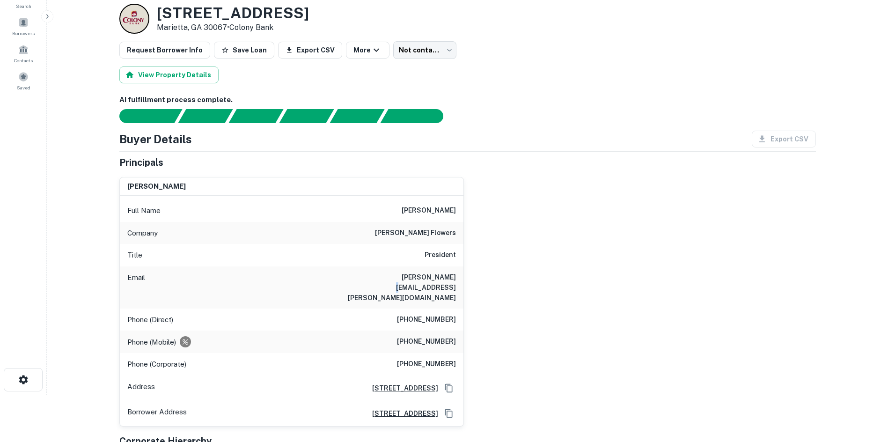
click at [430, 274] on h6 "[PERSON_NAME][EMAIL_ADDRESS][PERSON_NAME][DOMAIN_NAME]" at bounding box center [400, 287] width 112 height 31
drag, startPoint x: 624, startPoint y: 246, endPoint x: 417, endPoint y: 156, distance: 225.6
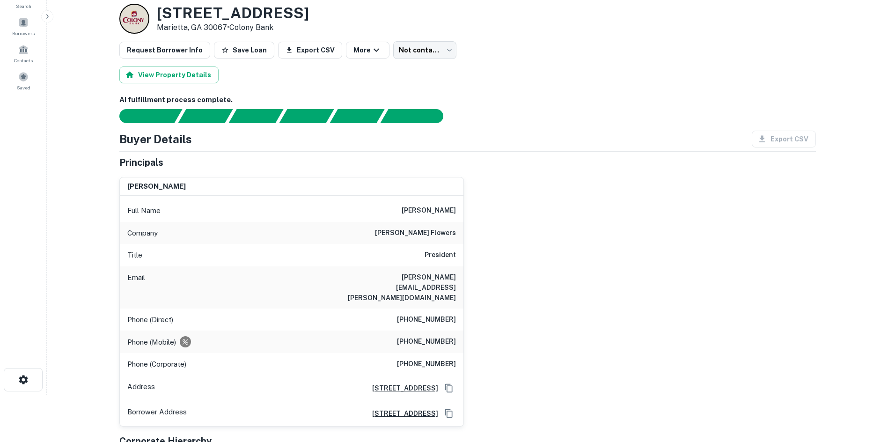
click at [583, 246] on div "[PERSON_NAME] Full Name [PERSON_NAME] Company [PERSON_NAME] flowers Title Presi…" at bounding box center [464, 297] width 704 height 257
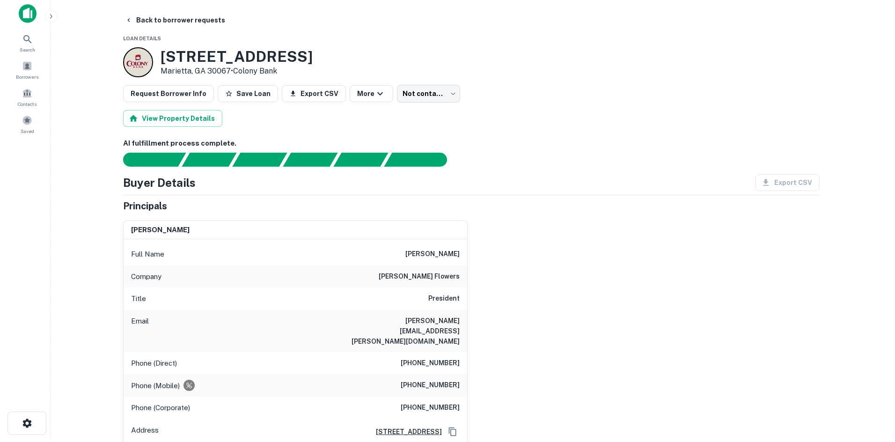
scroll to position [0, 0]
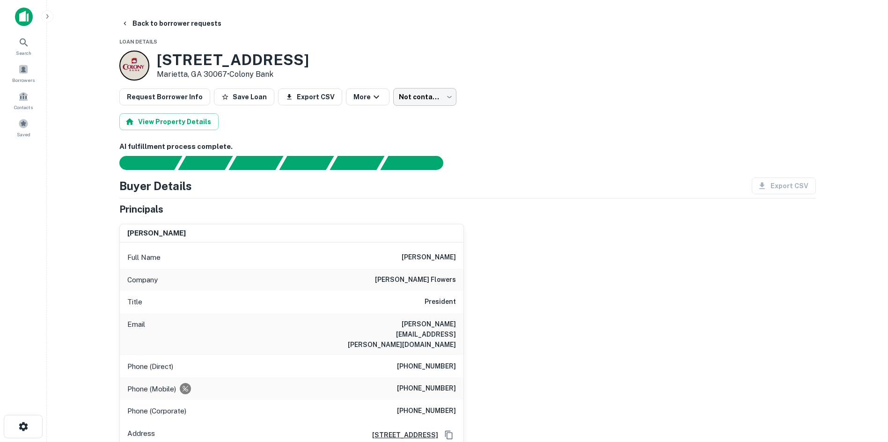
drag, startPoint x: 447, startPoint y: 119, endPoint x: 431, endPoint y: 96, distance: 28.2
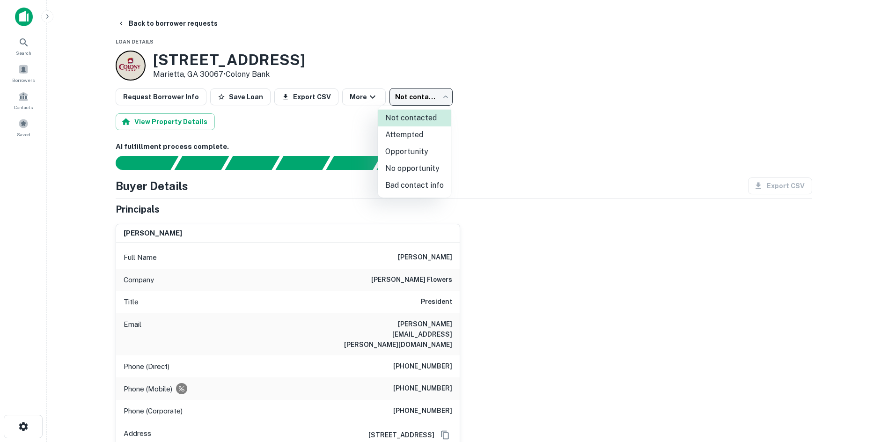
click at [428, 94] on body "Search Borrowers Contacts Saved Back to borrower requests Loan Details [STREET_…" at bounding box center [444, 221] width 888 height 442
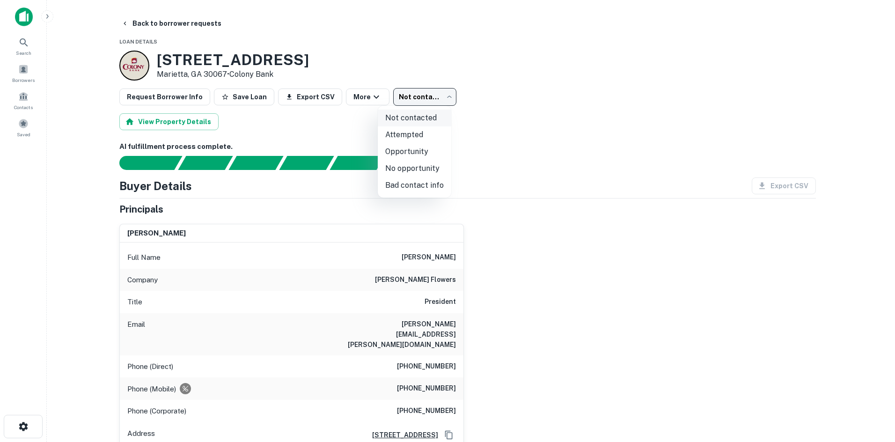
drag, startPoint x: 414, startPoint y: 141, endPoint x: 388, endPoint y: 112, distance: 39.1
click at [413, 141] on li "Attempted" at bounding box center [414, 134] width 73 height 17
type input "*********"
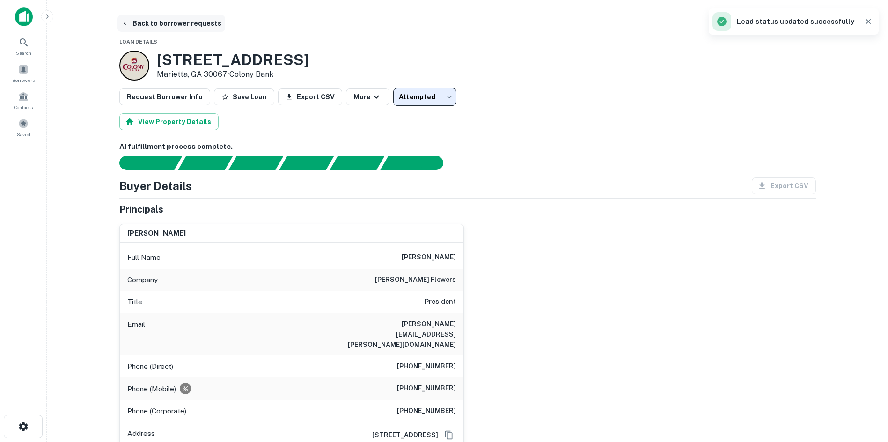
click at [190, 26] on button "Back to borrower requests" at bounding box center [171, 23] width 108 height 17
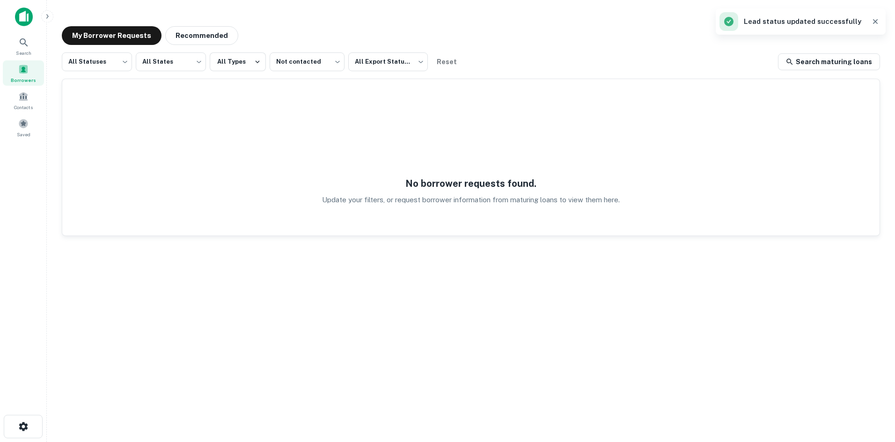
click at [219, 46] on div "My Borrower Requests Recommended All Statuses *** ​ All States *** ​ All Types …" at bounding box center [470, 218] width 833 height 398
click at [210, 34] on button "Recommended" at bounding box center [201, 35] width 73 height 19
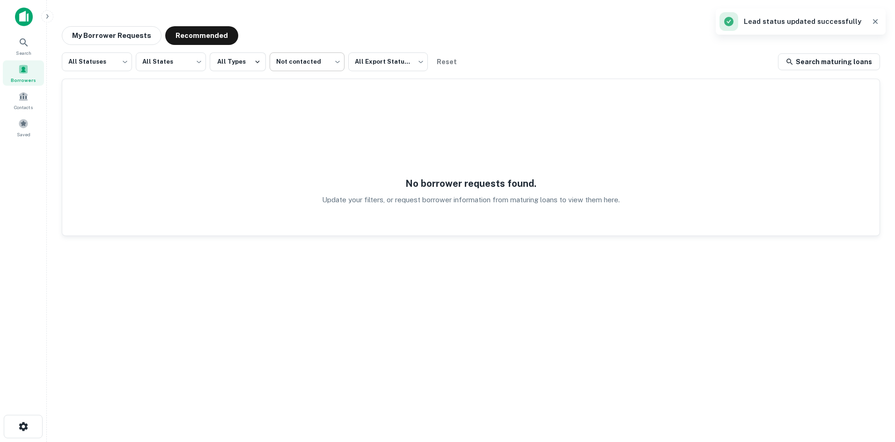
click at [303, 61] on body "Search Borrowers Contacts Saved My Borrower Requests Recommended All Statuses *…" at bounding box center [447, 221] width 895 height 442
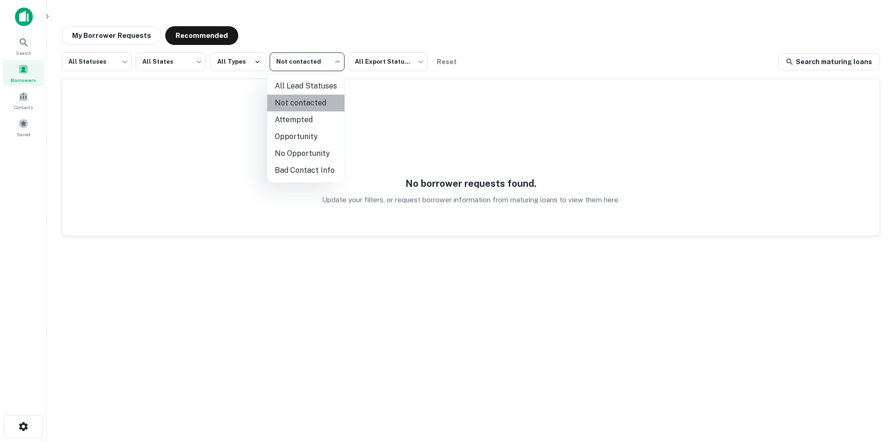
click at [309, 98] on li "Not contacted" at bounding box center [305, 103] width 77 height 17
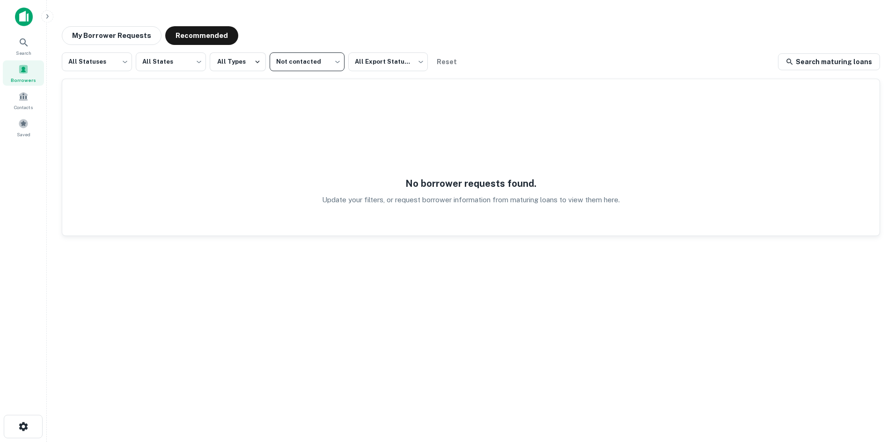
click at [225, 62] on button "All Types" at bounding box center [238, 61] width 56 height 19
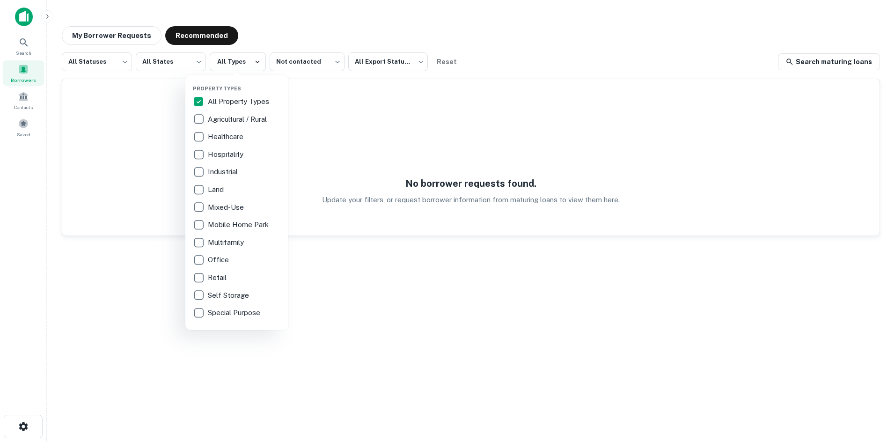
click at [245, 100] on p "All Property Types" at bounding box center [239, 101] width 63 height 11
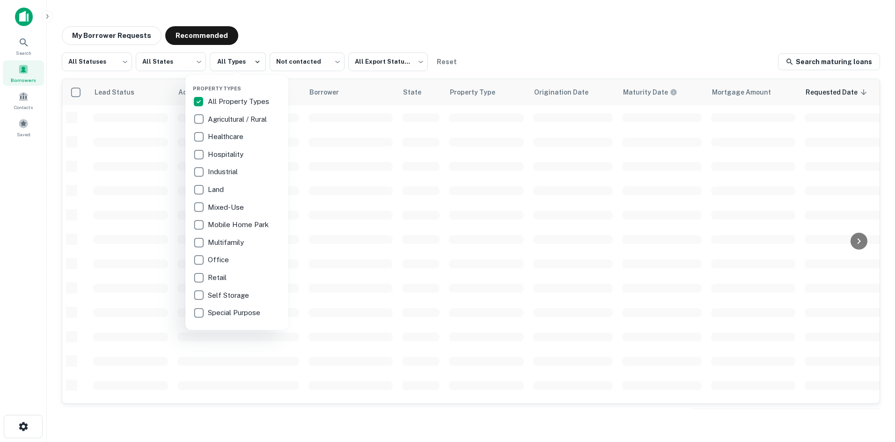
click at [354, 22] on div at bounding box center [447, 221] width 895 height 442
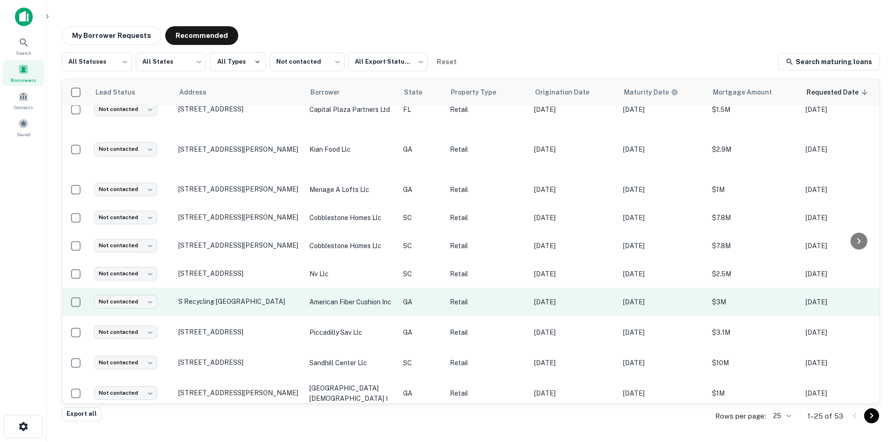
scroll to position [463, 0]
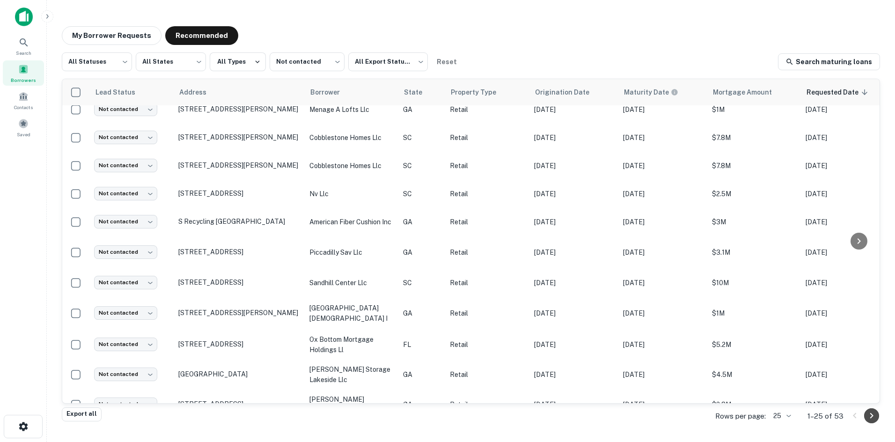
click at [583, 415] on icon "Go to next page" at bounding box center [871, 415] width 11 height 11
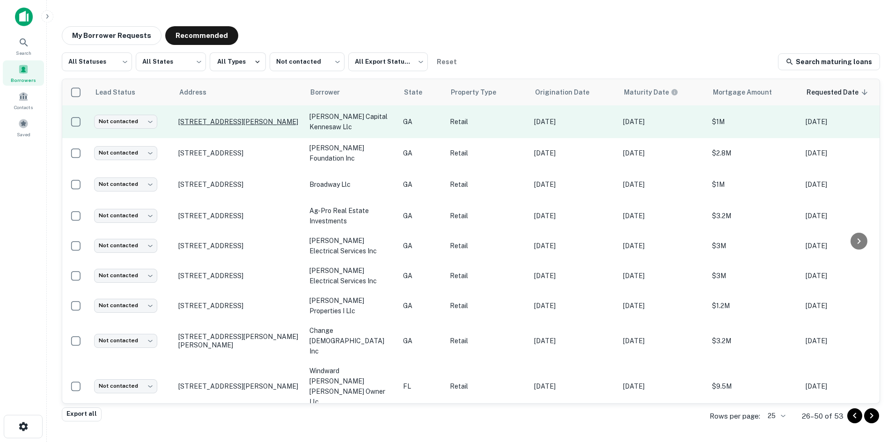
click at [229, 119] on p "[STREET_ADDRESS][PERSON_NAME]" at bounding box center [239, 121] width 122 height 8
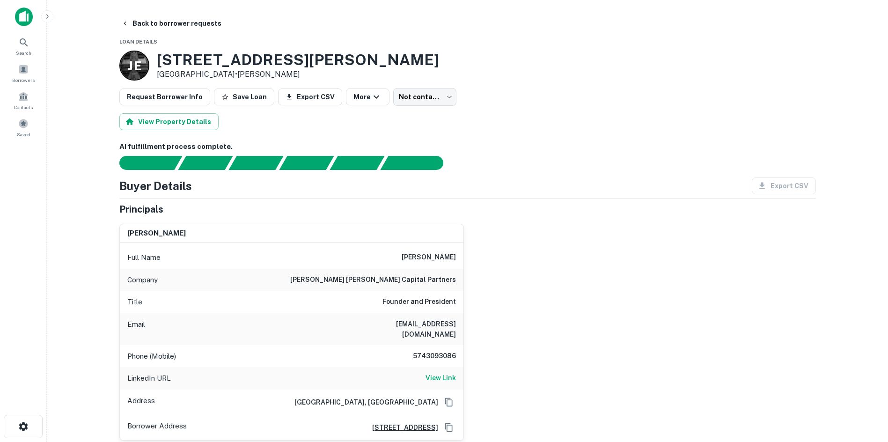
click at [425, 282] on h6 "[PERSON_NAME] [PERSON_NAME] capital partners" at bounding box center [373, 279] width 166 height 11
copy h6 "[PERSON_NAME] [PERSON_NAME] capital partners"
click at [293, 272] on div "Company [PERSON_NAME] [PERSON_NAME] capital partners" at bounding box center [292, 280] width 344 height 22
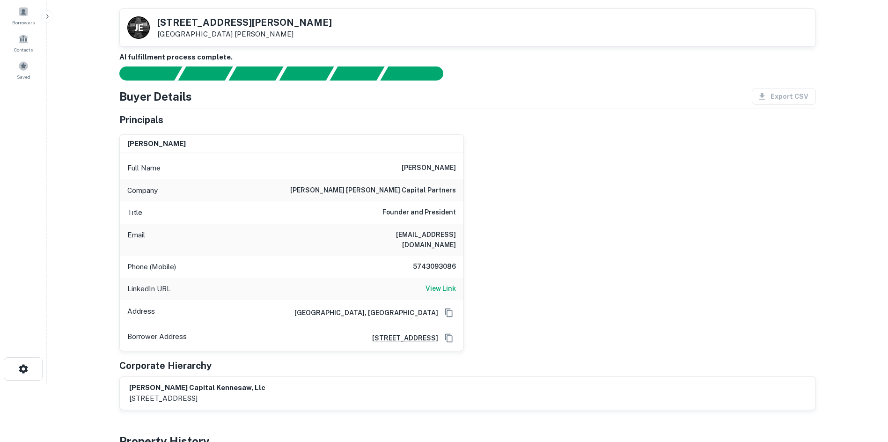
scroll to position [140, 0]
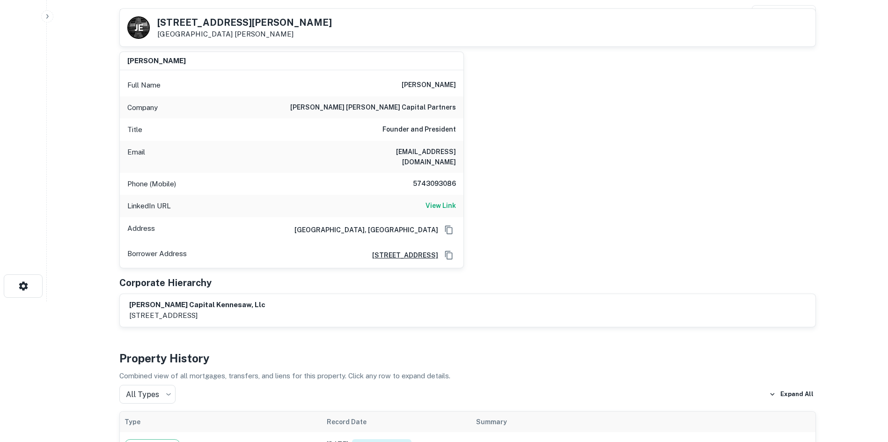
click at [519, 276] on div "Corporate Hierarchy" at bounding box center [467, 283] width 696 height 14
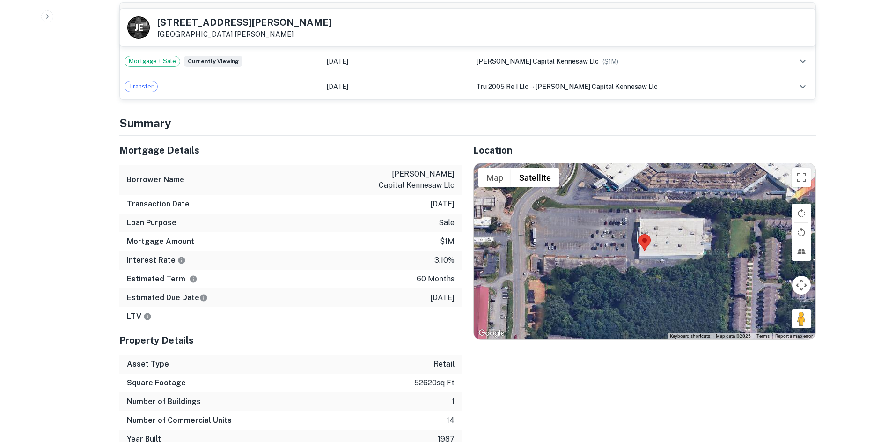
scroll to position [562, 0]
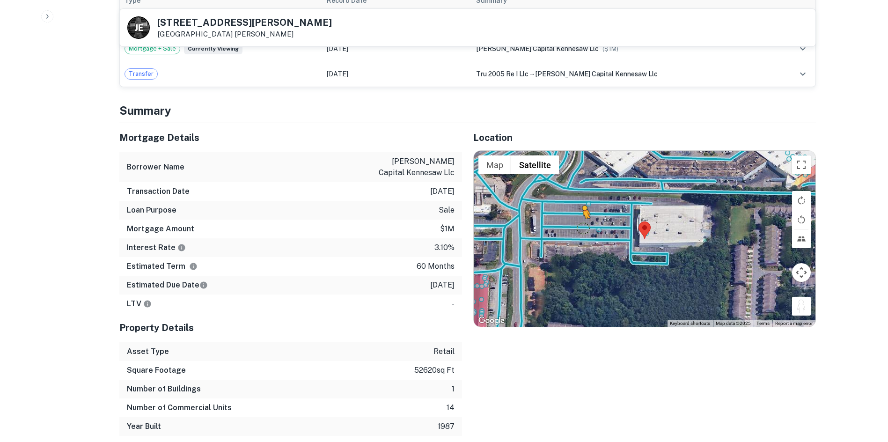
drag, startPoint x: 803, startPoint y: 294, endPoint x: 577, endPoint y: 214, distance: 239.8
click at [577, 214] on div "To activate drag with keyboard, press Alt + Enter. Once in keyboard drag state,…" at bounding box center [645, 239] width 342 height 176
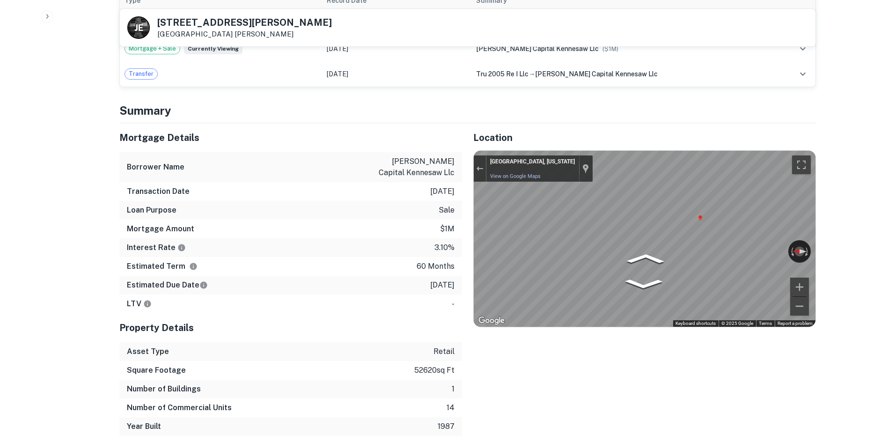
click at [313, 179] on div "Mortgage Details Borrower Name [PERSON_NAME] capital kennesaw llc Transaction D…" at bounding box center [462, 279] width 708 height 313
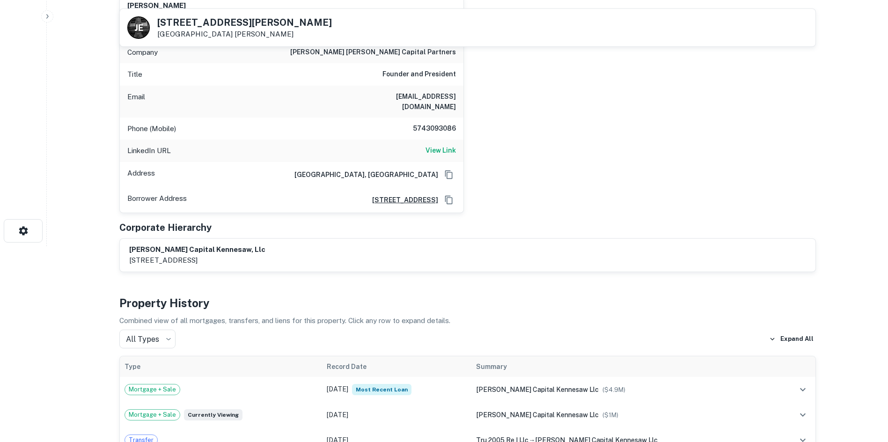
scroll to position [47, 0]
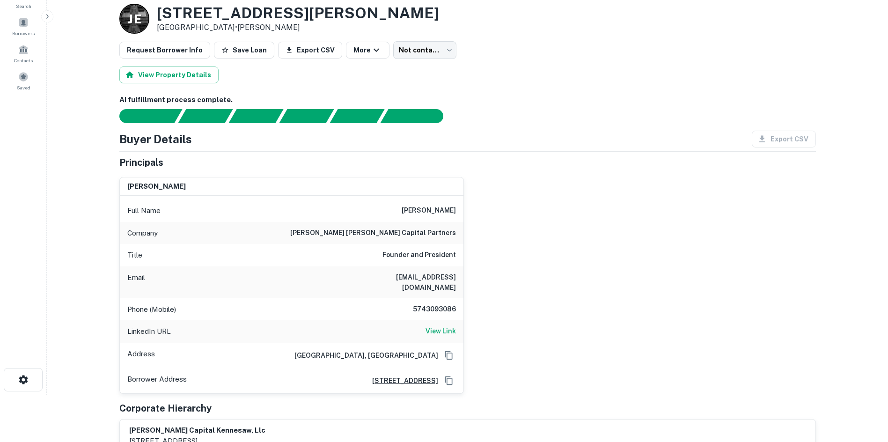
click at [436, 304] on h6 "5743093086" at bounding box center [428, 309] width 56 height 11
copy h6 "5743093086"
drag, startPoint x: 714, startPoint y: 235, endPoint x: 688, endPoint y: 237, distance: 25.8
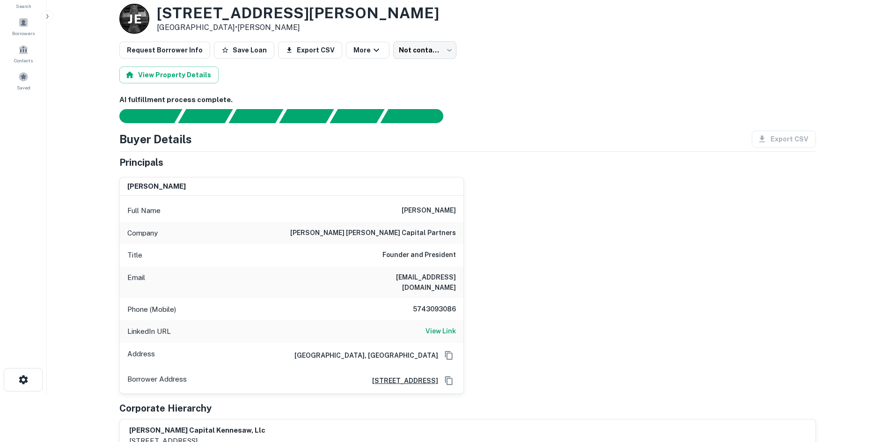
click at [583, 235] on div "[PERSON_NAME] Full Name [PERSON_NAME] Company [PERSON_NAME] [PERSON_NAME] capit…" at bounding box center [464, 281] width 704 height 224
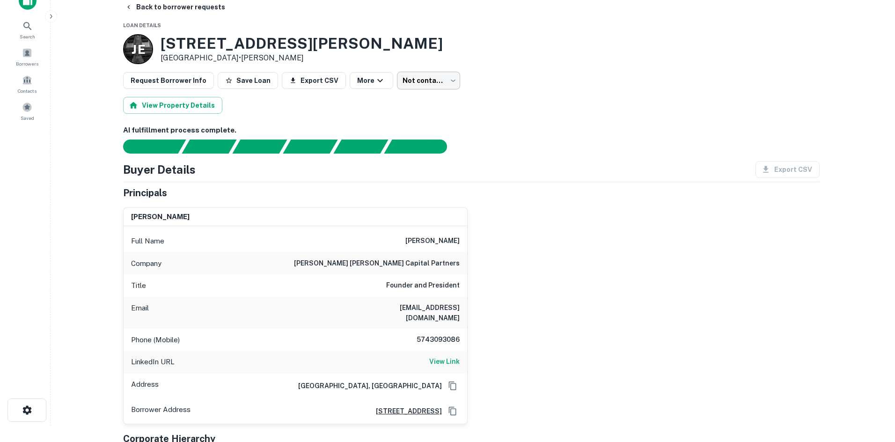
scroll to position [0, 0]
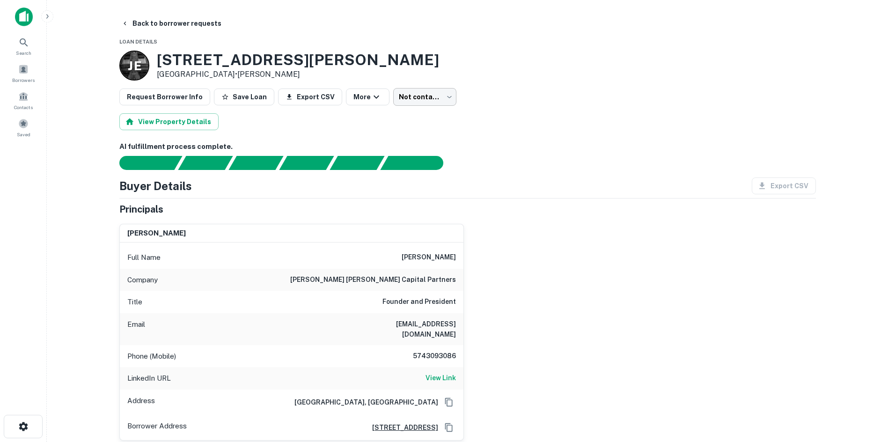
click at [412, 88] on body "Search Borrowers Contacts Saved Back to borrower requests Loan Details [PERSON_…" at bounding box center [444, 221] width 888 height 442
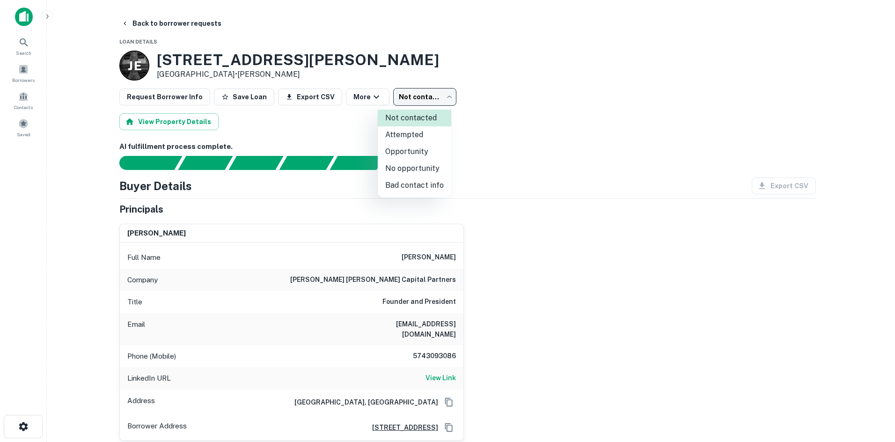
click at [417, 137] on li "Attempted" at bounding box center [414, 134] width 73 height 17
type input "*********"
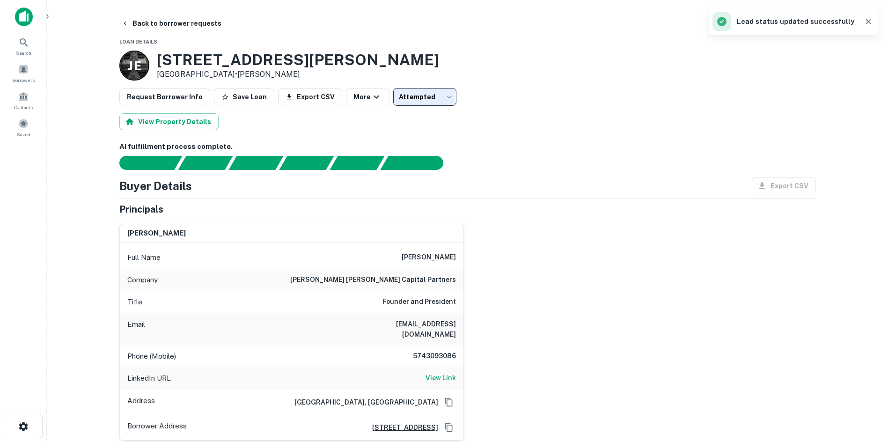
click at [183, 15] on main "Back to borrower requests Loan Details [PERSON_NAME] [STREET_ADDRESS][PERSON_NA…" at bounding box center [467, 221] width 841 height 442
click at [185, 23] on button "Back to borrower requests" at bounding box center [171, 23] width 108 height 17
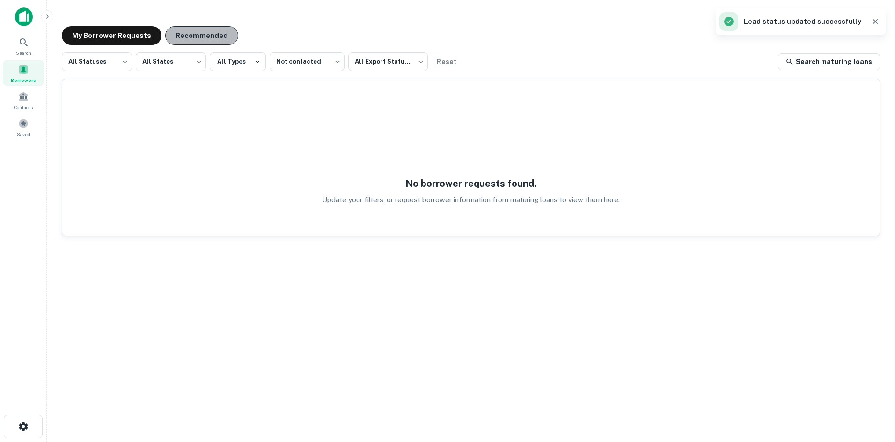
click at [200, 42] on button "Recommended" at bounding box center [201, 35] width 73 height 19
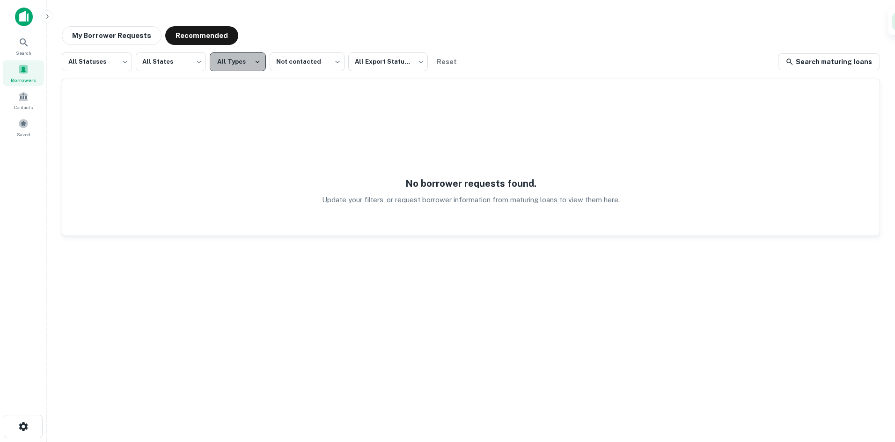
click at [224, 59] on button "All Types" at bounding box center [238, 61] width 56 height 19
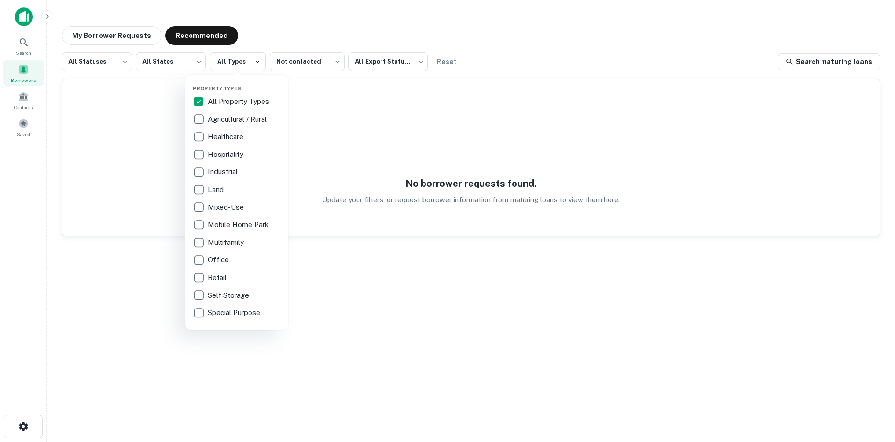
click at [232, 99] on p "All Property Types" at bounding box center [239, 101] width 63 height 11
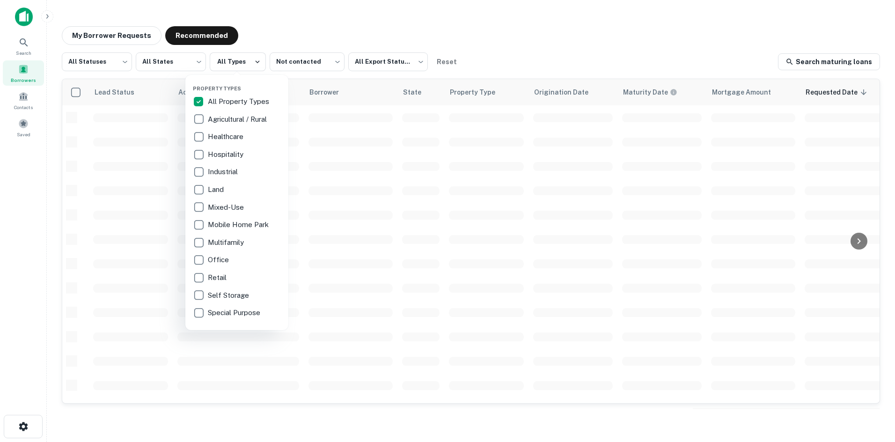
click at [272, 45] on div at bounding box center [447, 221] width 895 height 442
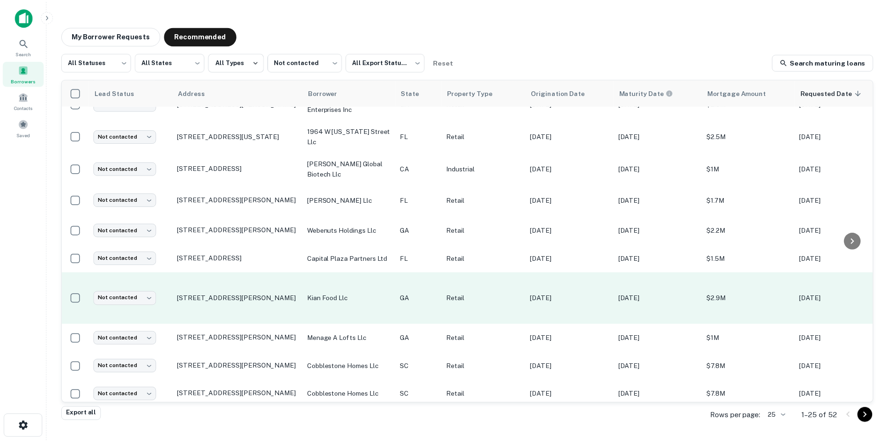
scroll to position [187, 0]
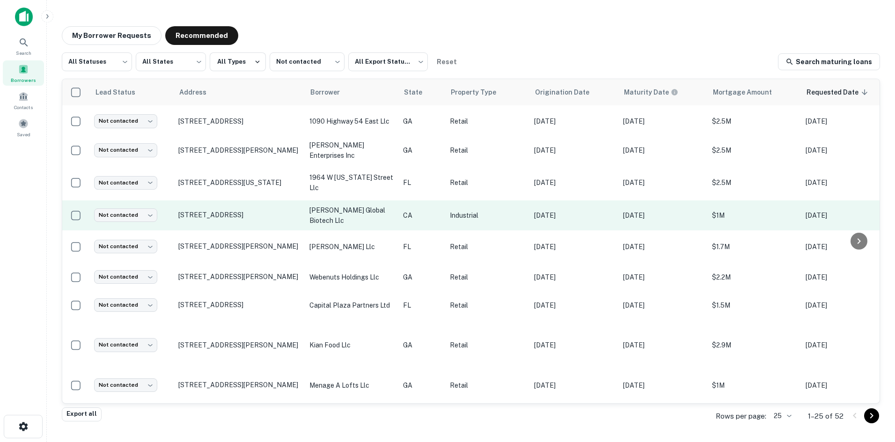
click at [263, 200] on td "[STREET_ADDRESS]" at bounding box center [239, 215] width 131 height 30
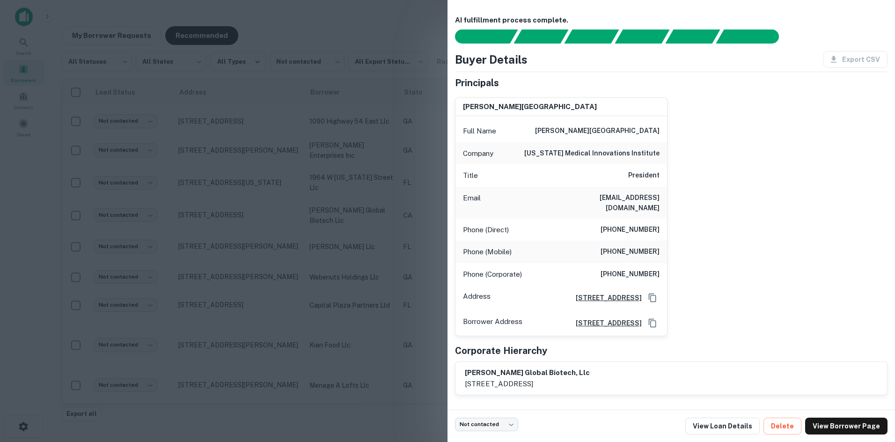
click at [290, 230] on div at bounding box center [447, 221] width 895 height 442
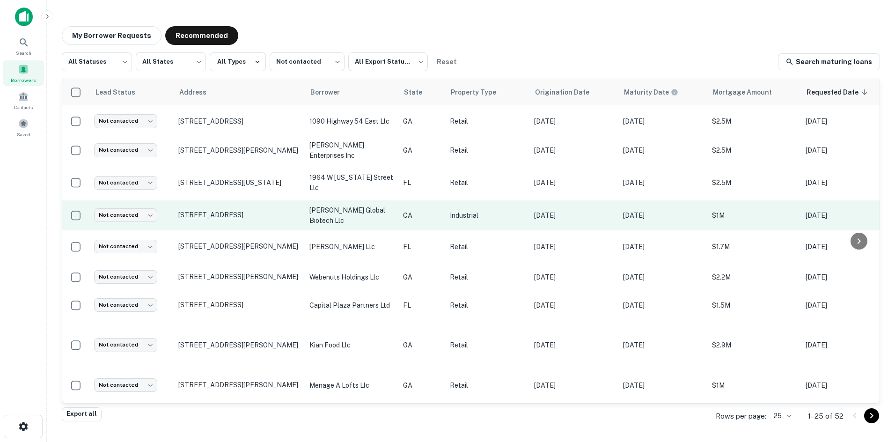
click at [253, 211] on p "[STREET_ADDRESS]" at bounding box center [239, 215] width 122 height 8
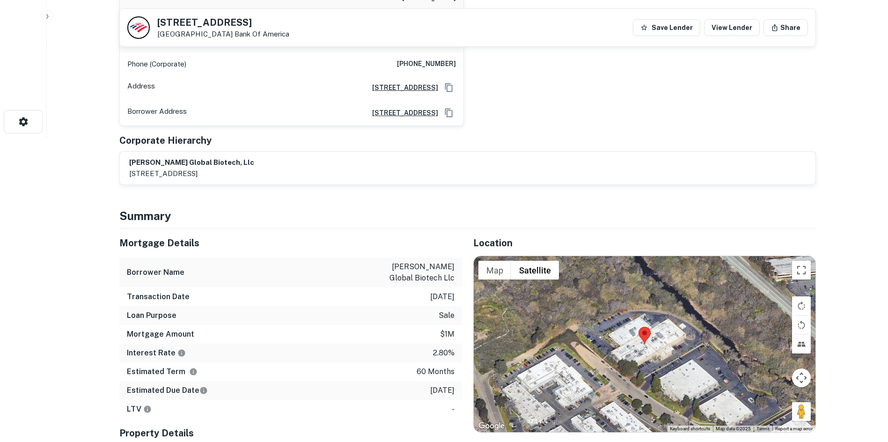
scroll to position [421, 0]
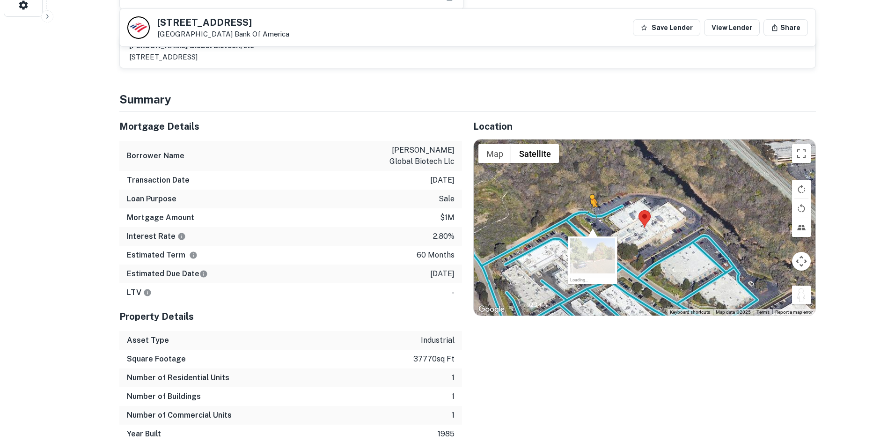
drag, startPoint x: 800, startPoint y: 286, endPoint x: 589, endPoint y: 207, distance: 225.0
click at [583, 207] on div "To activate drag with keyboard, press Alt + Enter. Once in keyboard drag state,…" at bounding box center [645, 227] width 342 height 176
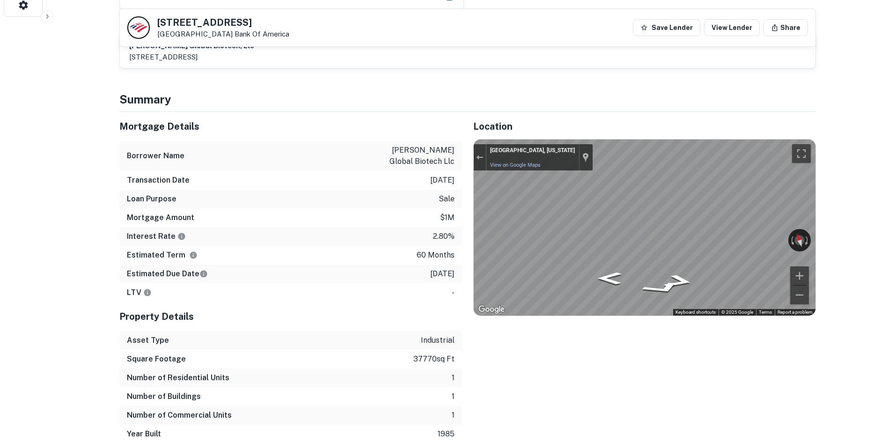
click at [425, 219] on div "Mortgage Details Borrower Name [PERSON_NAME] global biotech llc Transaction Dat…" at bounding box center [462, 277] width 708 height 331
click at [474, 151] on button "Exit the Street View" at bounding box center [480, 157] width 12 height 13
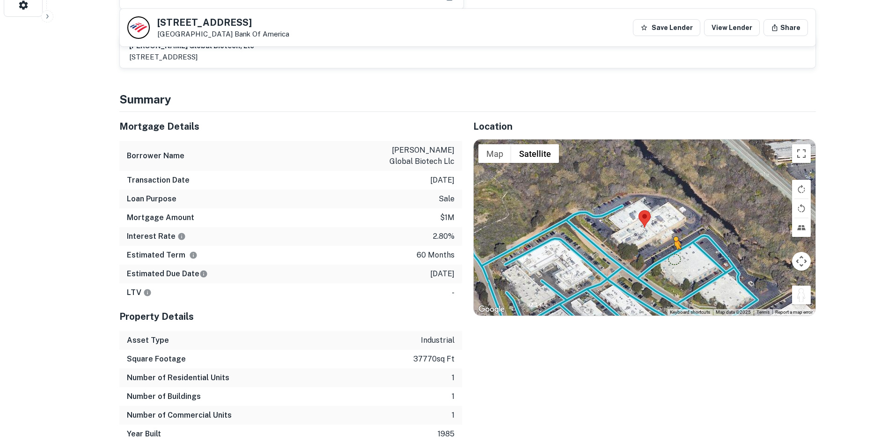
drag, startPoint x: 802, startPoint y: 286, endPoint x: 668, endPoint y: 247, distance: 139.2
click at [583, 247] on div "To activate drag with keyboard, press Alt + Enter. Once in keyboard drag state,…" at bounding box center [645, 227] width 342 height 176
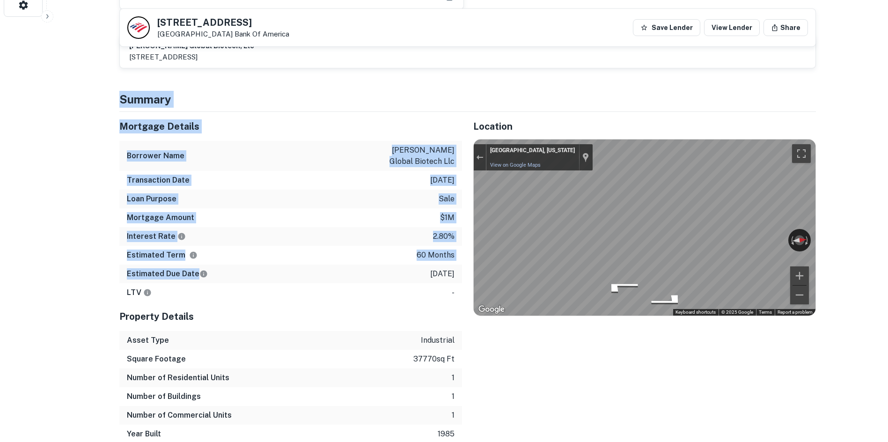
drag, startPoint x: 117, startPoint y: 91, endPoint x: 417, endPoint y: 270, distance: 348.7
click at [430, 268] on p "[DATE]" at bounding box center [442, 273] width 24 height 11
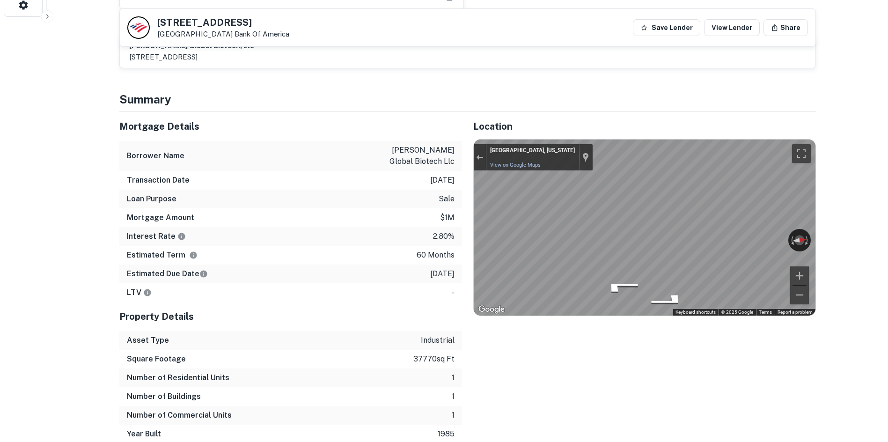
click at [433, 270] on p "[DATE]" at bounding box center [442, 273] width 24 height 11
drag, startPoint x: 457, startPoint y: 270, endPoint x: 384, endPoint y: 187, distance: 110.7
click at [384, 187] on div "Mortgage Details Borrower Name [PERSON_NAME] global biotech llc Transaction Dat…" at bounding box center [290, 207] width 343 height 190
click at [313, 157] on div "Mortgage Details Borrower Name [PERSON_NAME] global biotech llc Transaction Dat…" at bounding box center [290, 207] width 343 height 190
click at [311, 156] on div "Borrower Name [PERSON_NAME] global biotech llc" at bounding box center [290, 156] width 343 height 30
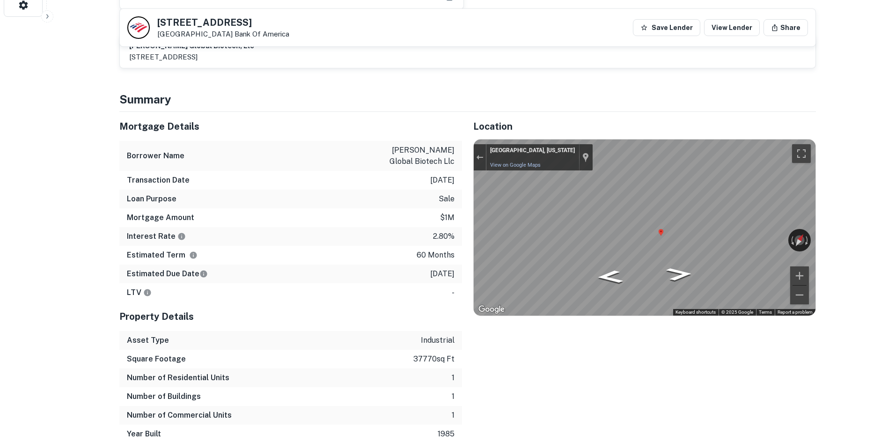
click at [370, 212] on div "Mortgage Details Borrower Name [PERSON_NAME] global biotech llc Transaction Dat…" at bounding box center [462, 277] width 708 height 331
click at [480, 156] on div at bounding box center [480, 157] width 13 height 26
click at [482, 154] on div "Exit the Street View" at bounding box center [479, 157] width 7 height 6
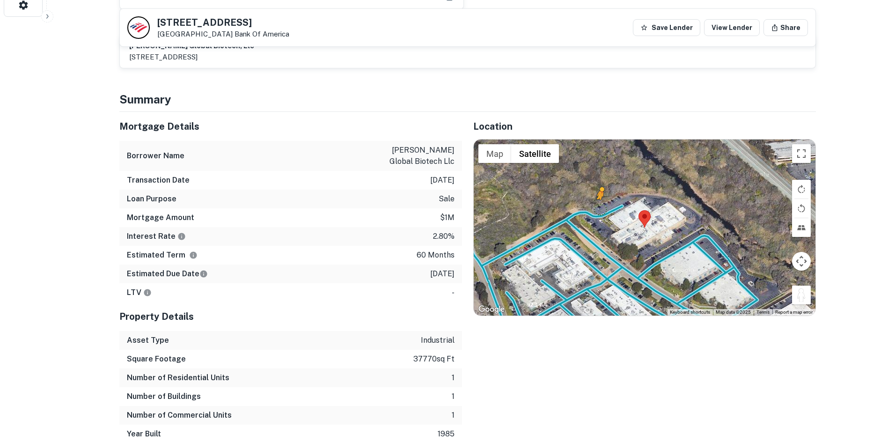
drag, startPoint x: 799, startPoint y: 286, endPoint x: 600, endPoint y: 199, distance: 217.4
click at [583, 199] on div "To activate drag with keyboard, press Alt + Enter. Once in keyboard drag state,…" at bounding box center [645, 227] width 342 height 176
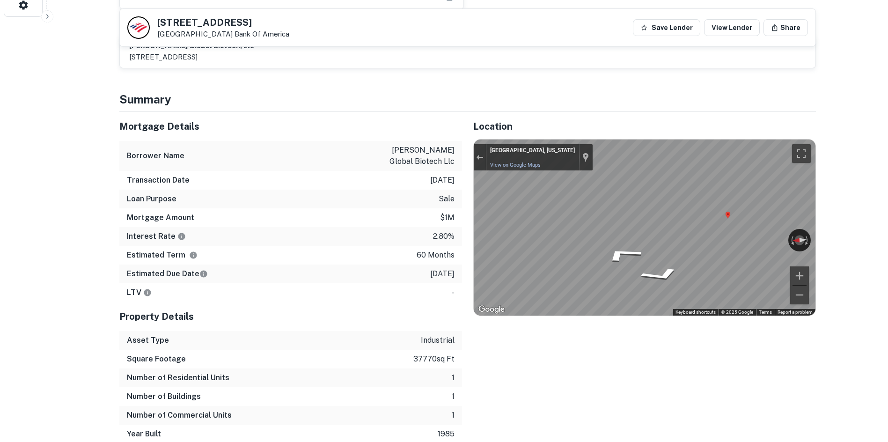
click at [417, 198] on div "Mortgage Details Borrower Name [PERSON_NAME] global biotech llc Transaction Dat…" at bounding box center [462, 277] width 708 height 331
click at [468, 175] on div "Location ← Move left → Move right ↑ Move up ↓ Move down + Zoom in - Zoom out Ho…" at bounding box center [639, 277] width 354 height 331
click at [348, 207] on div "Mortgage Details Borrower Name [PERSON_NAME] global biotech llc Transaction Dat…" at bounding box center [462, 277] width 708 height 331
click at [337, 246] on div "Estimated Term 60 months" at bounding box center [290, 255] width 343 height 19
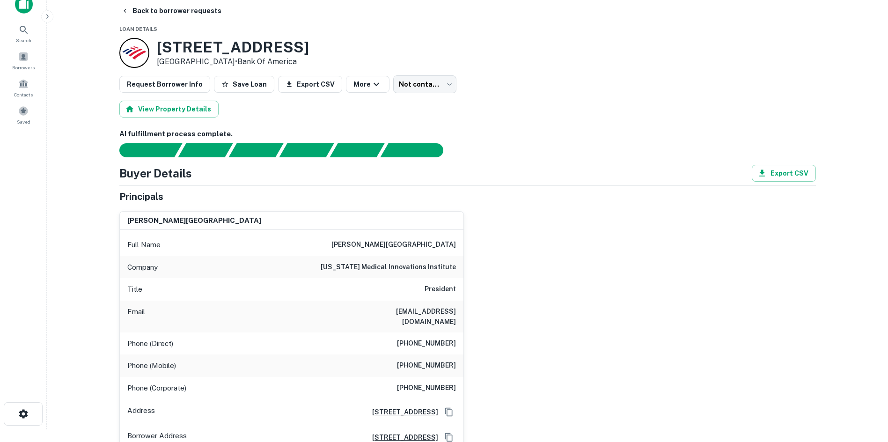
scroll to position [0, 0]
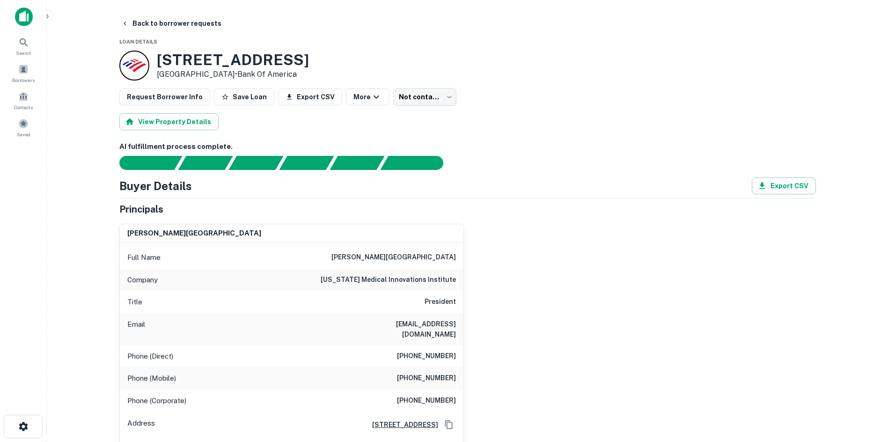
click at [399, 280] on h6 "[US_STATE] medical innovations institute" at bounding box center [388, 279] width 135 height 11
copy h6 "[US_STATE] medical innovations institute"
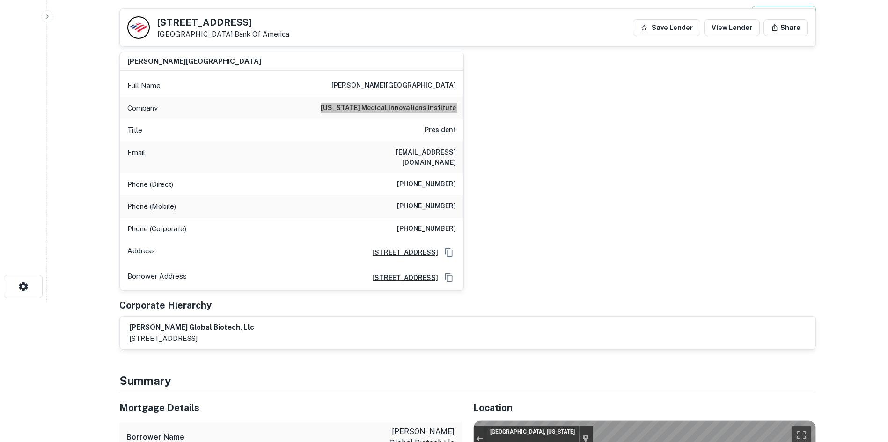
scroll to position [140, 0]
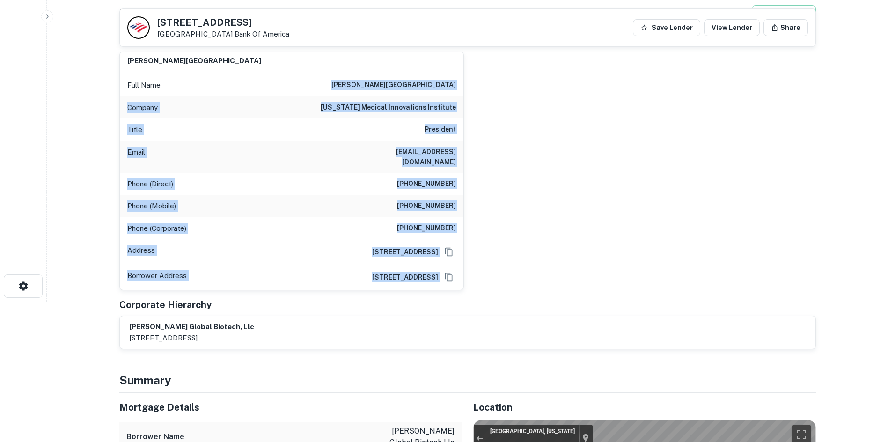
drag, startPoint x: 458, startPoint y: 268, endPoint x: 361, endPoint y: 71, distance: 219.6
click at [361, 71] on div "Full Name [PERSON_NAME] Company [US_STATE] medical innovations institute Title …" at bounding box center [292, 180] width 344 height 220
click at [583, 200] on div "[PERSON_NAME] Full Name [PERSON_NAME] Company [US_STATE] medical innovations in…" at bounding box center [464, 167] width 704 height 247
drag, startPoint x: 121, startPoint y: 64, endPoint x: 469, endPoint y: 272, distance: 405.8
click at [469, 272] on div "[PERSON_NAME] Full Name [PERSON_NAME] Company [US_STATE] medical innovations in…" at bounding box center [464, 167] width 704 height 247
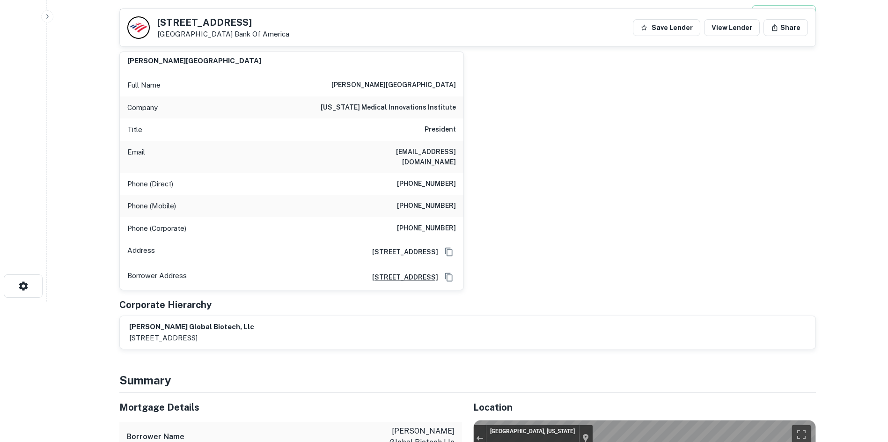
click at [522, 282] on div "Principals [PERSON_NAME] Full Name [PERSON_NAME] Company [US_STATE] medical inn…" at bounding box center [467, 190] width 696 height 320
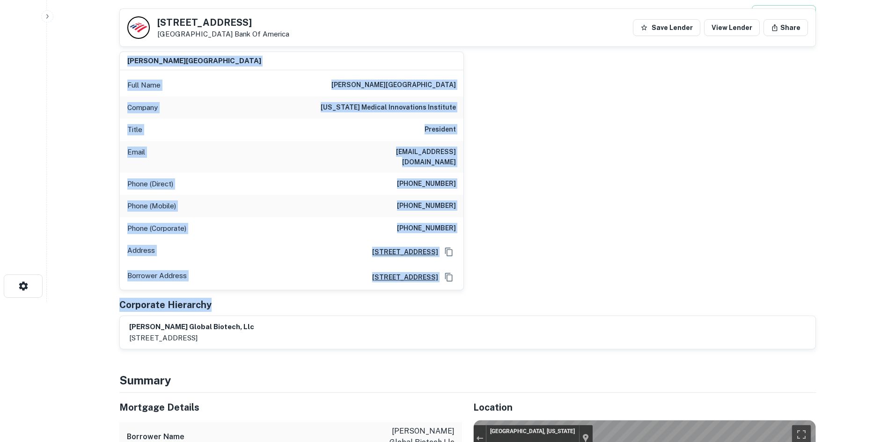
drag, startPoint x: 502, startPoint y: 281, endPoint x: 113, endPoint y: 60, distance: 448.0
click at [119, 60] on div "Principals [PERSON_NAME] Full Name [PERSON_NAME] Company [US_STATE] medical inn…" at bounding box center [467, 190] width 696 height 320
click at [107, 51] on main "Back to borrower requests [STREET_ADDRESS] Bank Of America Save Lender View Len…" at bounding box center [467, 81] width 841 height 442
click at [127, 56] on h6 "[PERSON_NAME][GEOGRAPHIC_DATA]" at bounding box center [194, 61] width 134 height 11
drag, startPoint x: 127, startPoint y: 64, endPoint x: 591, endPoint y: 283, distance: 513.2
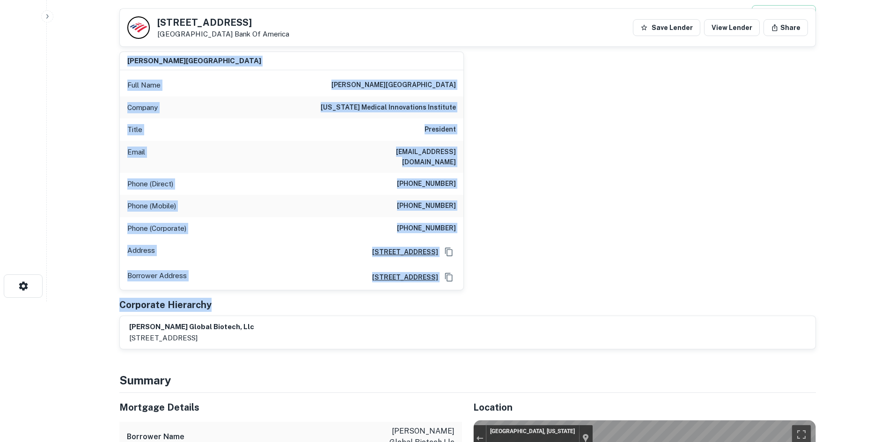
click at [583, 283] on div "Principals [PERSON_NAME] Full Name [PERSON_NAME] Company [US_STATE] medical inn…" at bounding box center [467, 190] width 696 height 320
click at [583, 277] on div "[PERSON_NAME] Full Name [PERSON_NAME] Company [US_STATE] medical innovations in…" at bounding box center [464, 167] width 704 height 247
drag, startPoint x: 541, startPoint y: 275, endPoint x: 108, endPoint y: 56, distance: 485.6
click at [105, 53] on main "Back to borrower requests [STREET_ADDRESS] Bank Of America Save Lender View Len…" at bounding box center [467, 81] width 841 height 442
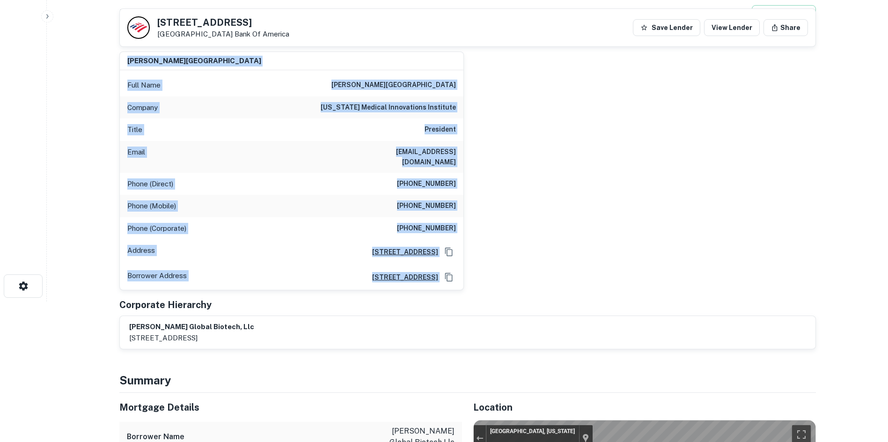
drag, startPoint x: 123, startPoint y: 61, endPoint x: 567, endPoint y: 259, distance: 486.1
click at [567, 259] on div "[PERSON_NAME] Full Name [PERSON_NAME] Company [US_STATE] medical innovations in…" at bounding box center [464, 167] width 704 height 247
drag, startPoint x: 333, startPoint y: 179, endPoint x: 95, endPoint y: 52, distance: 270.1
click at [95, 52] on main "Back to borrower requests [STREET_ADDRESS] Bank Of America Save Lender View Len…" at bounding box center [467, 81] width 841 height 442
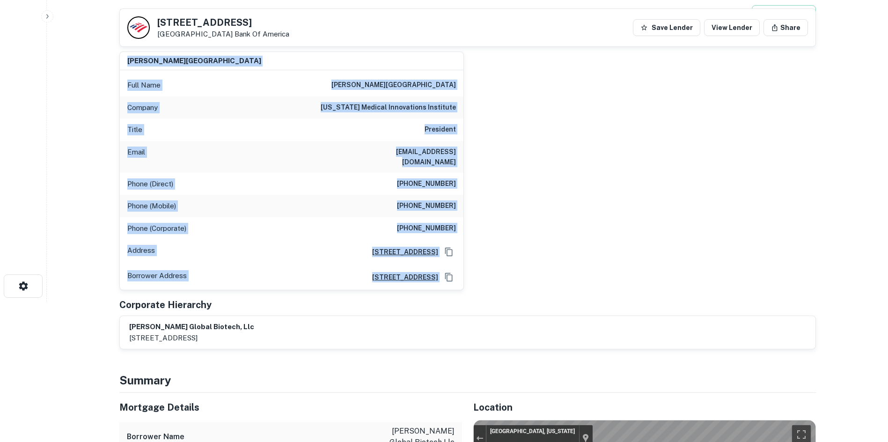
click at [490, 156] on div "[PERSON_NAME] Full Name [PERSON_NAME] Company [US_STATE] medical innovations in…" at bounding box center [464, 167] width 704 height 247
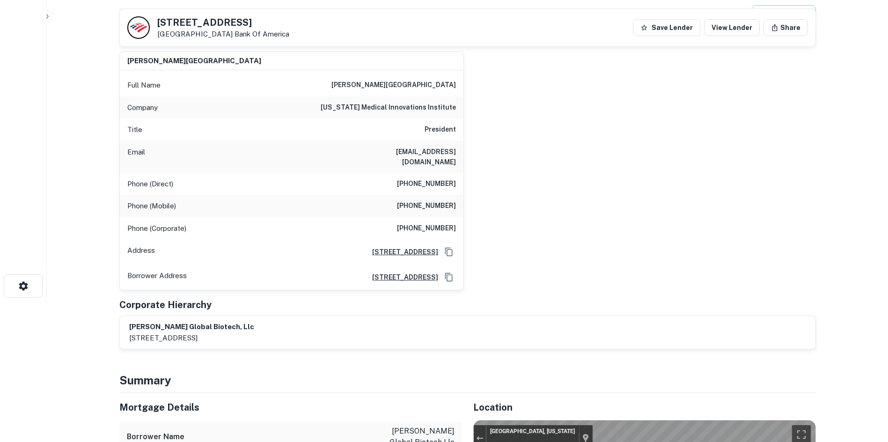
click at [571, 163] on div "[PERSON_NAME] Full Name [PERSON_NAME] Company [US_STATE] medical innovations in…" at bounding box center [464, 167] width 704 height 247
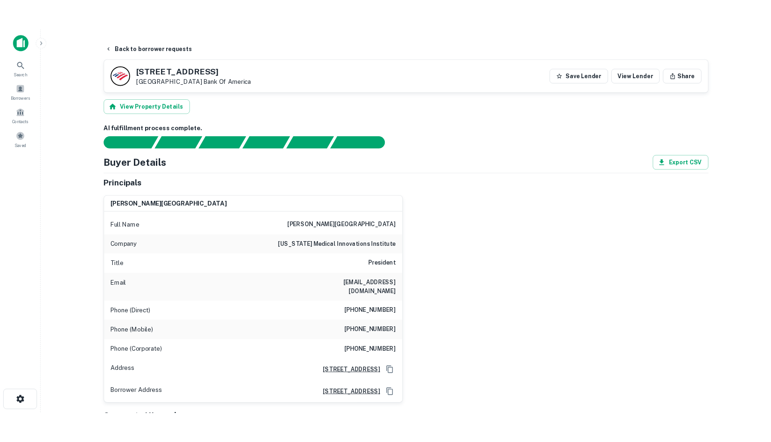
scroll to position [0, 0]
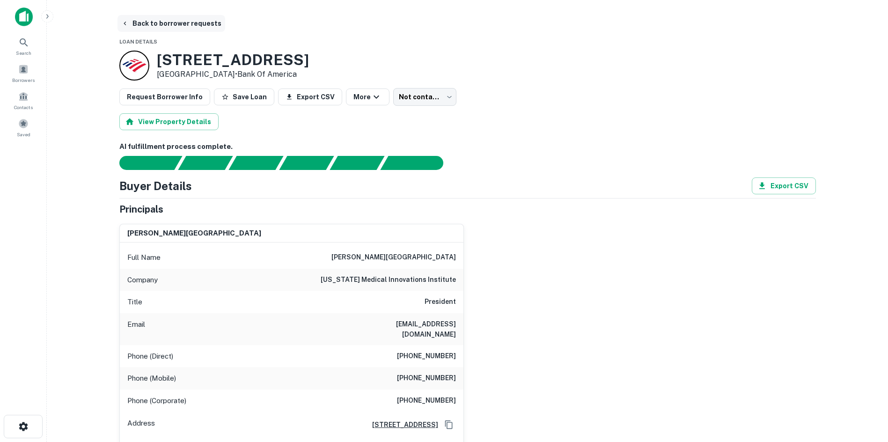
click at [190, 30] on button "Back to borrower requests" at bounding box center [171, 23] width 108 height 17
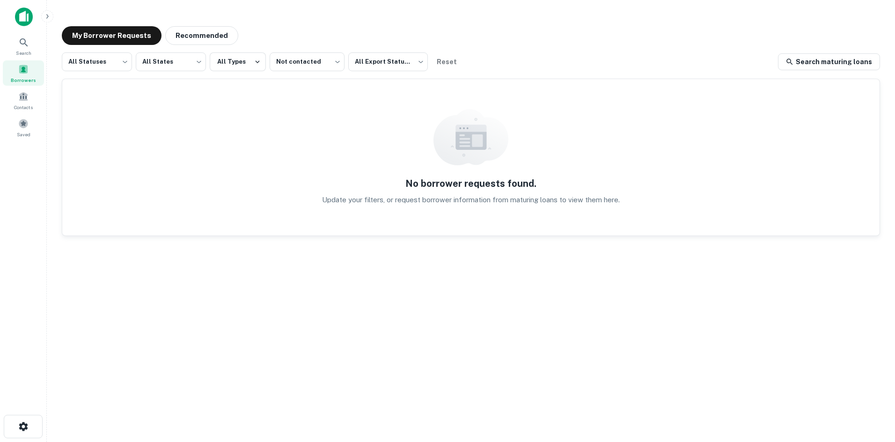
click at [168, 19] on div "My Borrower Requests Recommended All Statuses *** ​ All States *** ​ All Types …" at bounding box center [470, 218] width 833 height 398
drag, startPoint x: 181, startPoint y: 31, endPoint x: 155, endPoint y: 59, distance: 38.1
click at [181, 31] on button "Recommended" at bounding box center [201, 35] width 73 height 19
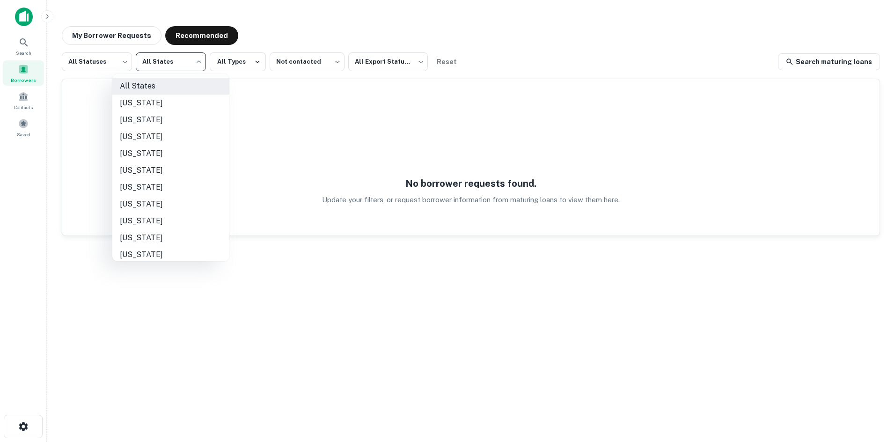
click at [192, 64] on body "Search Borrowers Contacts Saved My Borrower Requests Recommended All Statuses *…" at bounding box center [447, 221] width 895 height 442
click at [192, 64] on div at bounding box center [447, 221] width 895 height 442
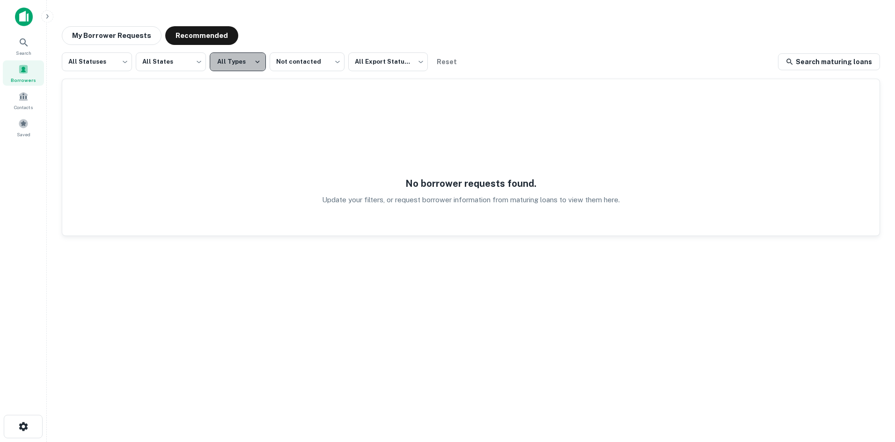
click at [233, 59] on button "All Types" at bounding box center [238, 61] width 56 height 19
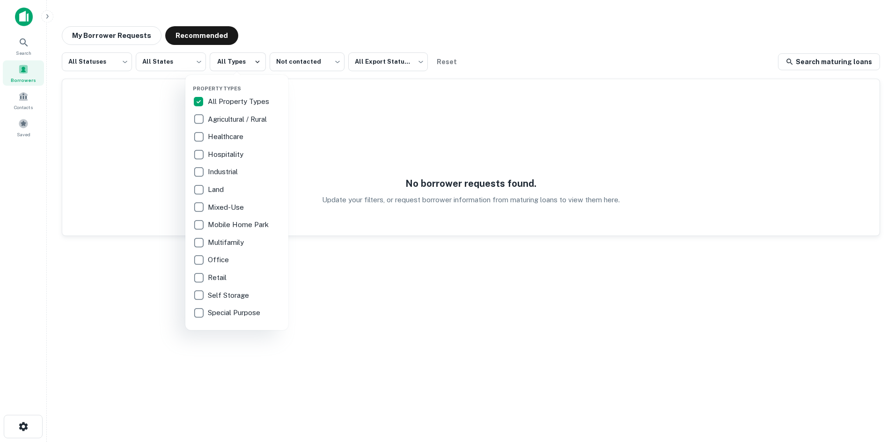
click at [228, 114] on p "Agricultural / Rural" at bounding box center [238, 119] width 61 height 11
click at [224, 100] on p "All Property Types" at bounding box center [239, 101] width 63 height 11
click at [220, 99] on p "All Property Types" at bounding box center [239, 101] width 63 height 11
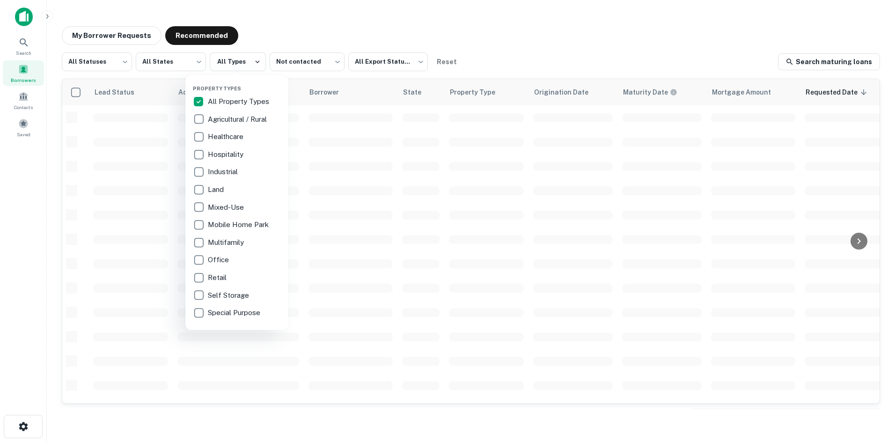
click at [324, 46] on div at bounding box center [447, 221] width 895 height 442
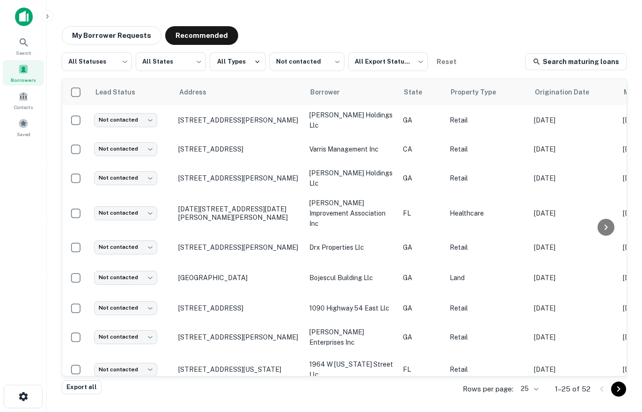
drag, startPoint x: 357, startPoint y: 27, endPoint x: 294, endPoint y: 25, distance: 62.3
click at [349, 29] on div "My Borrower Requests Recommended" at bounding box center [344, 35] width 565 height 19
click at [169, 30] on button "Recommended" at bounding box center [201, 35] width 73 height 19
click at [153, 37] on button "My Borrower Requests" at bounding box center [112, 35] width 100 height 19
